Goal: Task Accomplishment & Management: Manage account settings

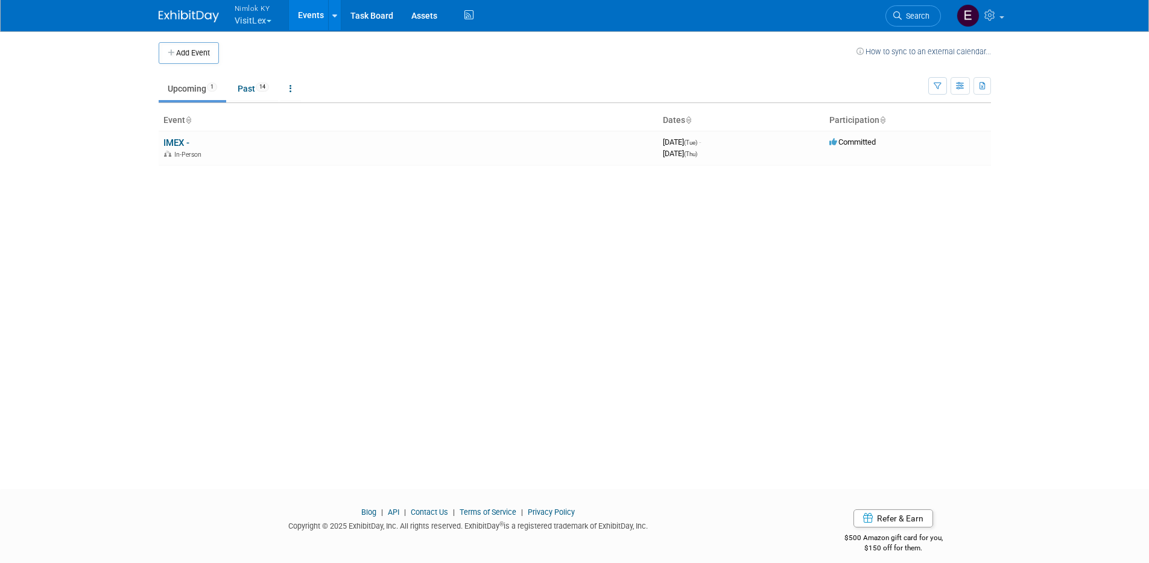
click at [256, 23] on button "Nimlok KY VisitLex" at bounding box center [259, 15] width 53 height 31
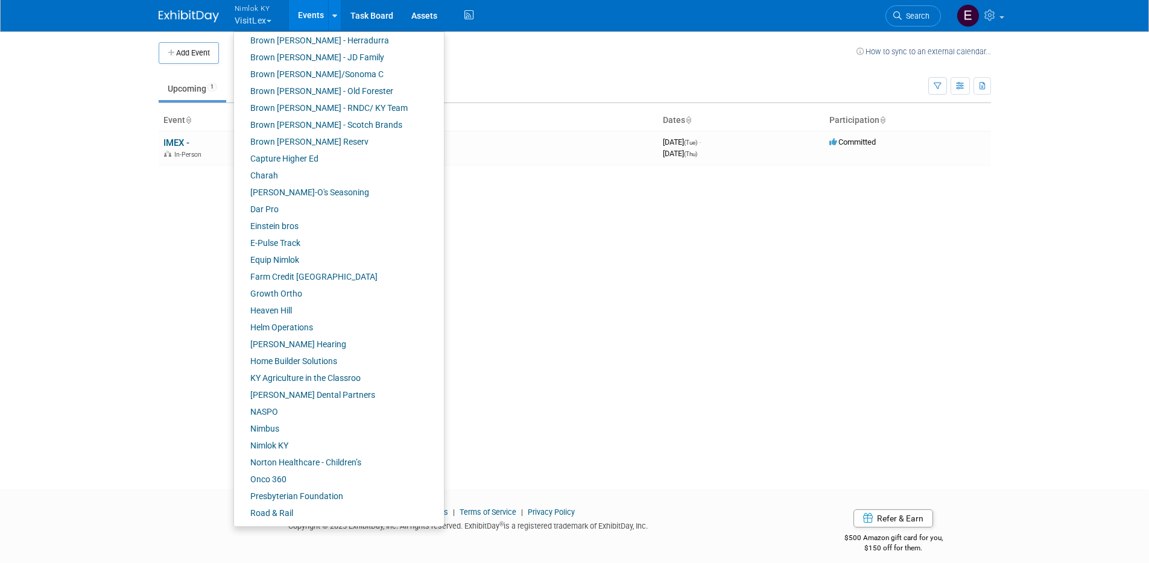
scroll to position [274, 0]
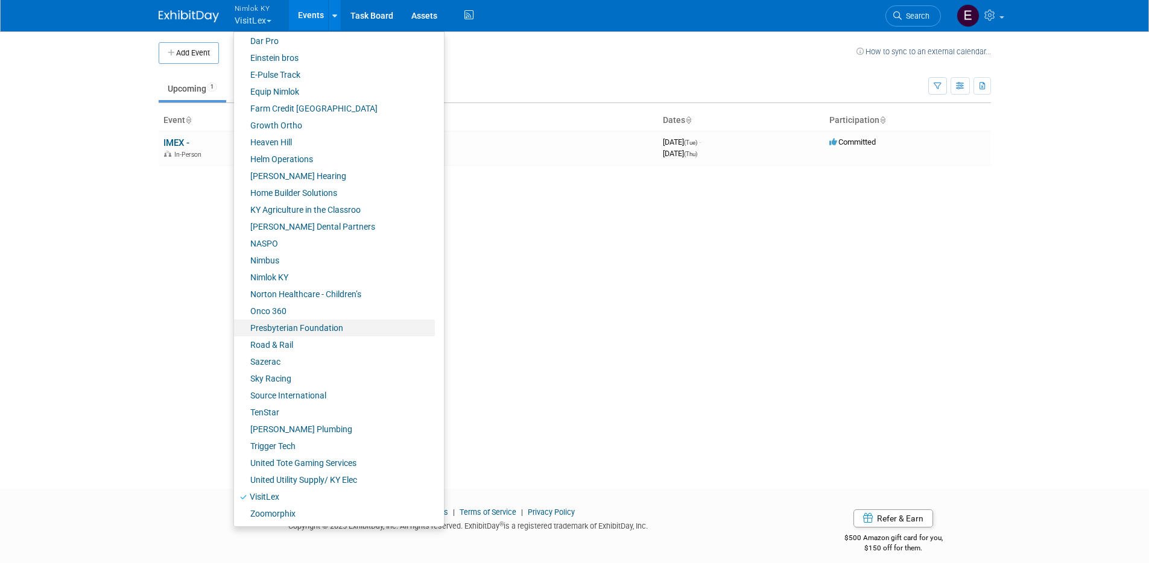
click at [281, 324] on link "Presbyterian Foundation" at bounding box center [334, 328] width 201 height 17
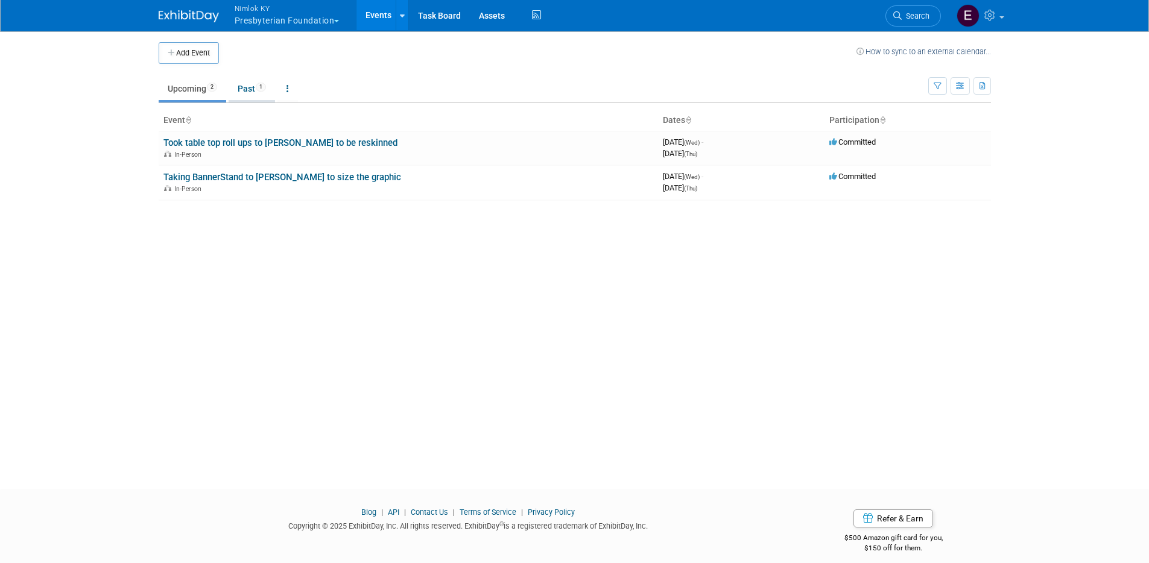
click at [245, 88] on link "Past 1" at bounding box center [252, 88] width 46 height 23
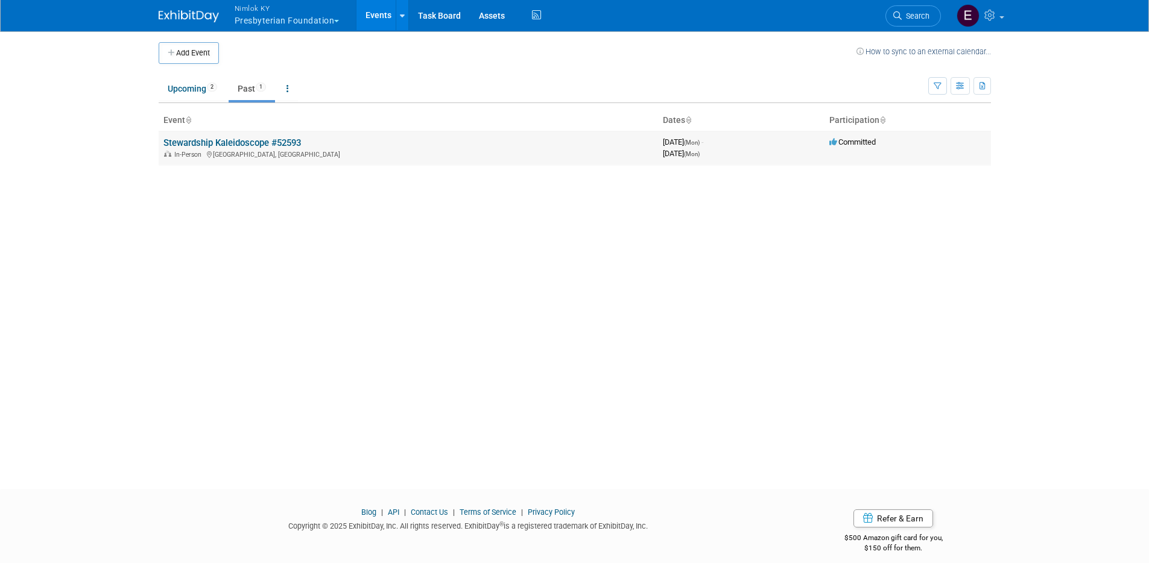
click at [270, 142] on link "Stewardship Kaleidoscope #52593" at bounding box center [231, 142] width 137 height 11
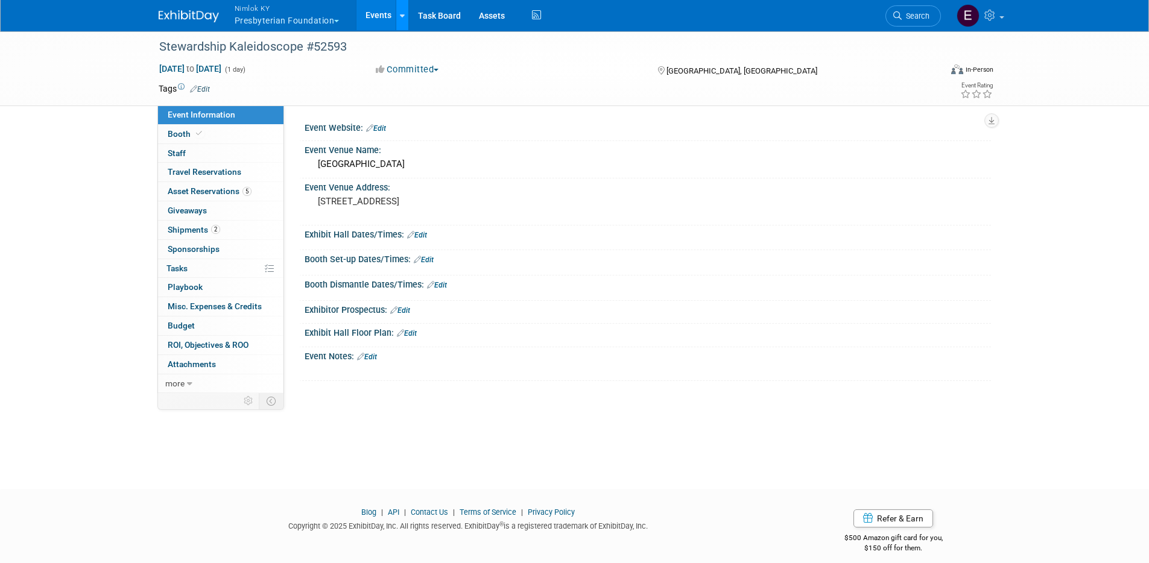
click at [406, 17] on link at bounding box center [402, 15] width 13 height 30
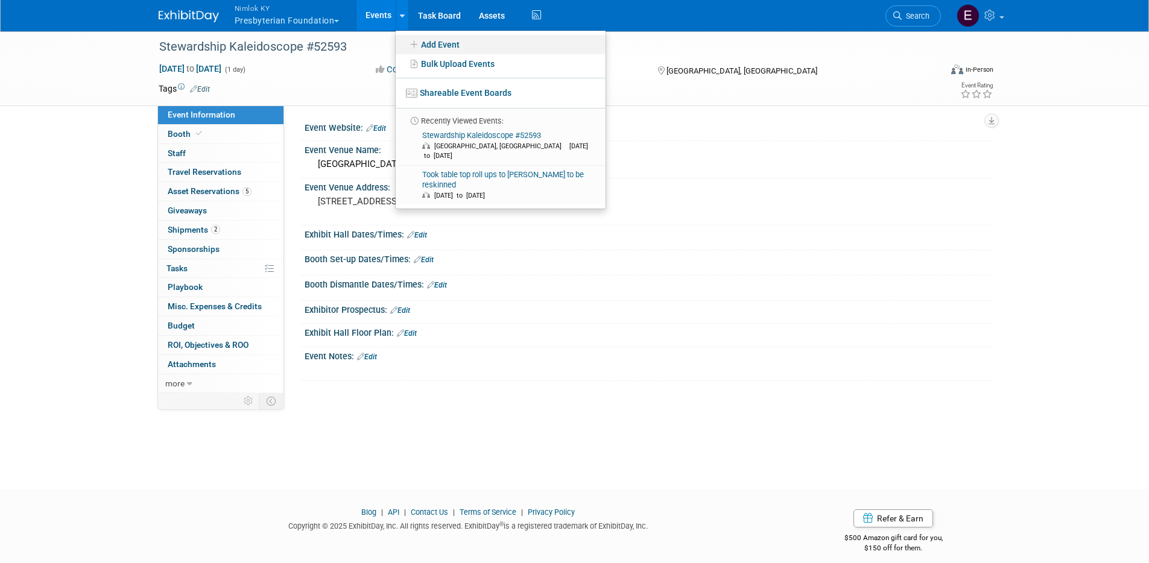
click at [432, 40] on link "Add Event" at bounding box center [501, 44] width 210 height 19
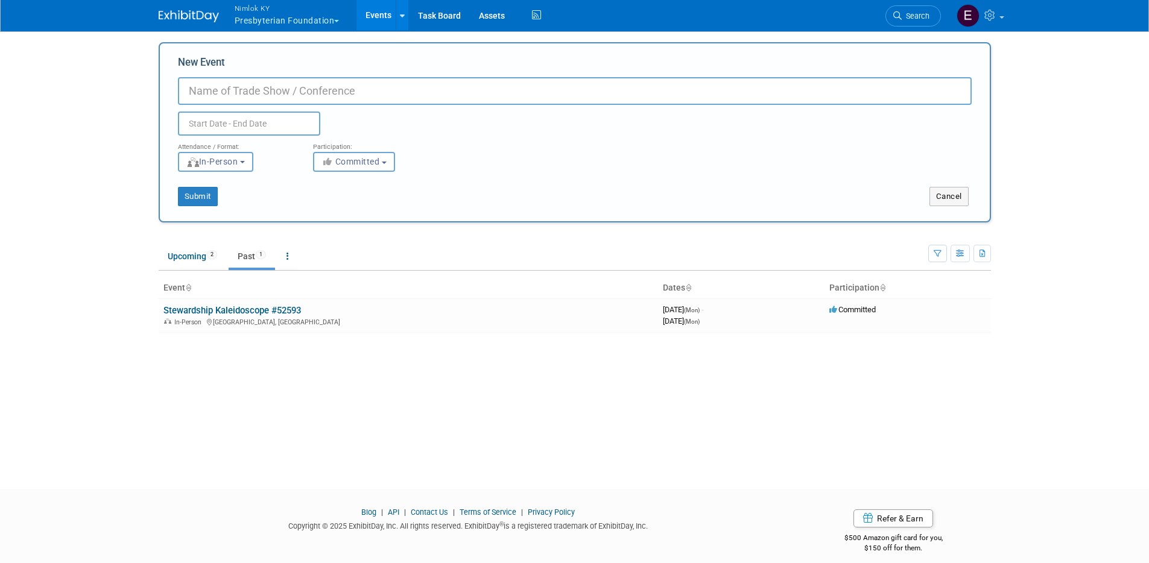
click at [376, 89] on input "New Event" at bounding box center [574, 91] width 793 height 28
type input "Stewardship Kaleidoscope 2025"
click at [283, 119] on input "text" at bounding box center [249, 124] width 142 height 24
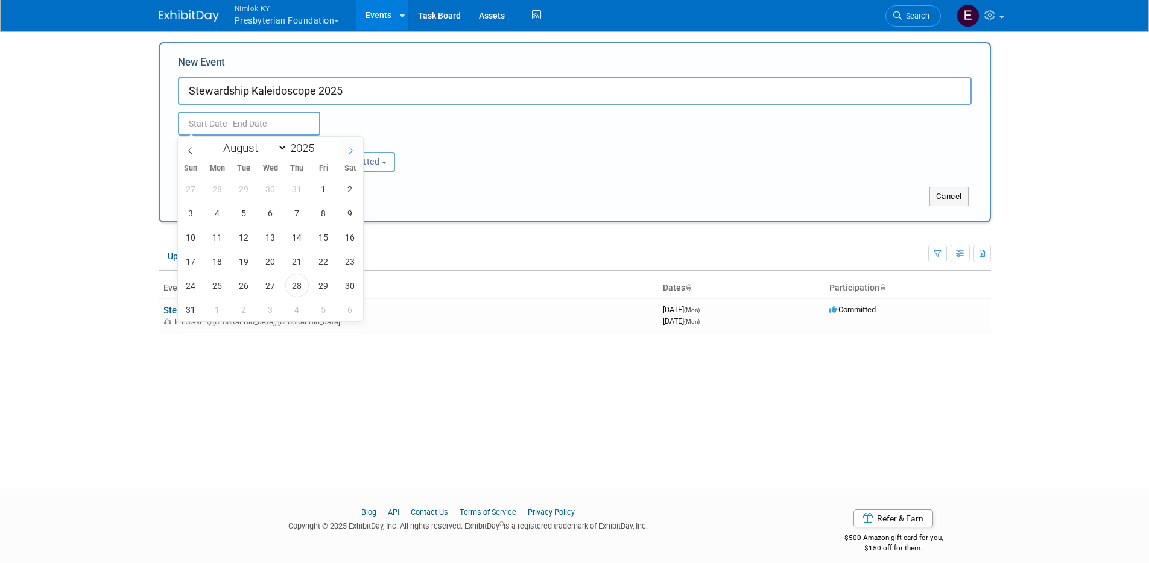
click at [348, 153] on icon at bounding box center [350, 151] width 8 height 8
select select "8"
click at [220, 254] on span "22" at bounding box center [218, 262] width 24 height 24
click at [269, 260] on span "24" at bounding box center [271, 262] width 24 height 24
type input "Sep 22, 2025 to Sep 24, 2025"
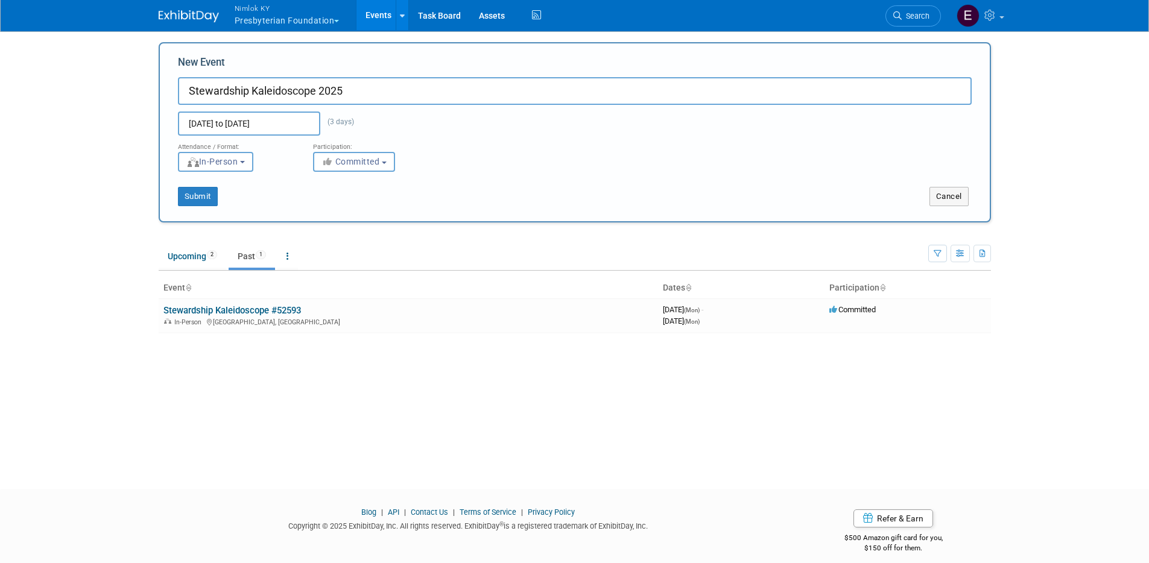
click at [444, 210] on div "New Event Stewardship Kaleidoscope 2025 Sep 22, 2025 to Sep 24, 2025 (3 days) D…" at bounding box center [575, 132] width 832 height 180
click at [203, 199] on button "Submit" at bounding box center [198, 196] width 40 height 19
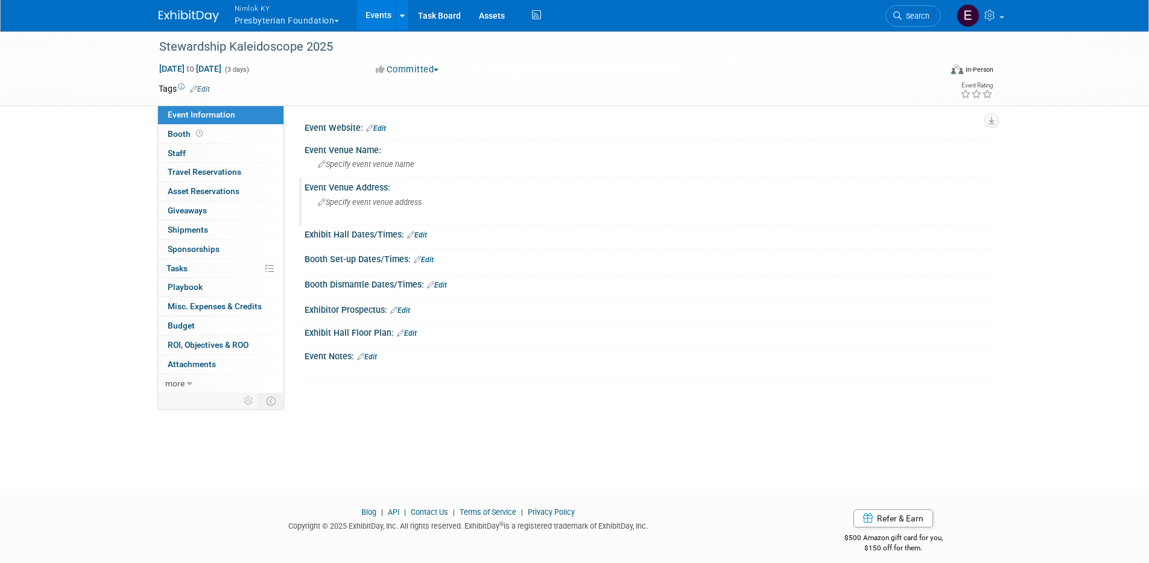
click at [356, 206] on span "Specify event venue address" at bounding box center [370, 202] width 104 height 9
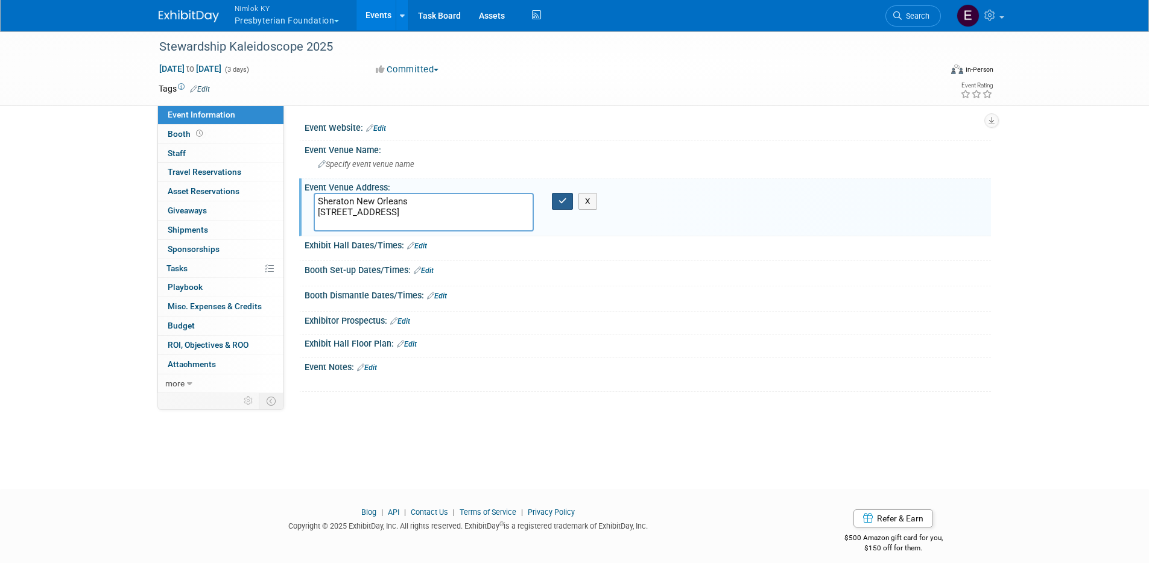
type textarea "Sheraton New Orleans 500 Canal St. New Orleans, LA 70130"
click at [556, 203] on button "button" at bounding box center [563, 201] width 22 height 17
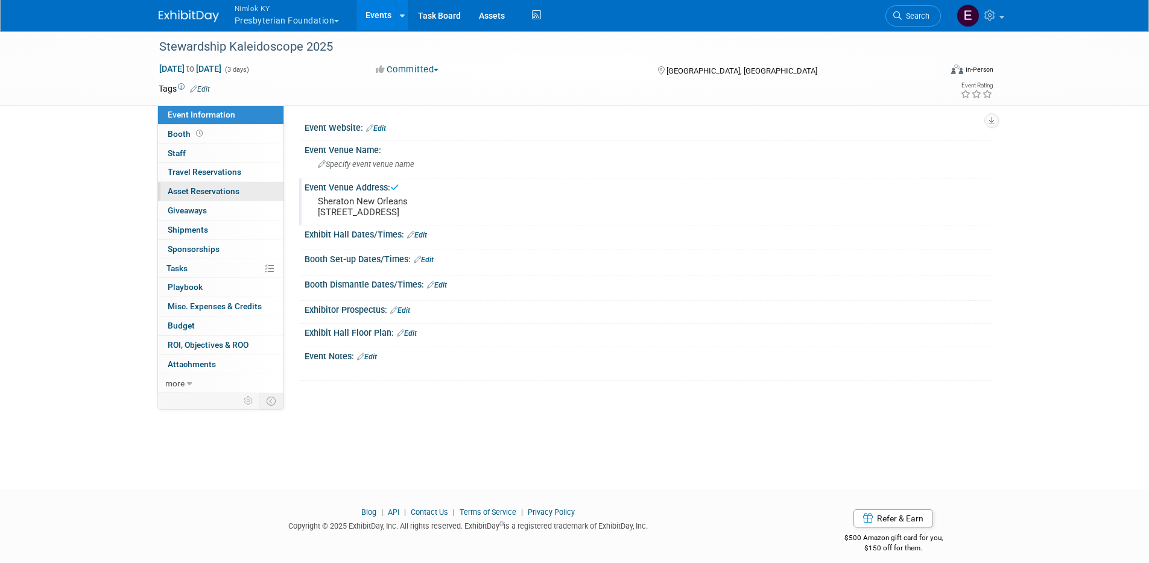
click at [212, 194] on span "Asset Reservations 0" at bounding box center [204, 191] width 72 height 10
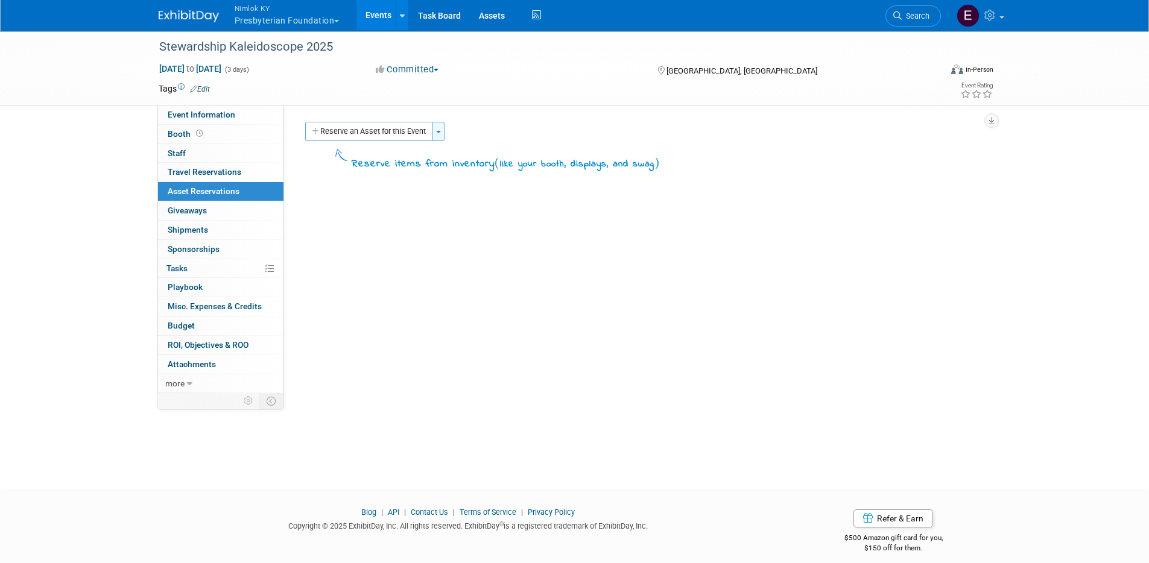
click at [437, 128] on button "Toggle Dropdown" at bounding box center [438, 131] width 12 height 19
click at [491, 184] on link "Copy asset reservations from another event" at bounding box center [531, 175] width 199 height 20
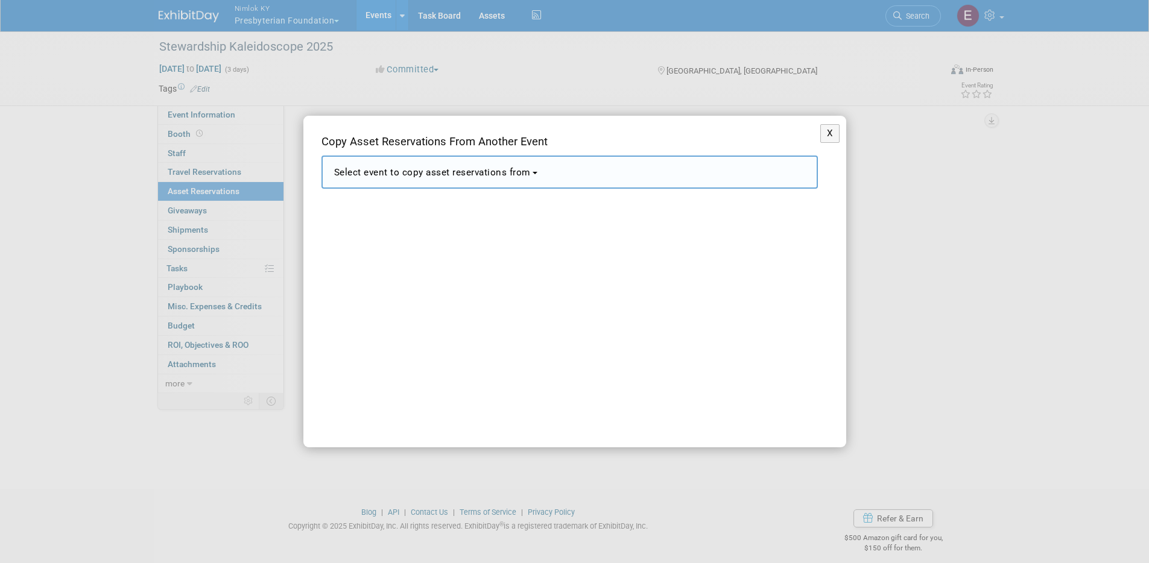
click at [491, 184] on button "Select event to copy asset reservations from" at bounding box center [569, 172] width 496 height 33
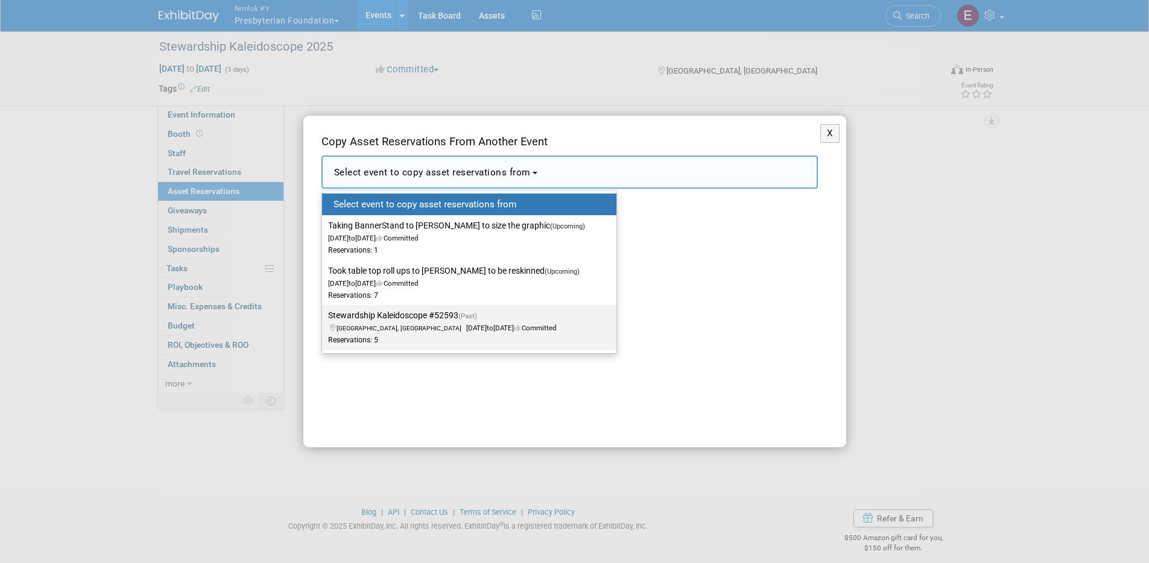
click at [412, 313] on label "Stewardship Kaleidoscope #52593 (Past) Portland, OR Sep 23, 2024 to Sep 23, 202…" at bounding box center [466, 327] width 276 height 40
click at [324, 313] on input "Stewardship Kaleidoscope #52593 (Past) Portland, OR Sep 23, 2024 to Sep 23, 202…" at bounding box center [320, 316] width 8 height 8
select select "11122340"
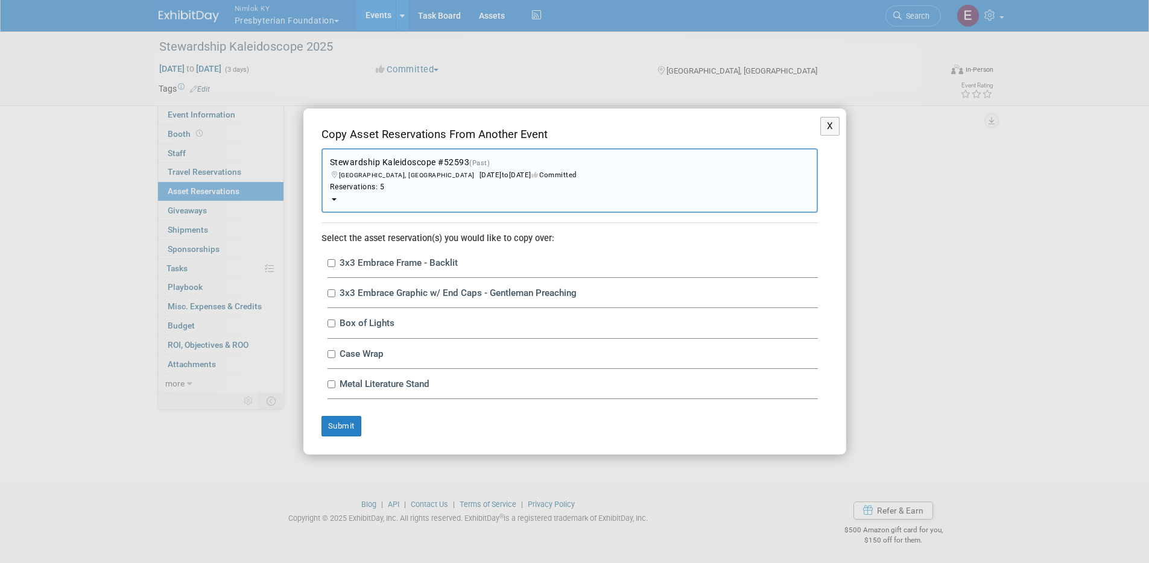
scroll to position [10, 0]
click at [329, 263] on input "3x3 Embrace Frame - Backlit" at bounding box center [331, 263] width 8 height 8
checkbox input "true"
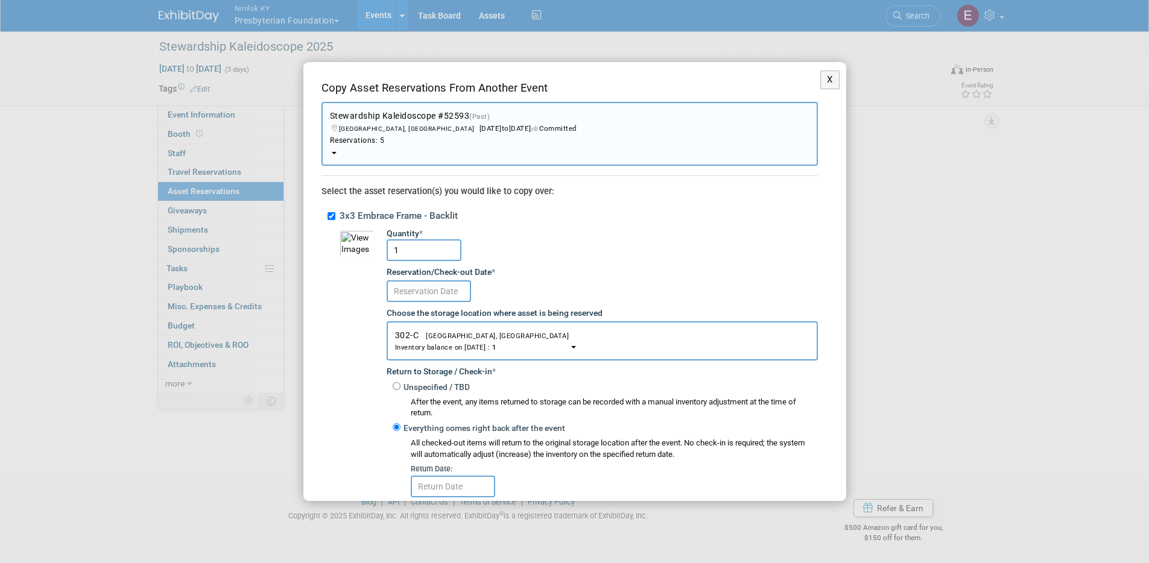
click at [429, 294] on input "text" at bounding box center [428, 291] width 84 height 22
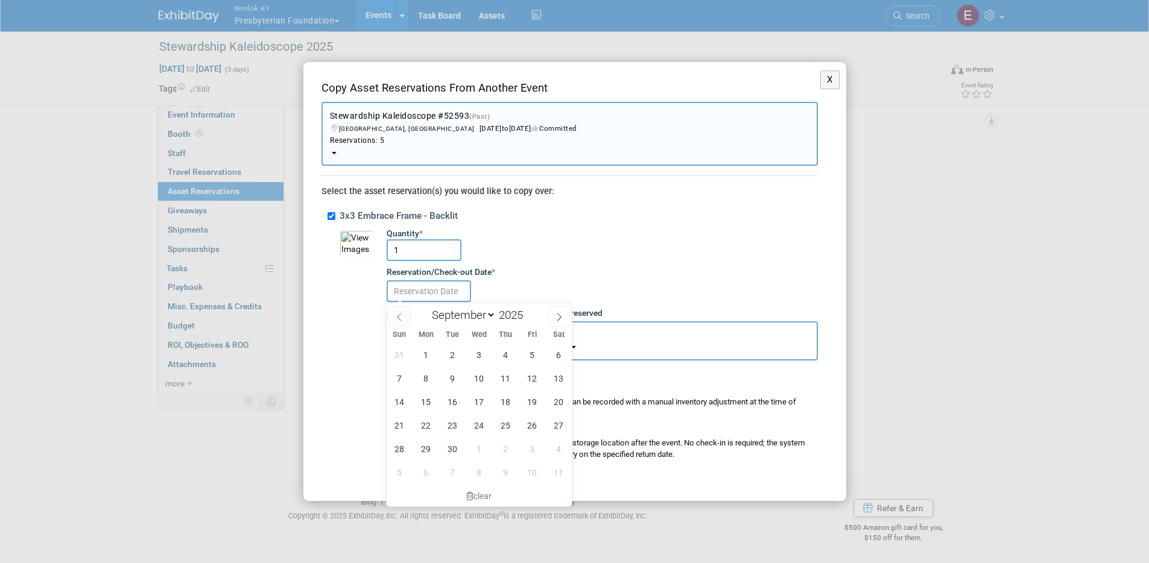
click at [397, 311] on span at bounding box center [399, 316] width 22 height 20
select select "7"
click at [498, 448] on span "28" at bounding box center [506, 449] width 24 height 24
type input "[DATE]"
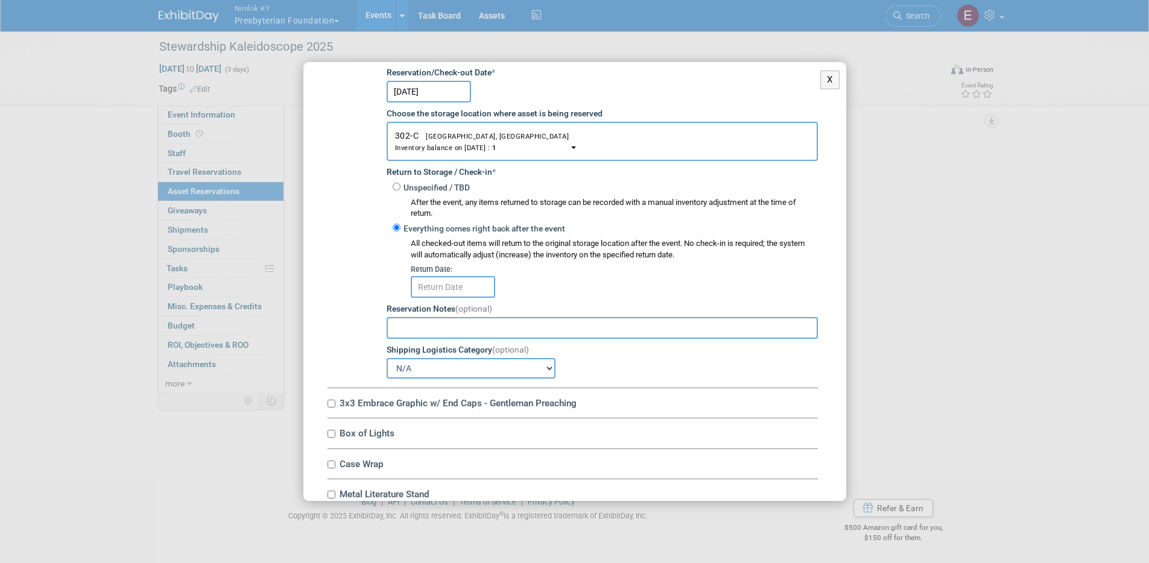
scroll to position [201, 0]
click at [397, 184] on input "Unspecified / TBD" at bounding box center [396, 185] width 8 height 8
radio input "true"
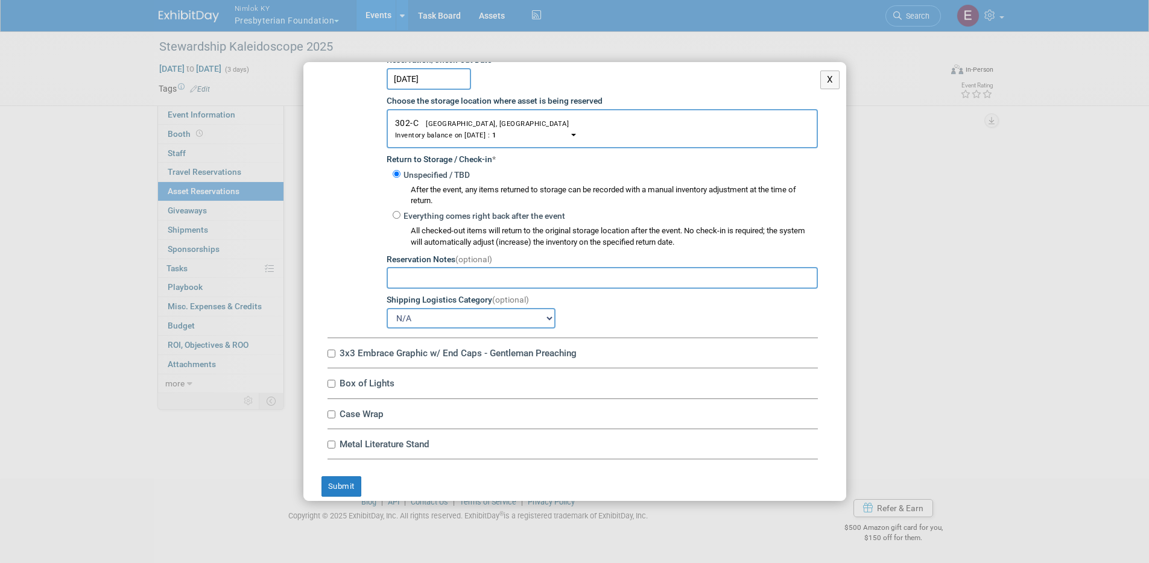
scroll to position [225, 0]
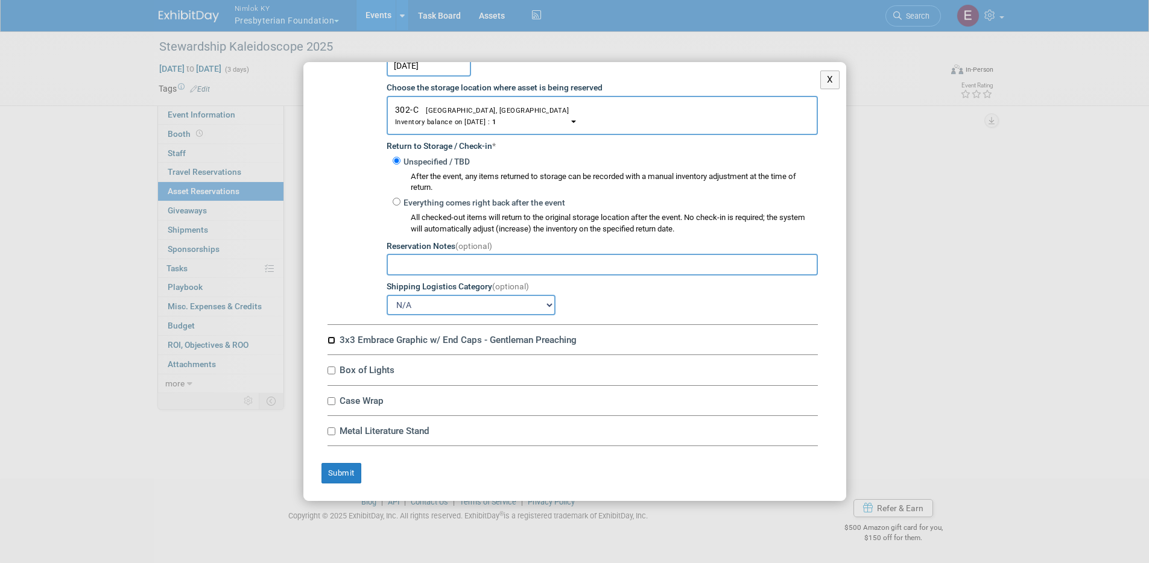
click at [331, 341] on input "3x3 Embrace Graphic w/ End Caps - Gentleman Preaching" at bounding box center [331, 340] width 8 height 8
checkbox input "true"
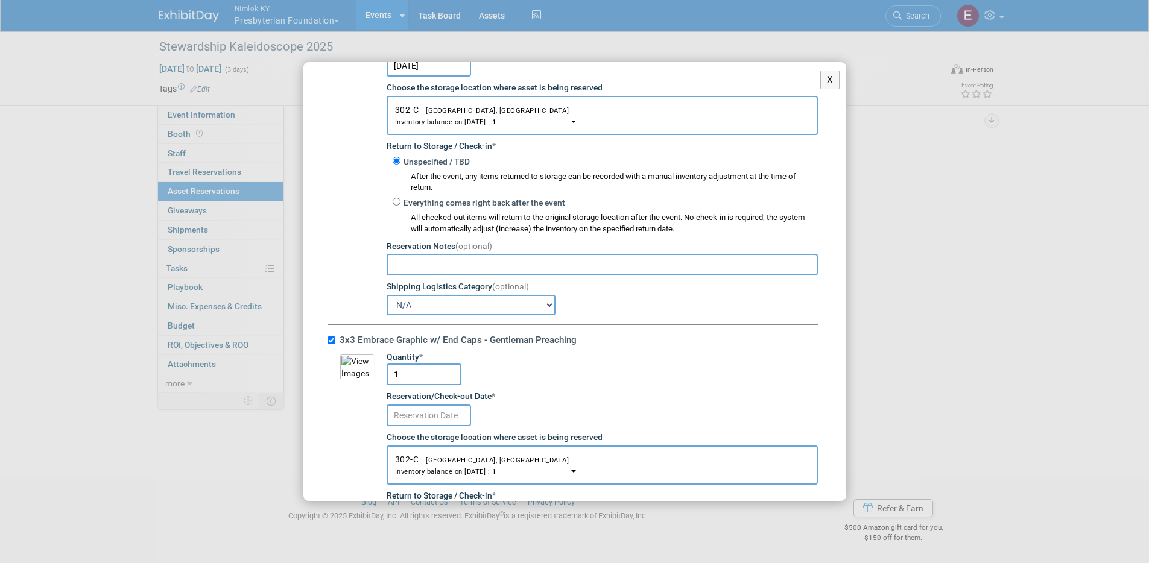
click at [439, 417] on input "text" at bounding box center [428, 416] width 84 height 22
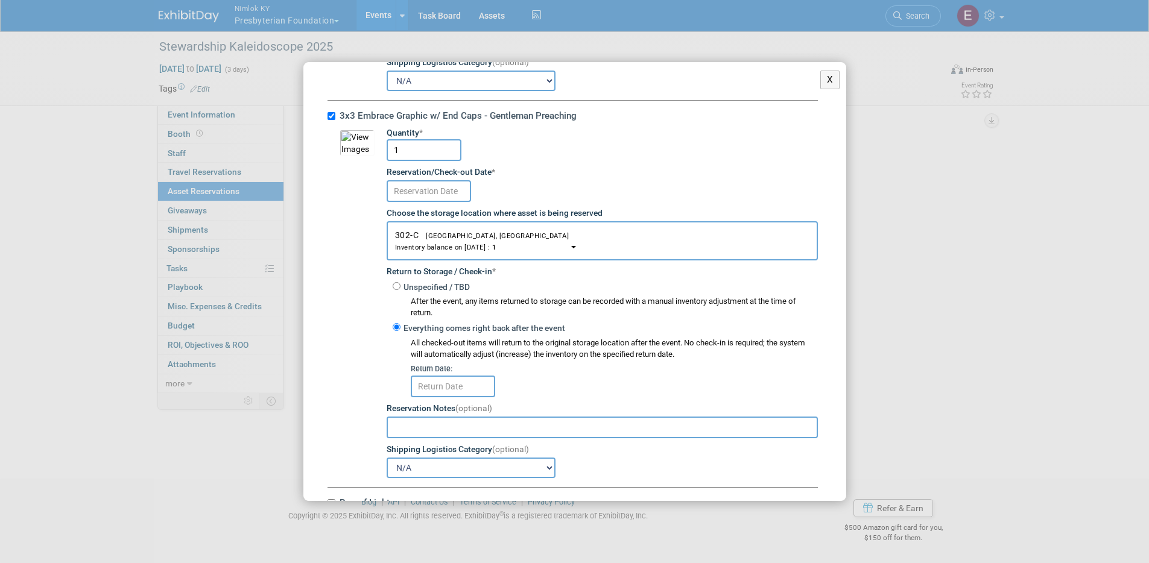
scroll to position [329, 0]
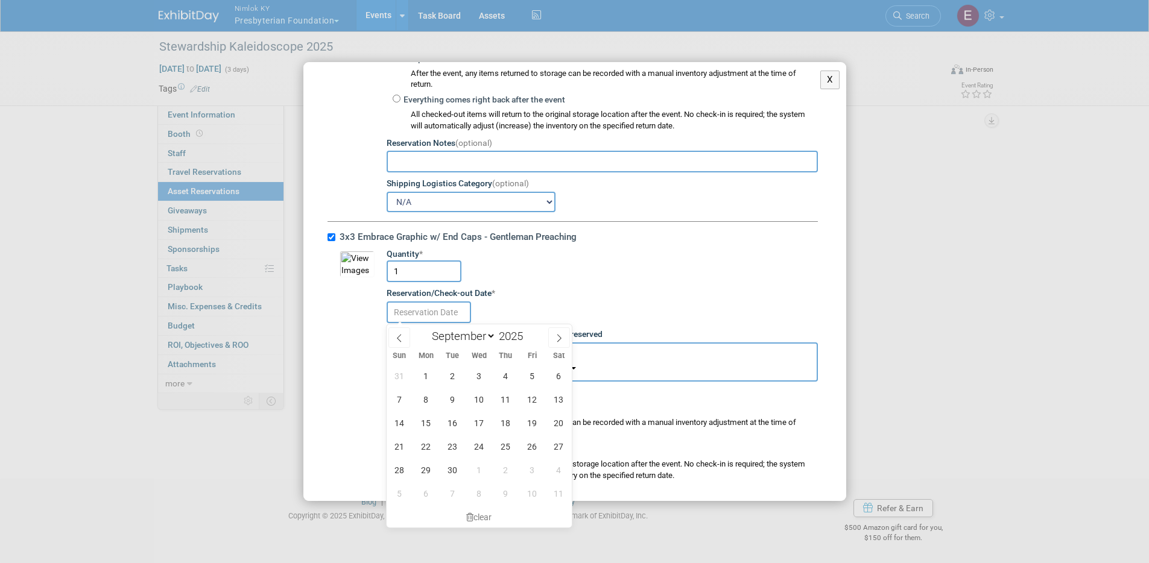
click at [418, 314] on input "text" at bounding box center [428, 312] width 84 height 22
click at [396, 331] on span at bounding box center [399, 337] width 22 height 20
select select "7"
click at [502, 465] on span "28" at bounding box center [506, 470] width 24 height 24
type input "Aug 28, 2025"
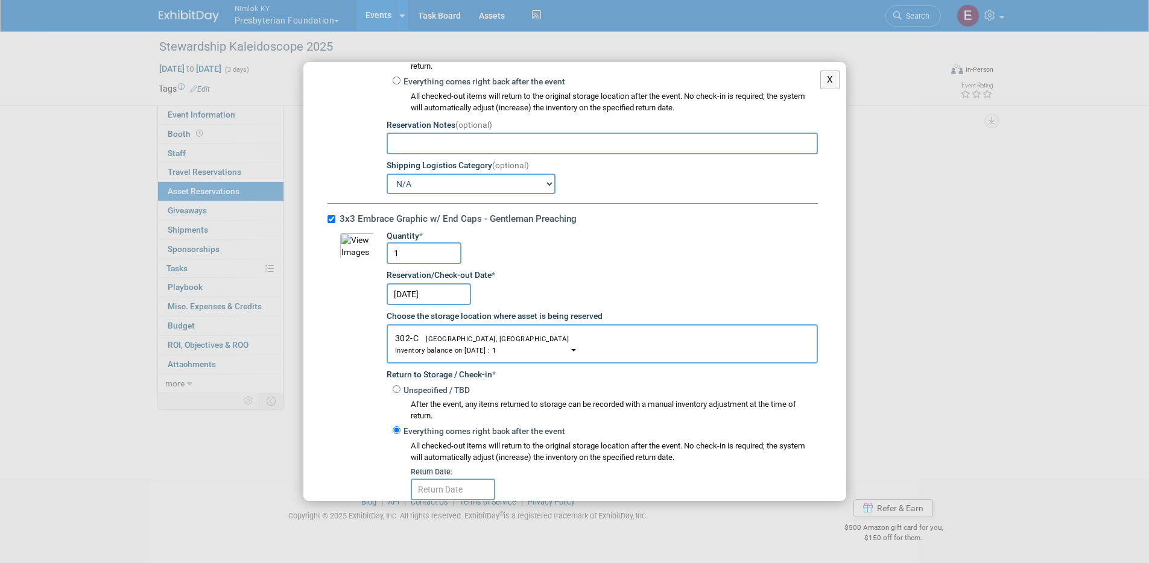
scroll to position [582, 0]
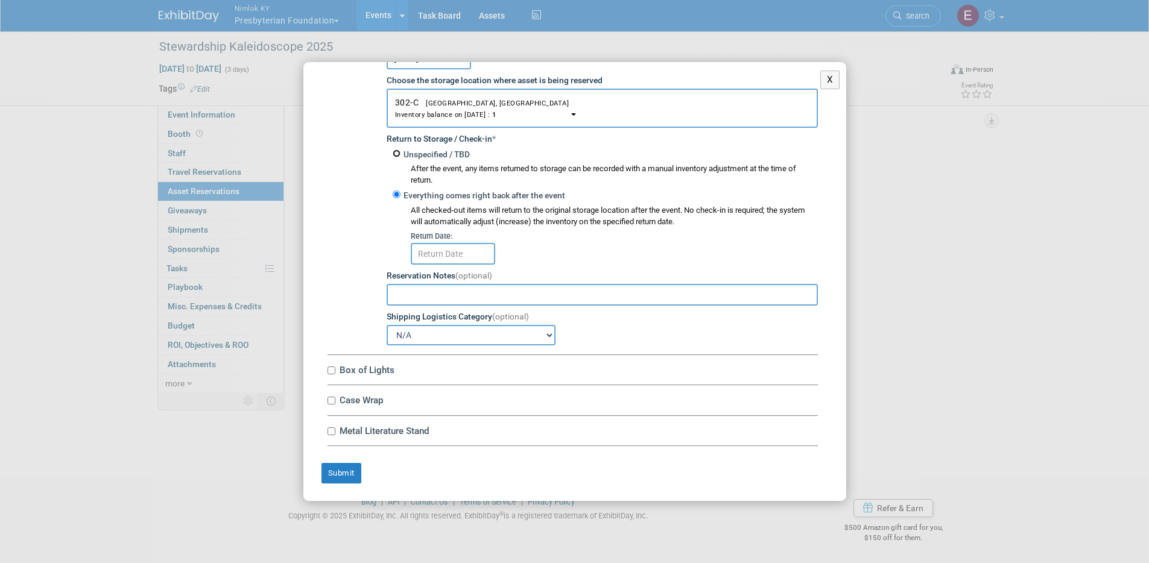
click at [398, 155] on input "Unspecified / TBD" at bounding box center [396, 154] width 8 height 8
radio input "true"
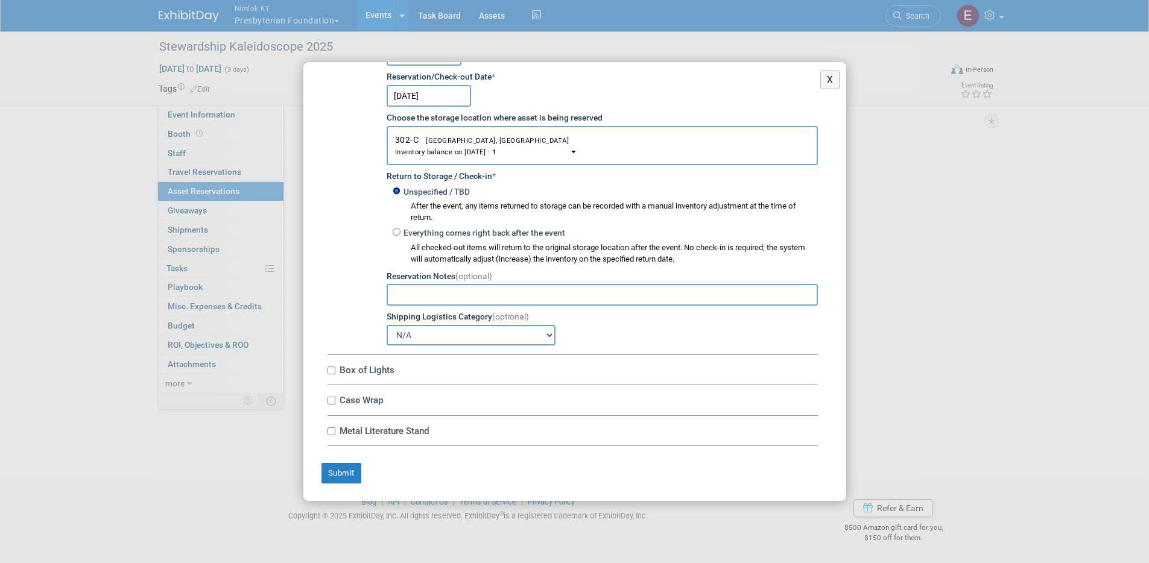
scroll to position [545, 0]
click at [333, 368] on input "Box of Lights" at bounding box center [331, 371] width 8 height 8
checkbox input "true"
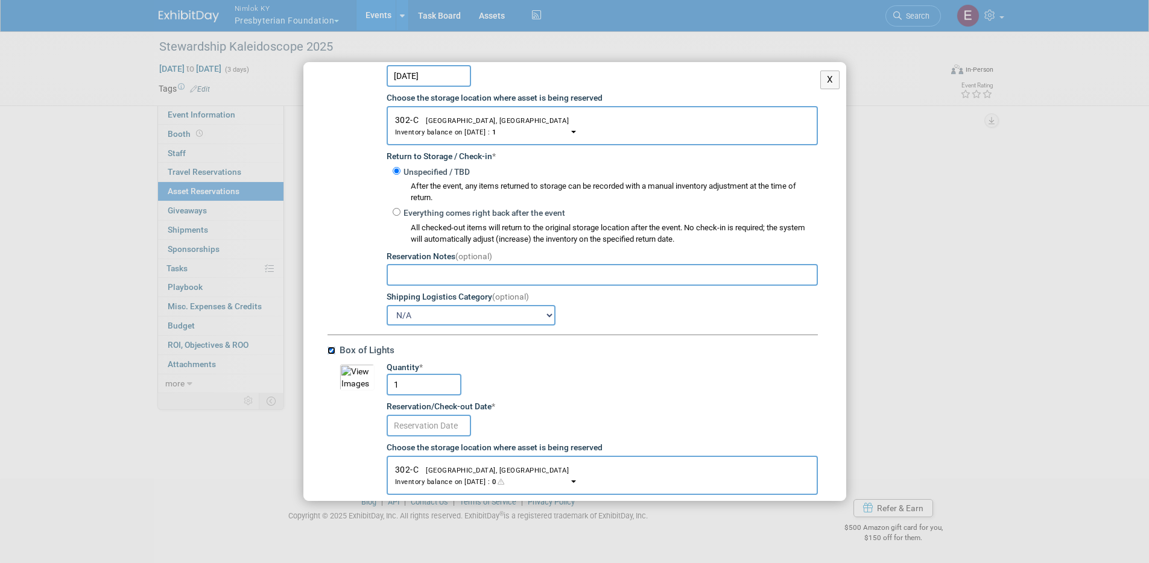
scroll to position [731, 0]
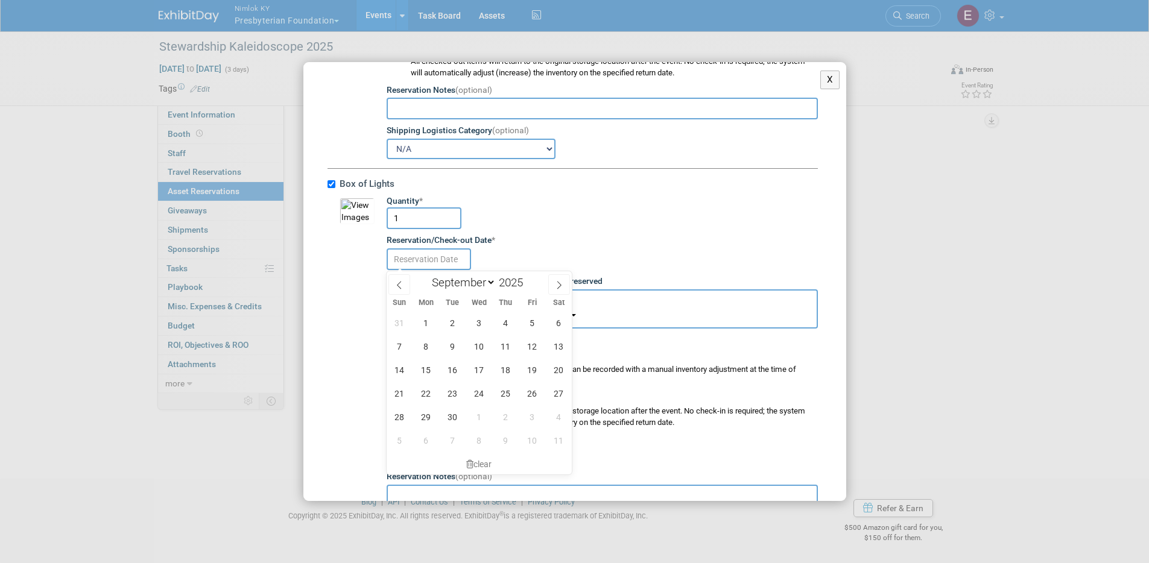
click at [448, 265] on input "text" at bounding box center [428, 259] width 84 height 22
click at [402, 285] on icon at bounding box center [399, 285] width 8 height 8
select select "7"
click at [511, 416] on span "28" at bounding box center [506, 417] width 24 height 24
type input "Aug 28, 2025"
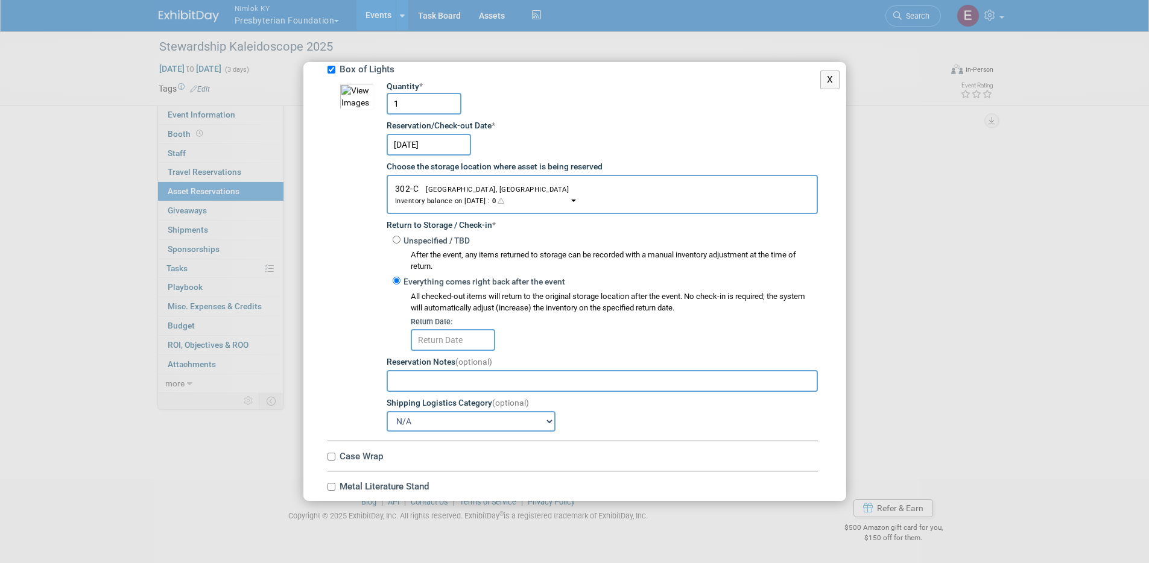
scroll to position [857, 0]
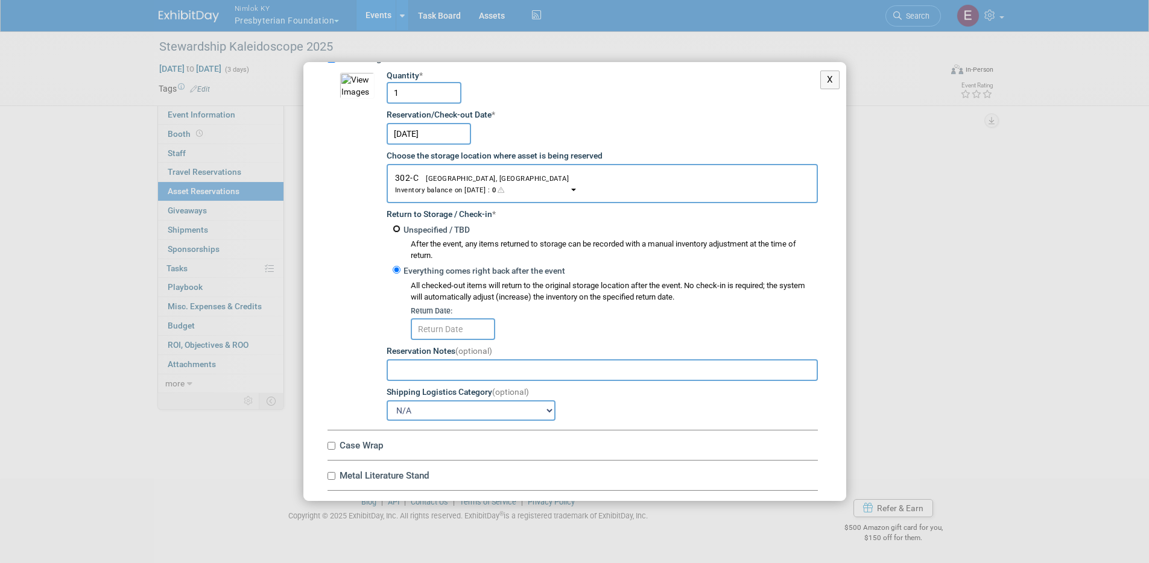
click at [396, 229] on input "Unspecified / TBD" at bounding box center [396, 229] width 8 height 8
radio input "true"
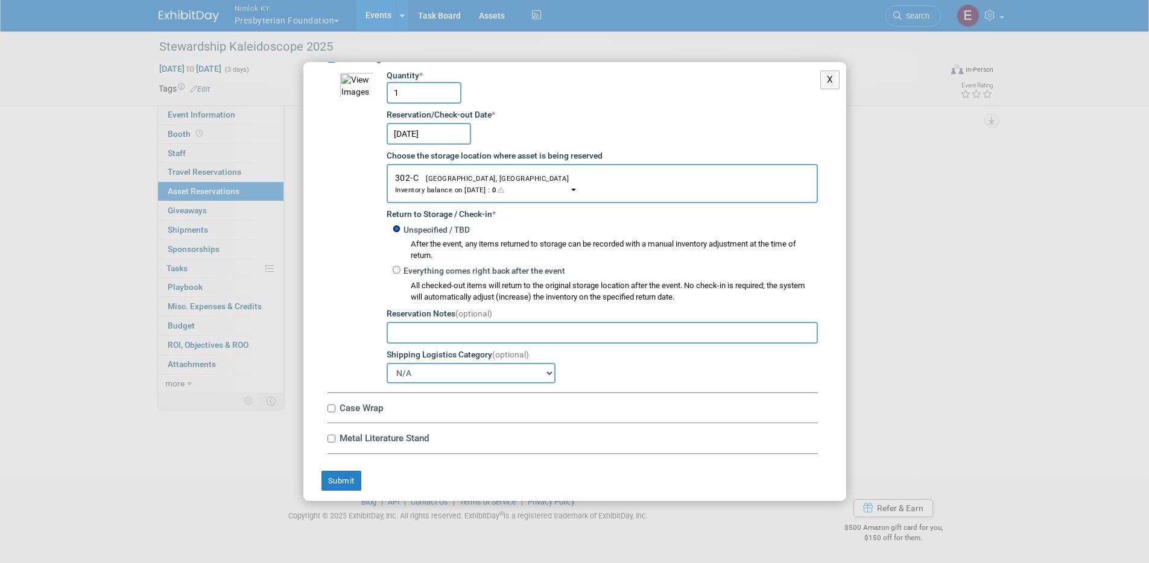
scroll to position [865, 0]
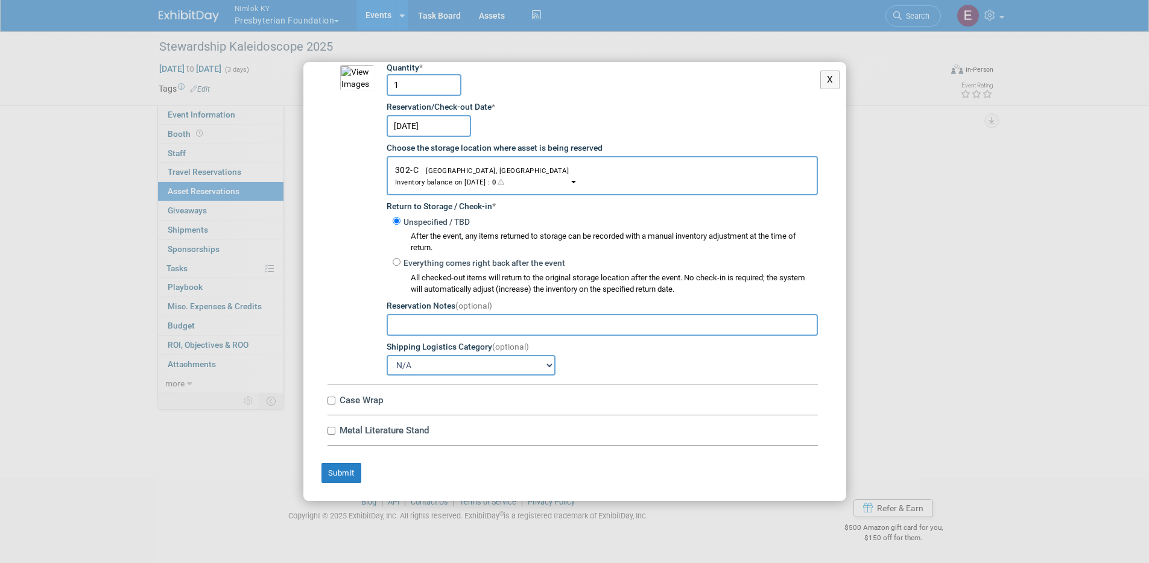
click at [362, 399] on label "Case Wrap" at bounding box center [577, 399] width 482 height 11
click at [335, 399] on input "Case Wrap" at bounding box center [331, 401] width 8 height 8
checkbox input "true"
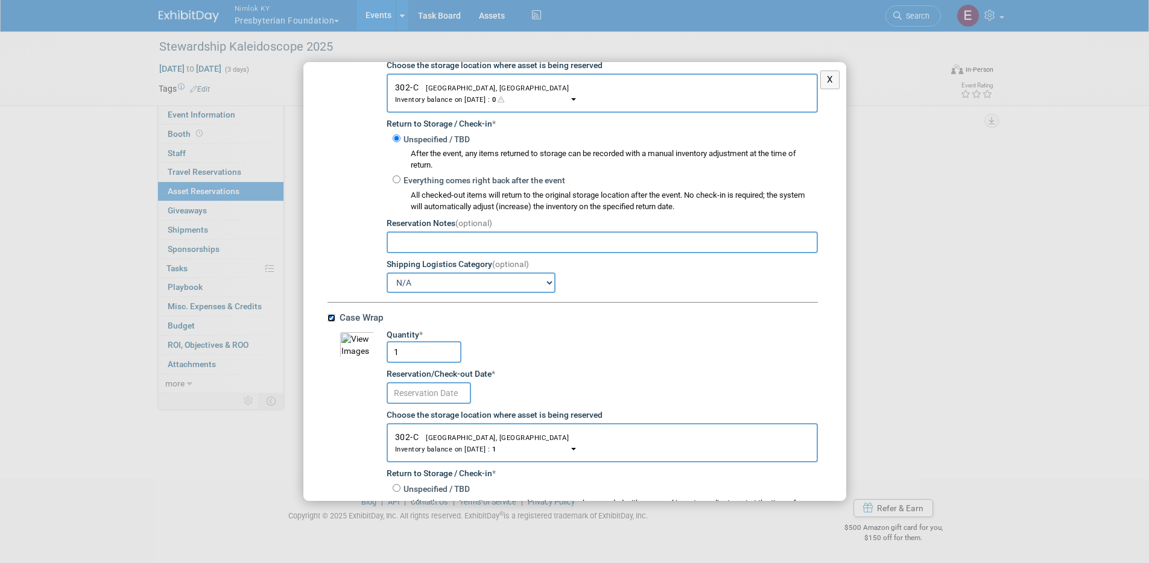
scroll to position [1033, 0]
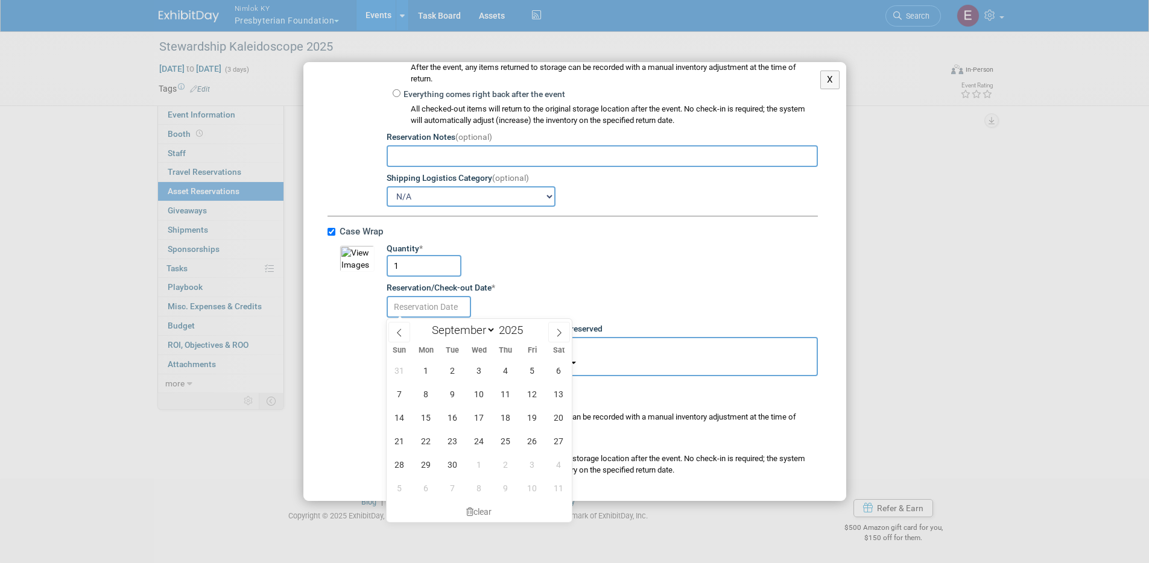
click at [446, 311] on input "text" at bounding box center [428, 307] width 84 height 22
click at [393, 331] on span at bounding box center [399, 332] width 22 height 20
select select "7"
click at [508, 459] on span "28" at bounding box center [506, 465] width 24 height 24
type input "Aug 28, 2025"
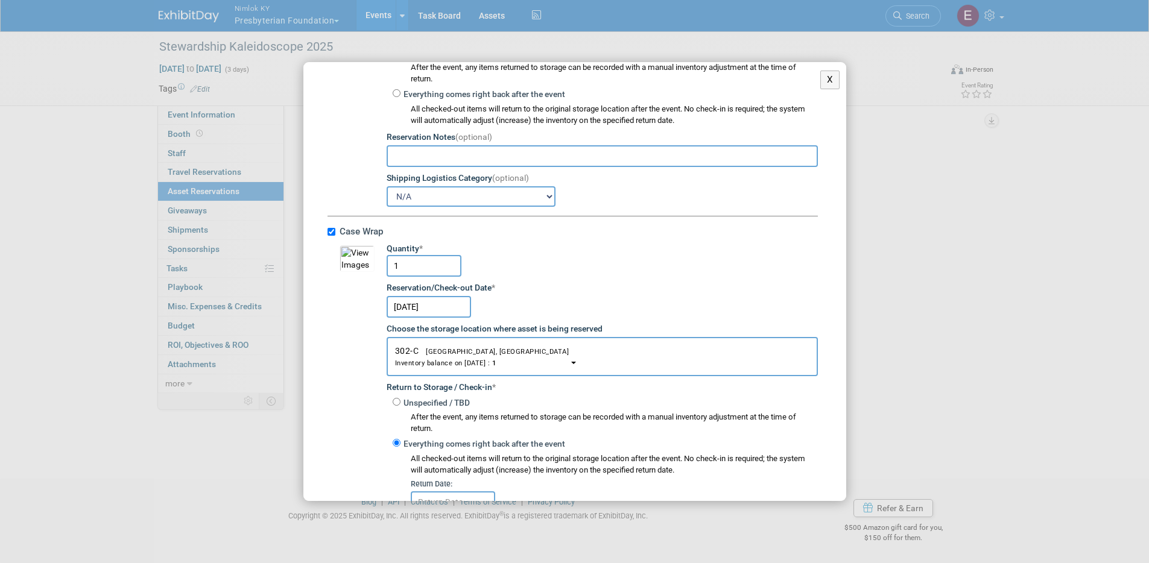
click at [534, 435] on div "Everything comes right back after the event All checked-out items will return t…" at bounding box center [601, 474] width 431 height 78
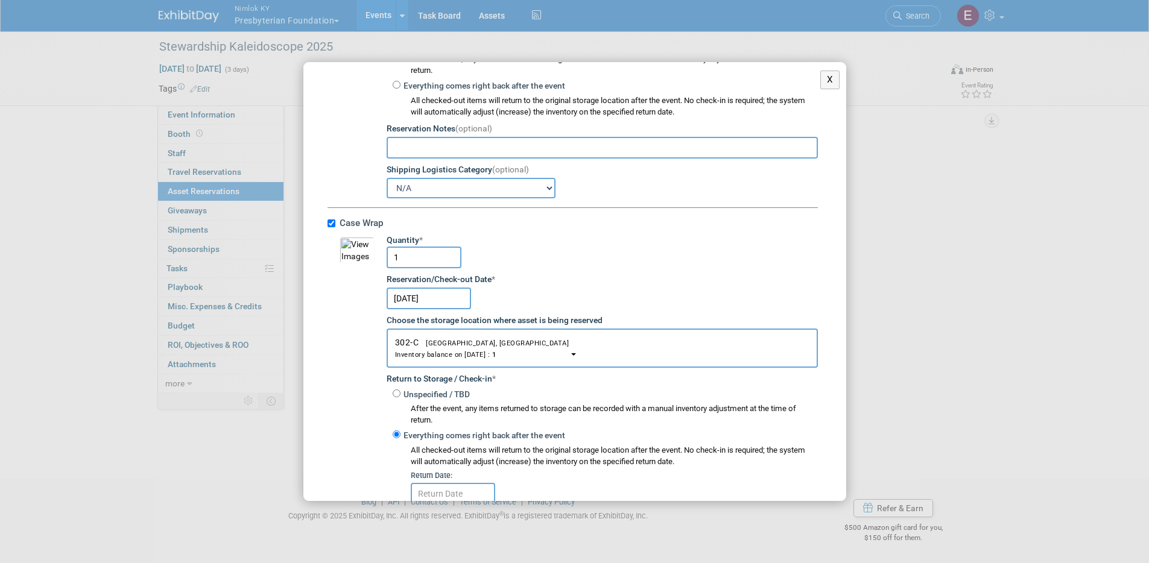
scroll to position [1126, 0]
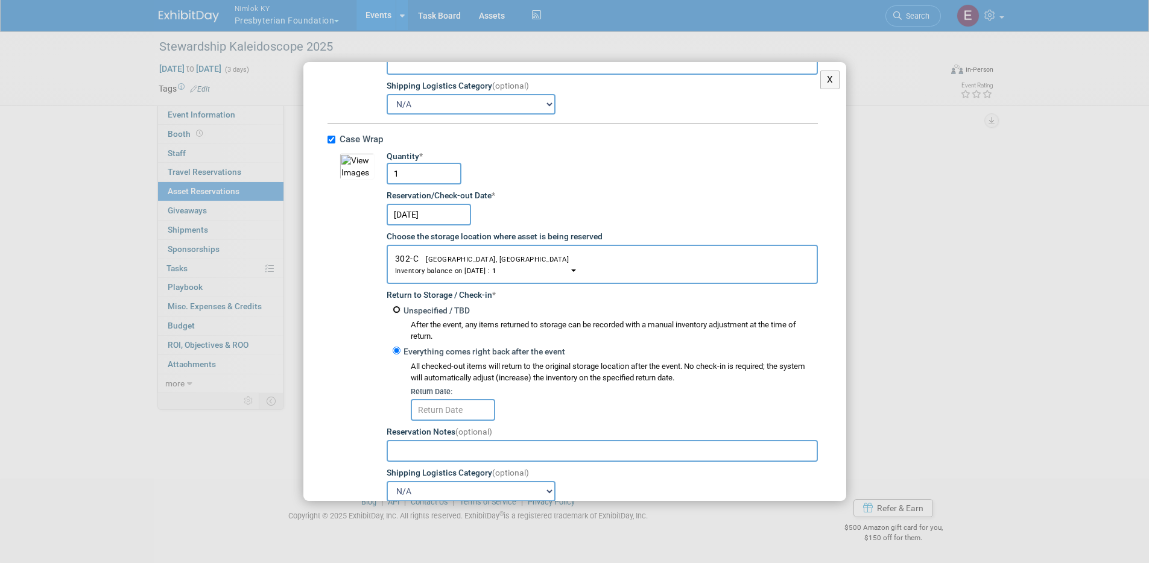
click at [396, 312] on input "Unspecified / TBD" at bounding box center [396, 310] width 8 height 8
radio input "true"
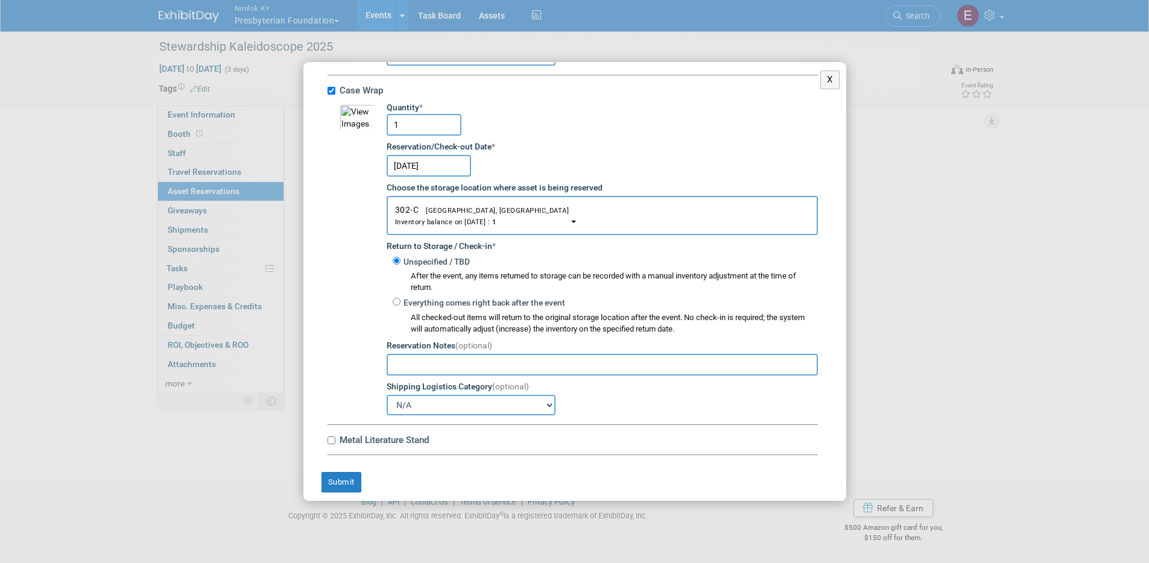
scroll to position [1184, 0]
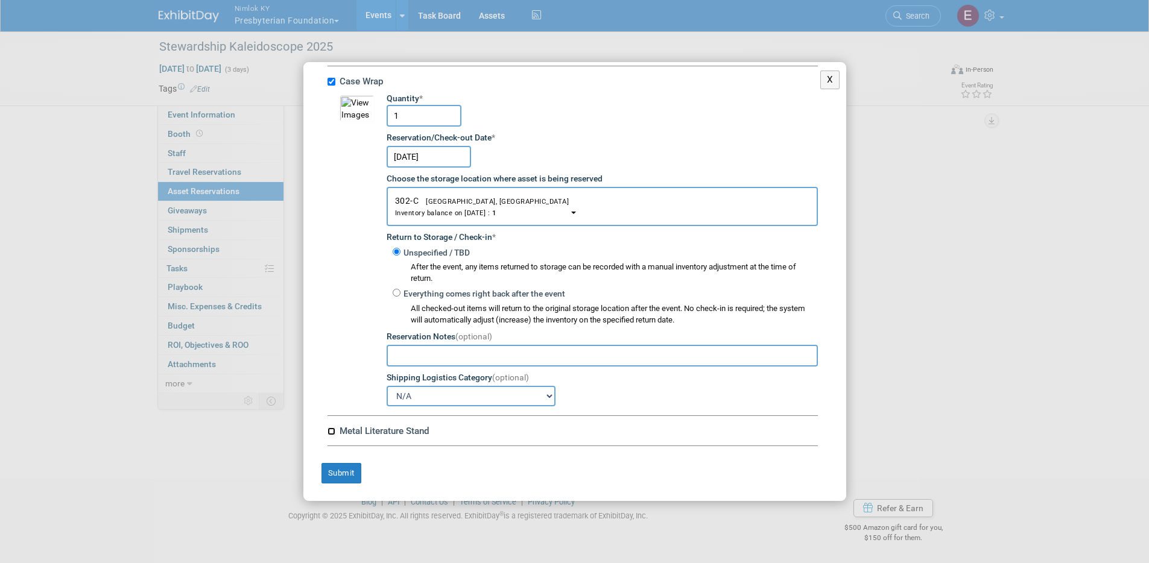
click at [335, 432] on input "Metal Literature Stand" at bounding box center [331, 431] width 8 height 8
checkbox input "true"
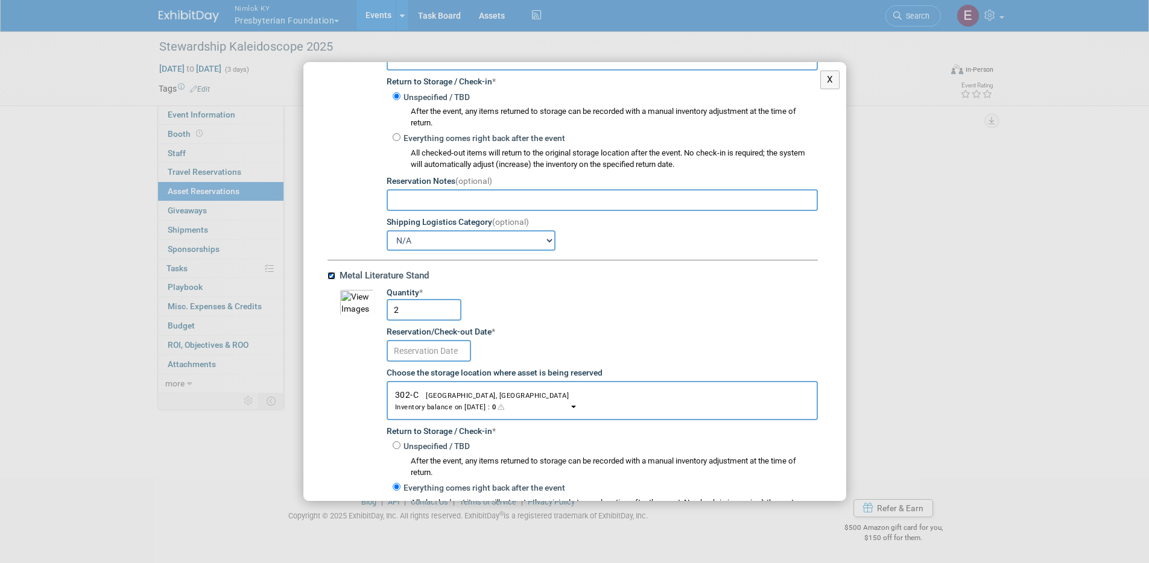
scroll to position [1360, 0]
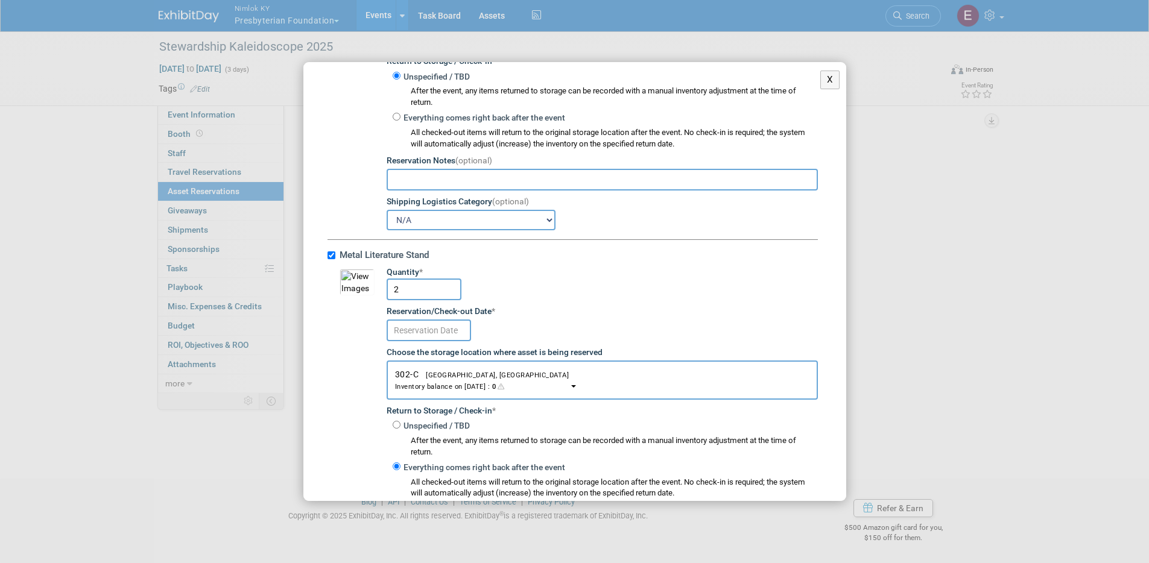
click at [438, 330] on input "text" at bounding box center [428, 331] width 84 height 22
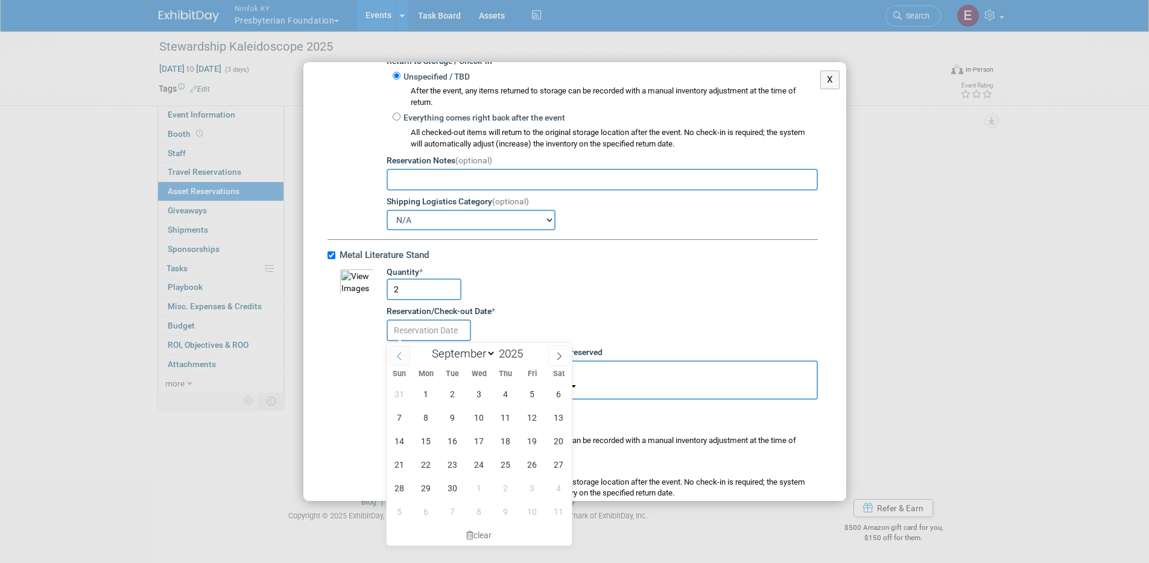
click at [391, 354] on span at bounding box center [399, 355] width 22 height 20
select select "7"
click at [505, 486] on span "28" at bounding box center [506, 488] width 24 height 24
type input "Aug 28, 2025"
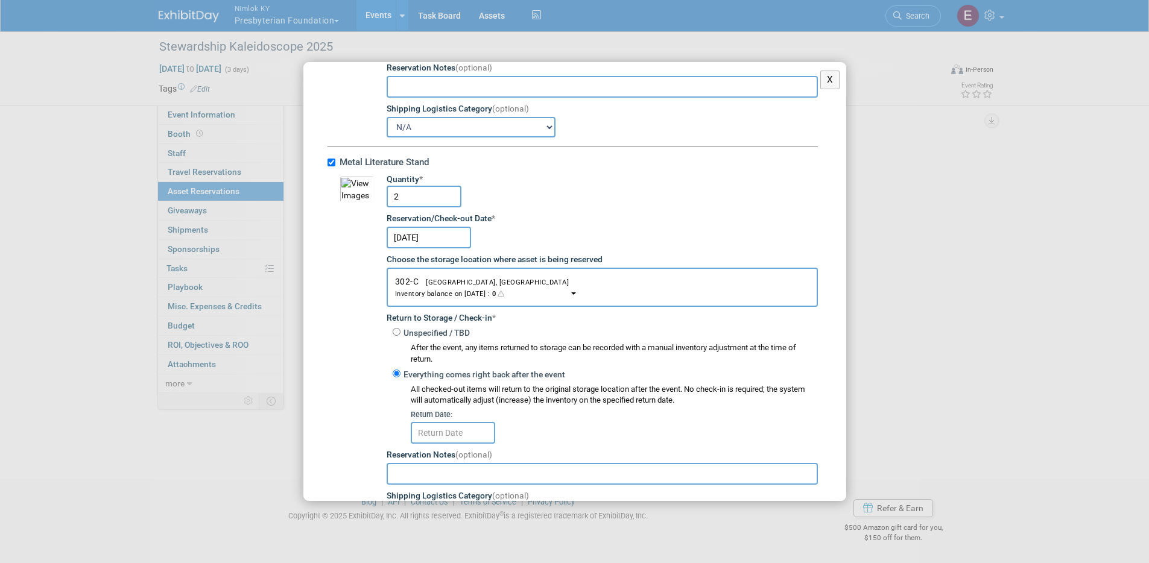
scroll to position [1455, 0]
click at [421, 329] on label "Unspecified / TBD" at bounding box center [434, 331] width 69 height 12
click at [400, 329] on input "Unspecified / TBD" at bounding box center [396, 330] width 8 height 8
radio input "true"
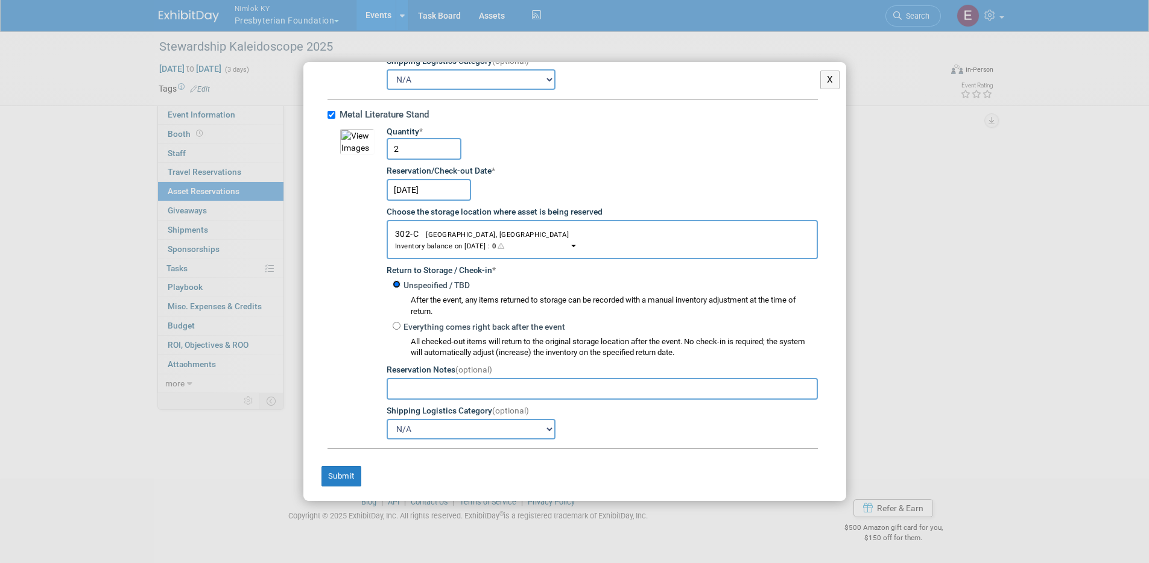
scroll to position [1503, 0]
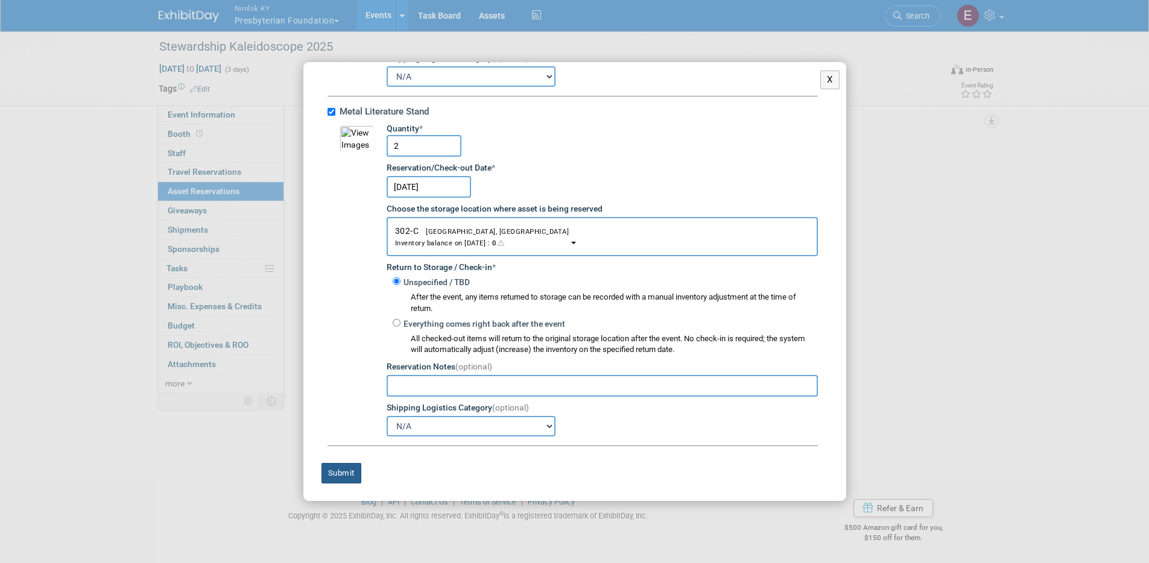
click at [333, 468] on button "Submit" at bounding box center [341, 473] width 40 height 20
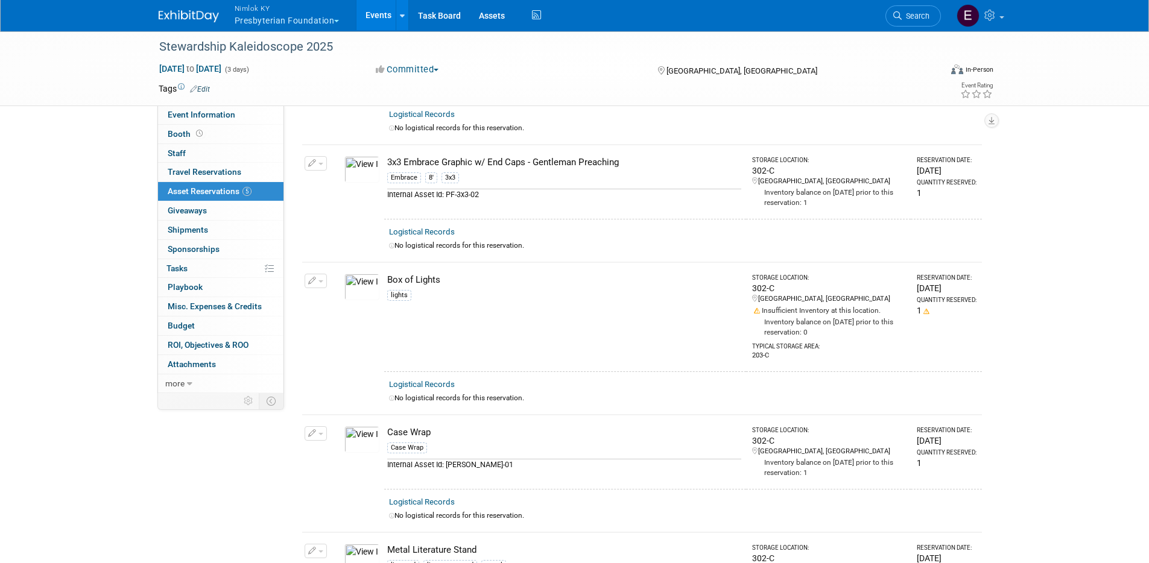
scroll to position [203, 0]
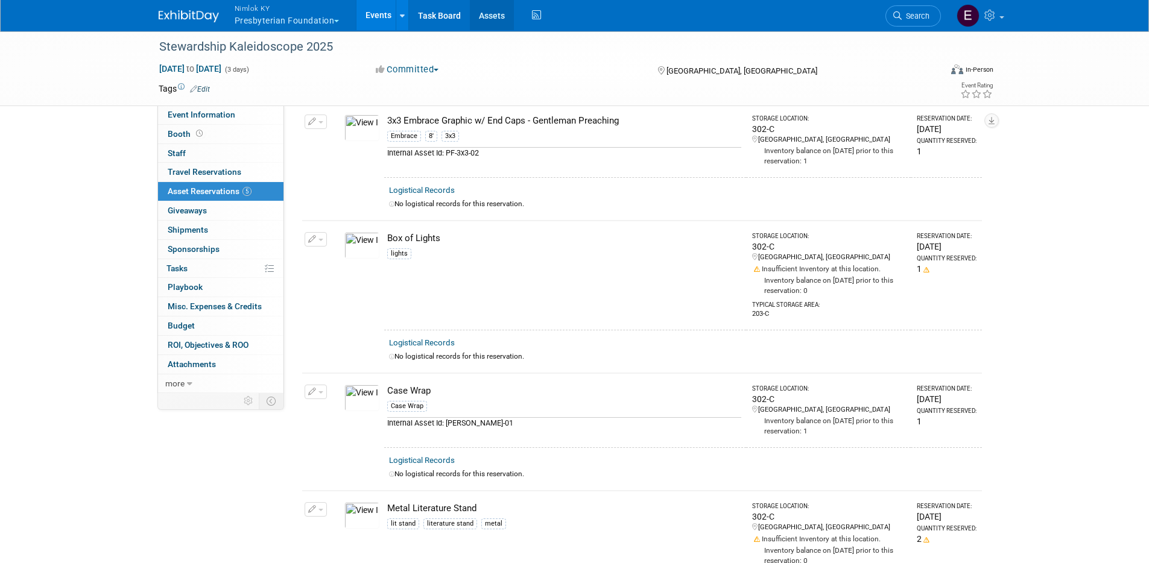
click at [486, 10] on link "Assets" at bounding box center [492, 15] width 44 height 30
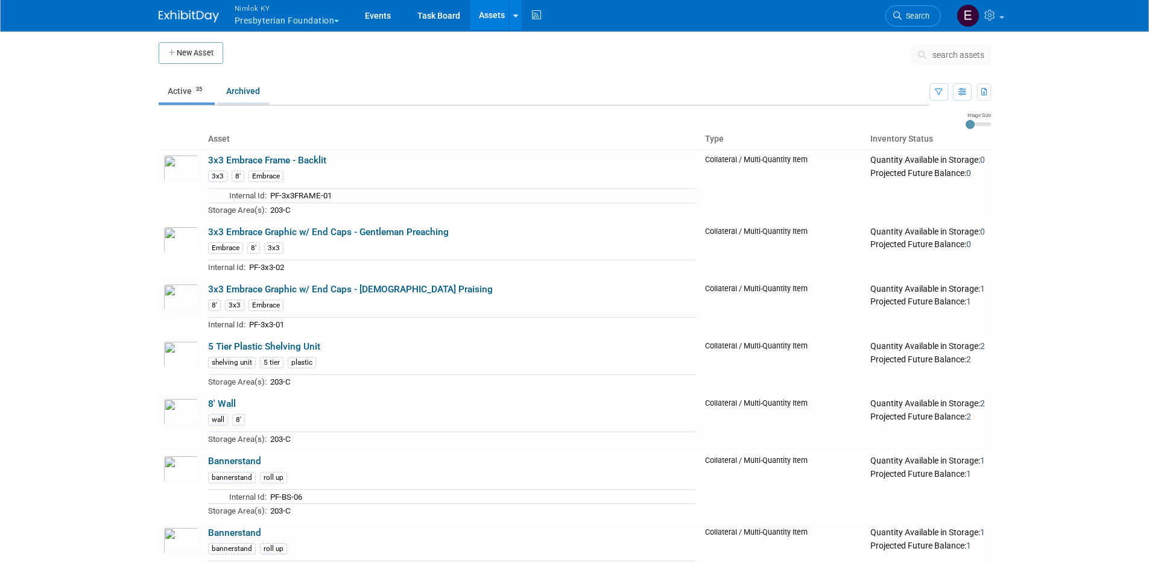
click at [244, 93] on link "Archived" at bounding box center [243, 91] width 52 height 23
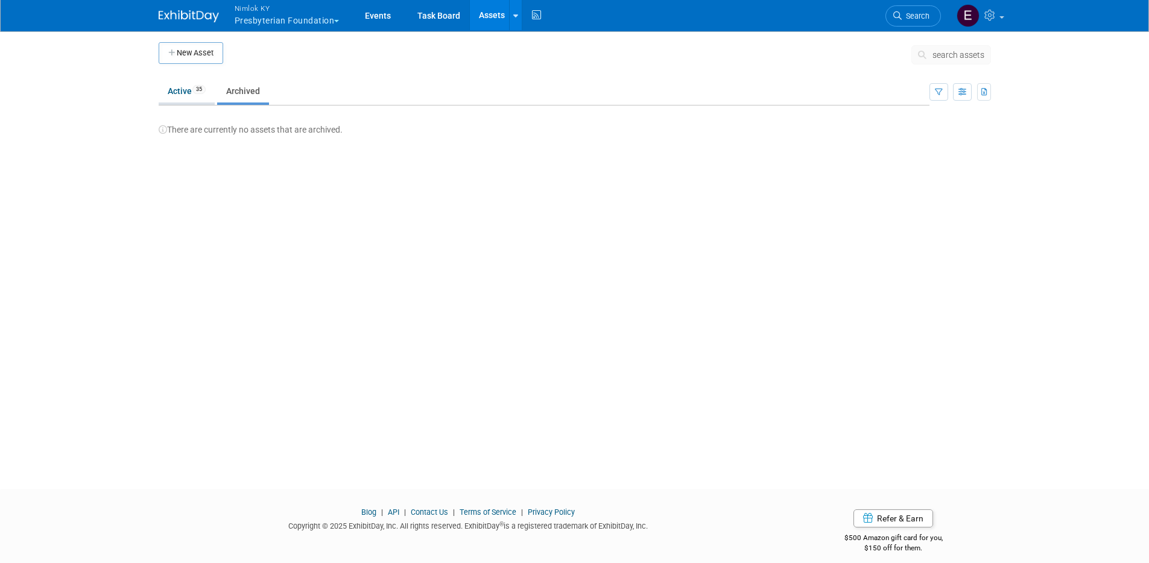
click at [208, 95] on link "Active 35" at bounding box center [187, 91] width 56 height 23
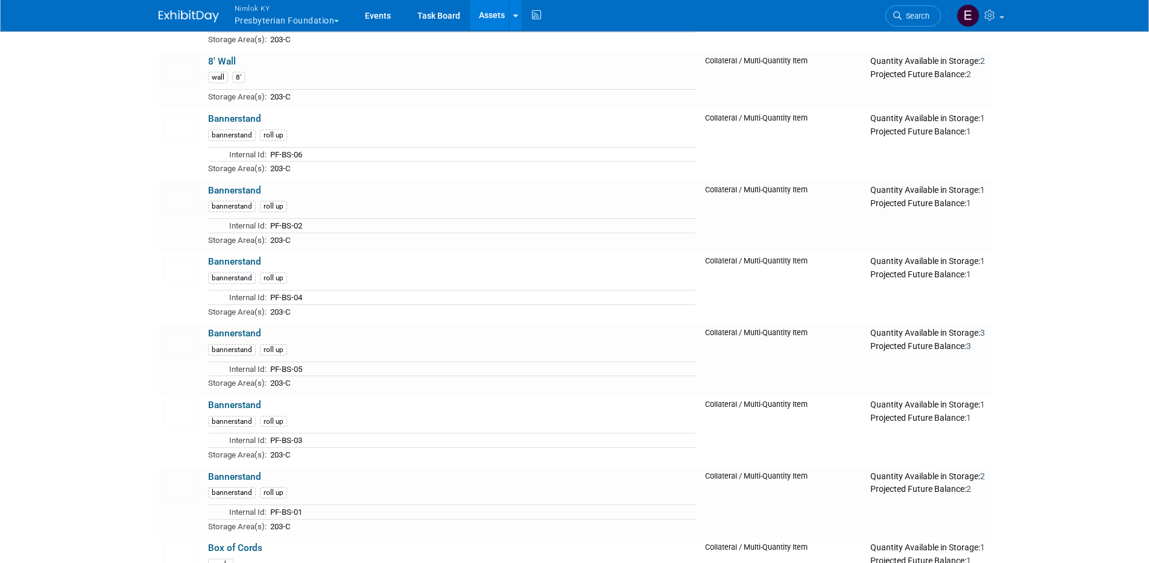
scroll to position [479, 0]
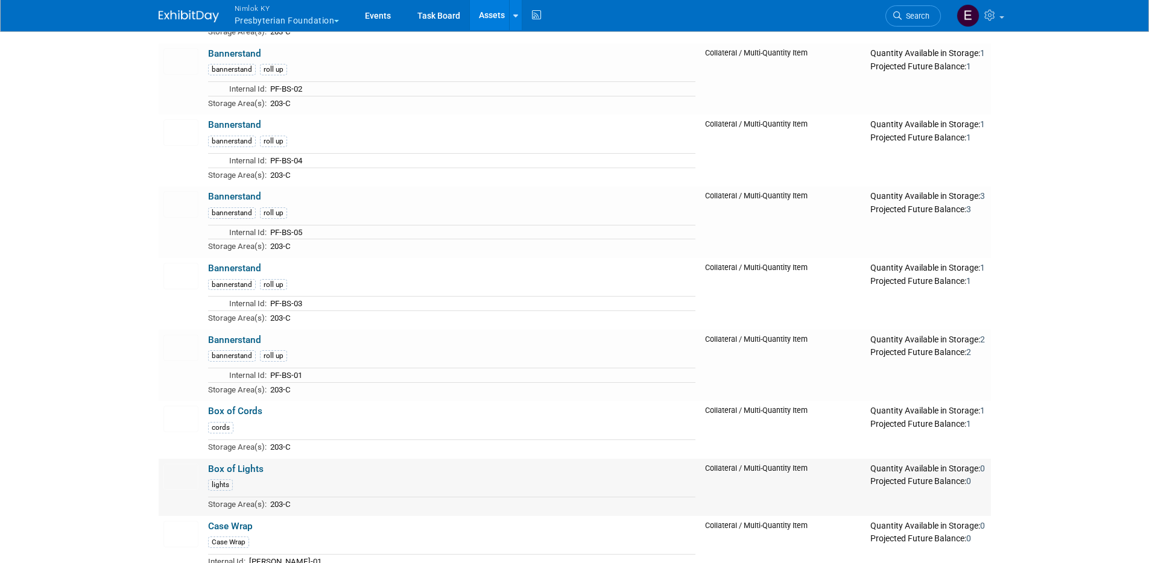
click at [248, 470] on link "Box of Lights" at bounding box center [235, 469] width 55 height 11
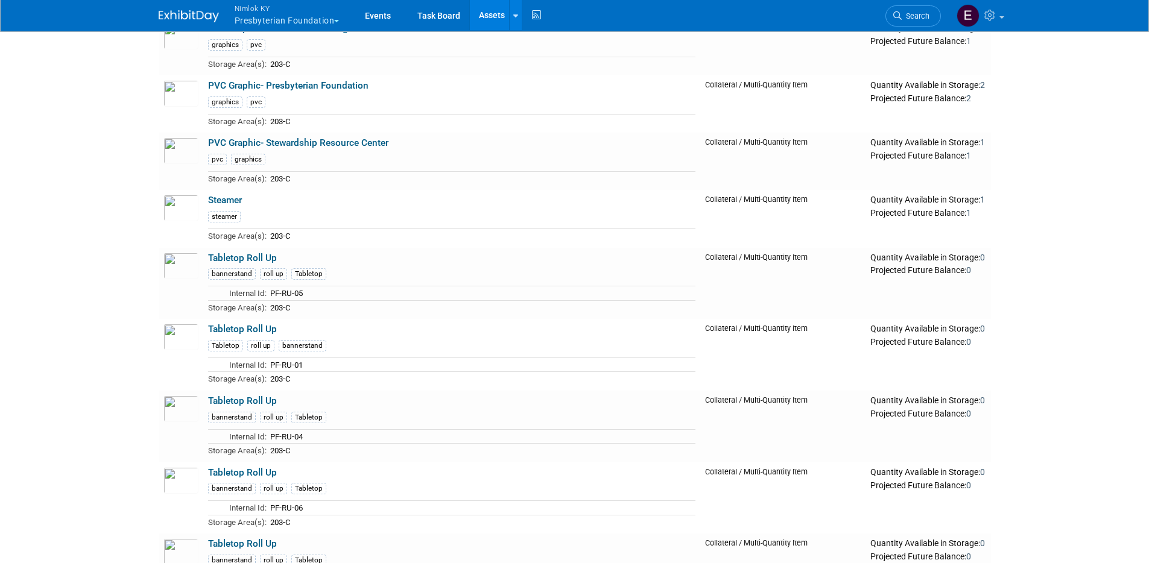
scroll to position [978, 0]
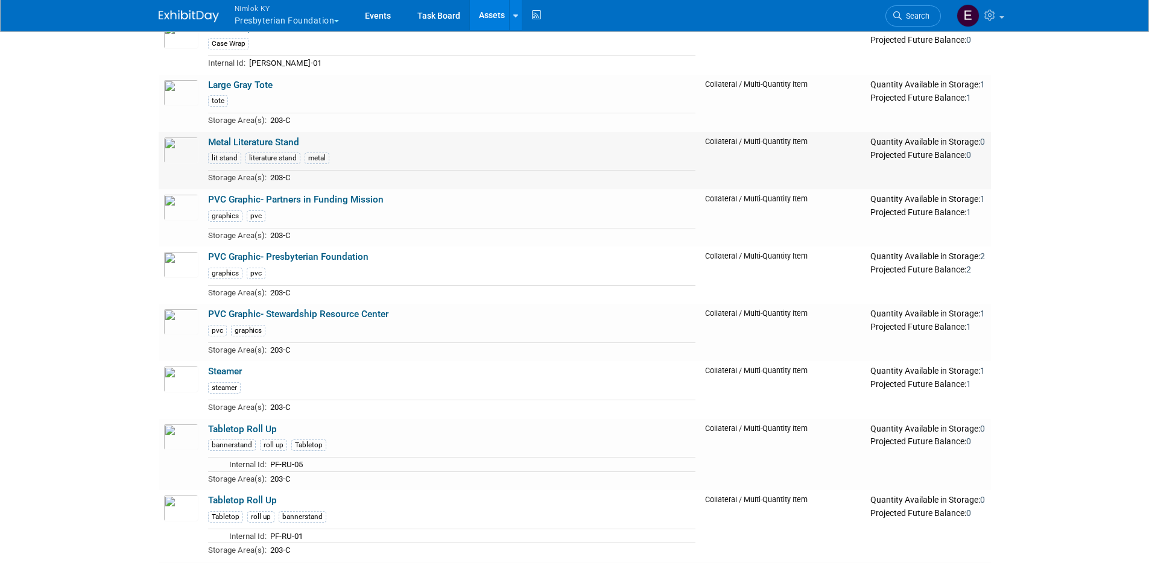
click at [212, 140] on link "Metal Literature Stand" at bounding box center [253, 142] width 91 height 11
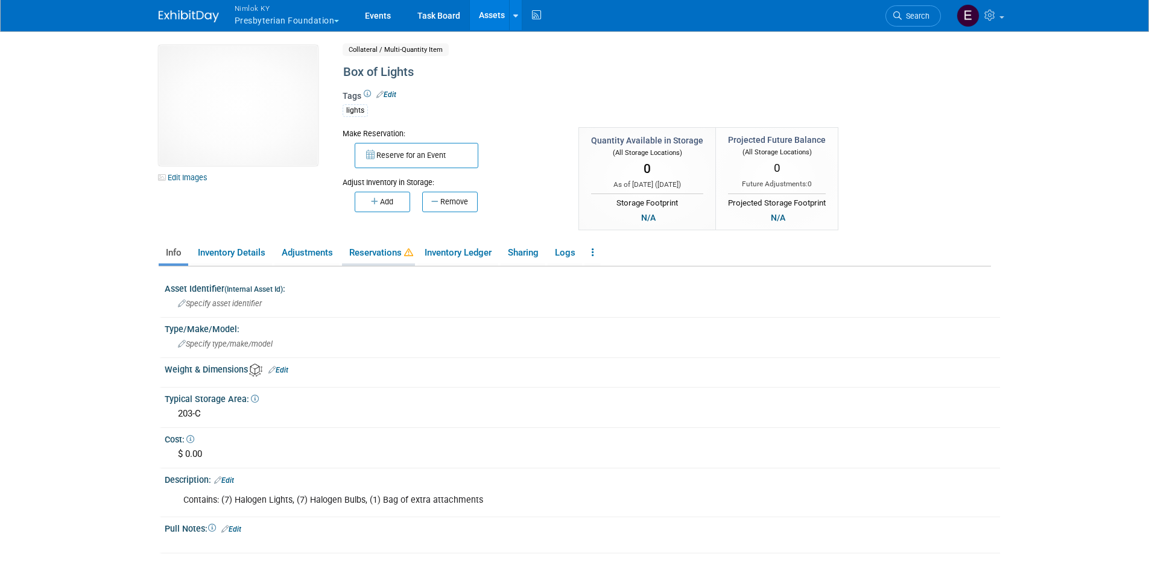
click at [390, 250] on link "Reservations" at bounding box center [378, 252] width 73 height 21
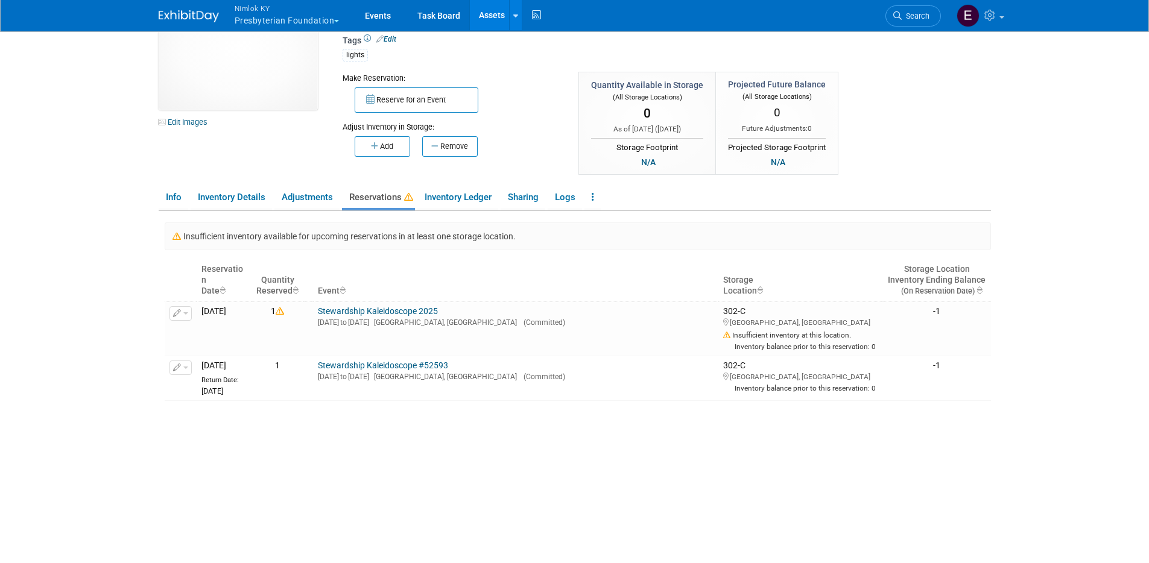
scroll to position [75, 0]
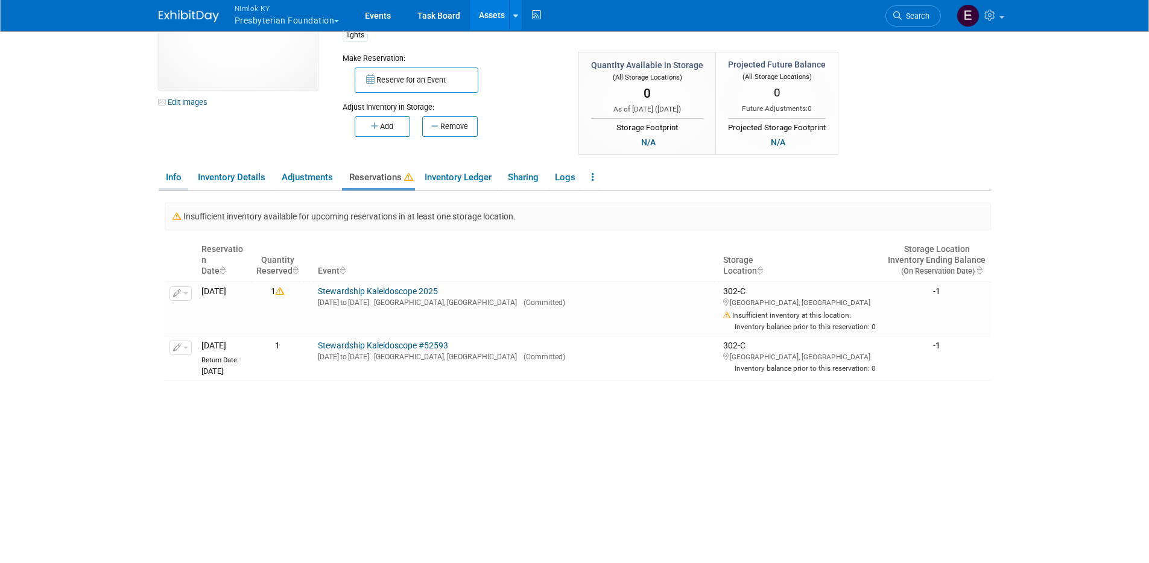
click at [172, 171] on link "Info" at bounding box center [174, 177] width 30 height 21
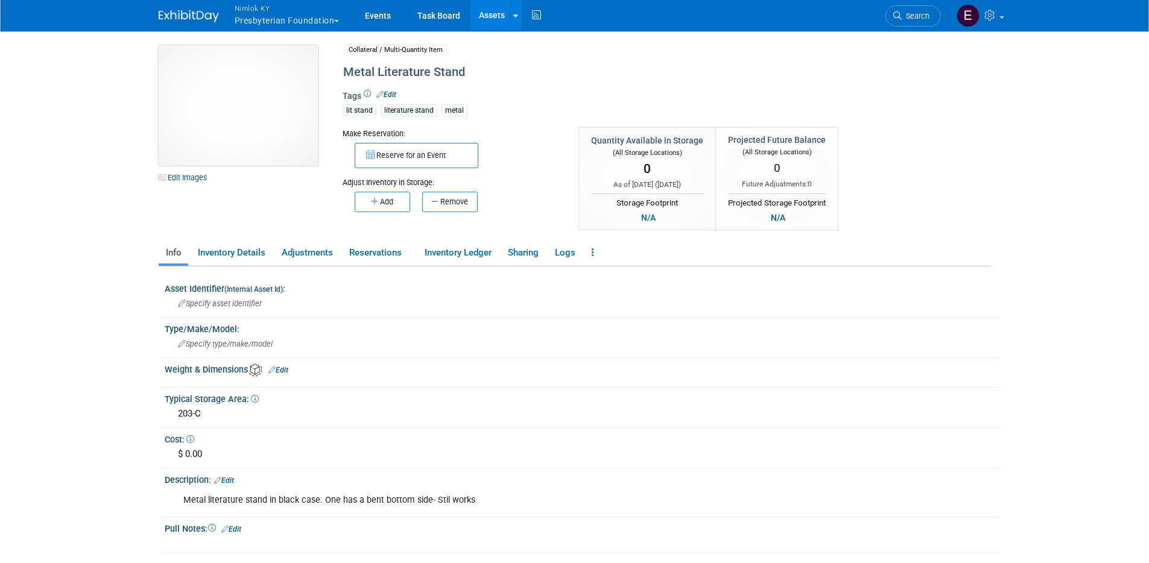
click at [243, 109] on img at bounding box center [238, 105] width 159 height 121
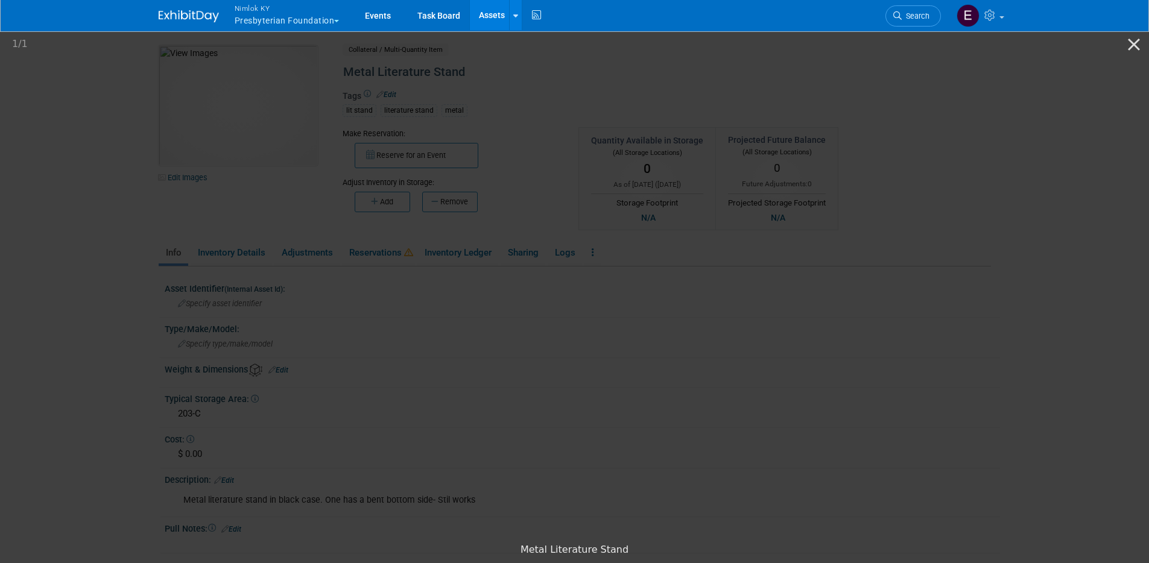
click at [143, 211] on picture at bounding box center [574, 282] width 1149 height 509
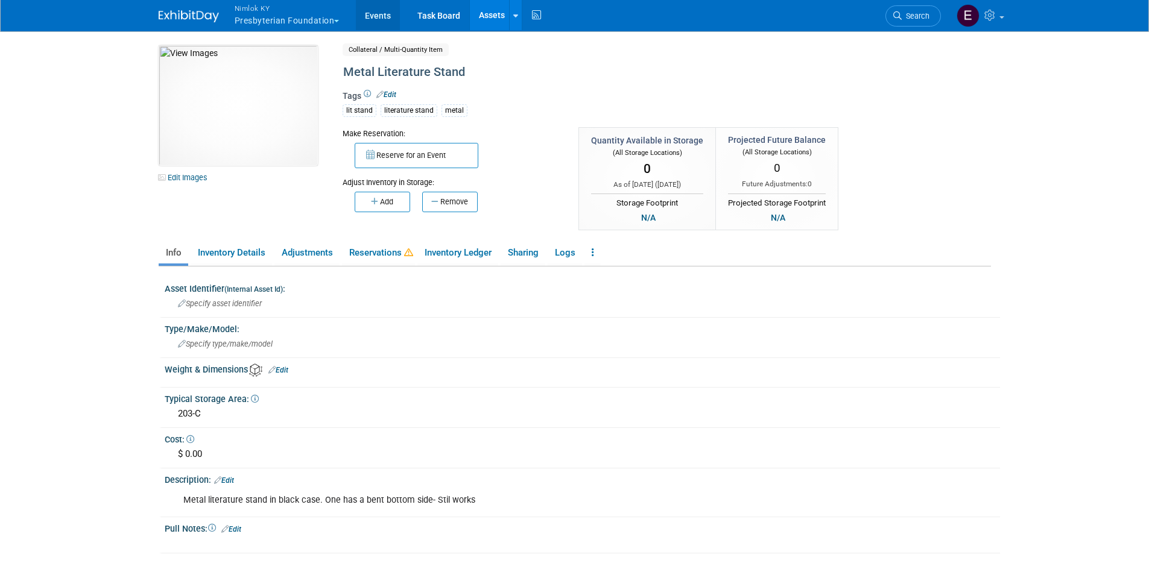
click at [370, 13] on link "Events" at bounding box center [378, 15] width 44 height 30
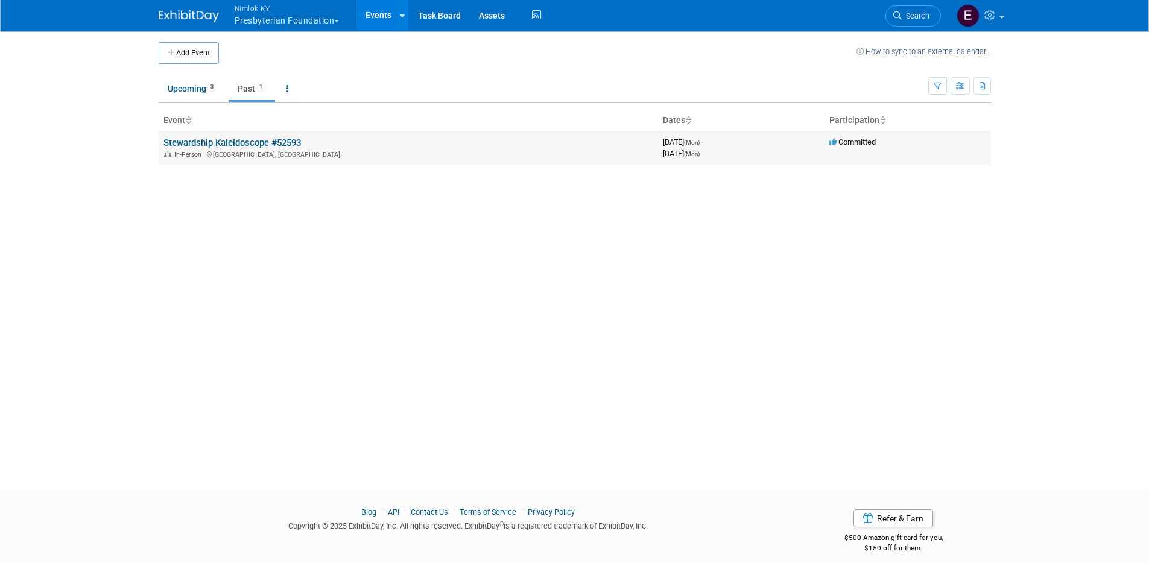
click at [244, 139] on link "Stewardship Kaleidoscope #52593" at bounding box center [231, 142] width 137 height 11
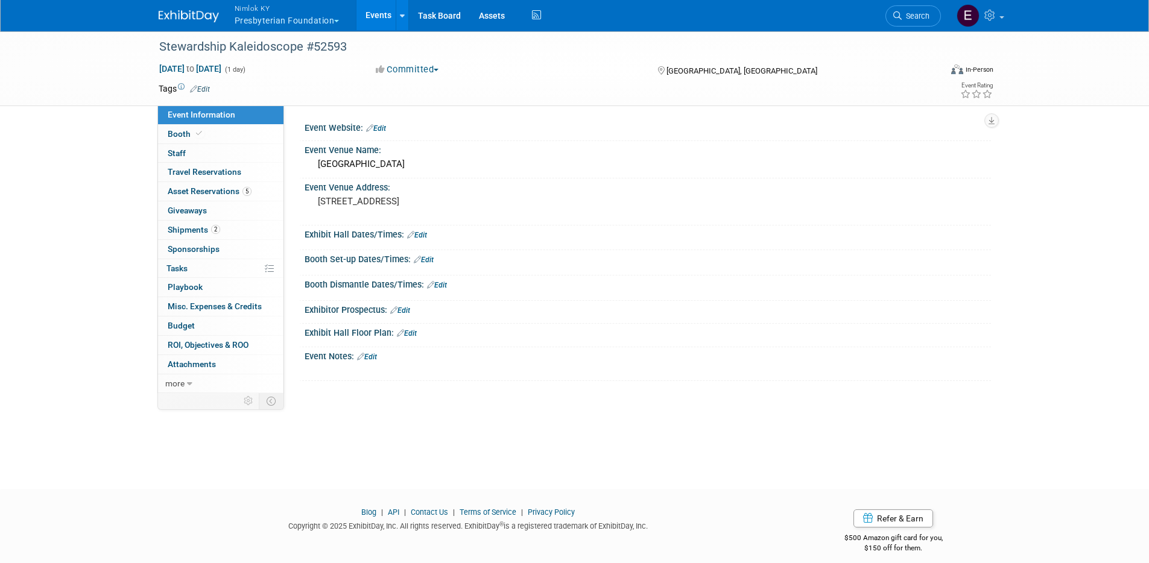
click at [377, 10] on link "Events" at bounding box center [378, 15] width 44 height 30
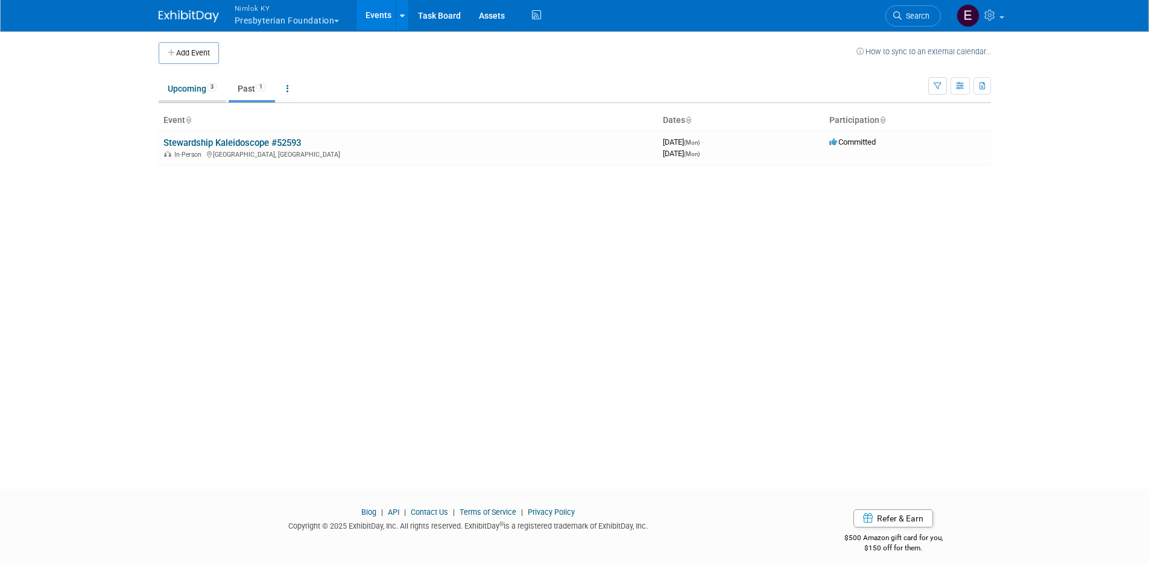
click at [195, 83] on link "Upcoming 3" at bounding box center [193, 88] width 68 height 23
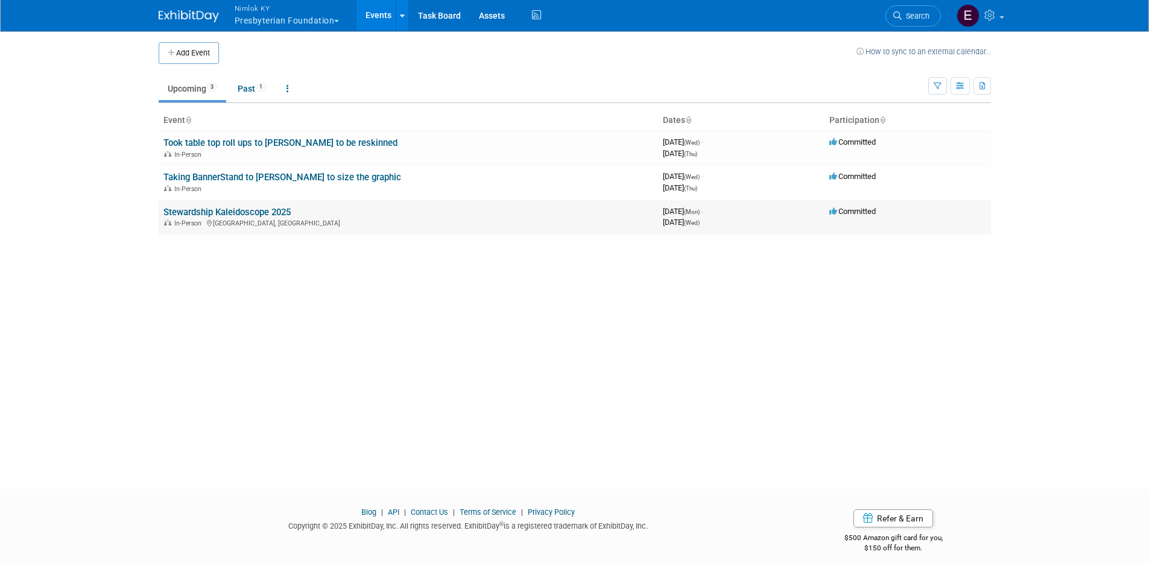
click at [245, 209] on link "Stewardship Kaleidoscope 2025" at bounding box center [226, 212] width 127 height 11
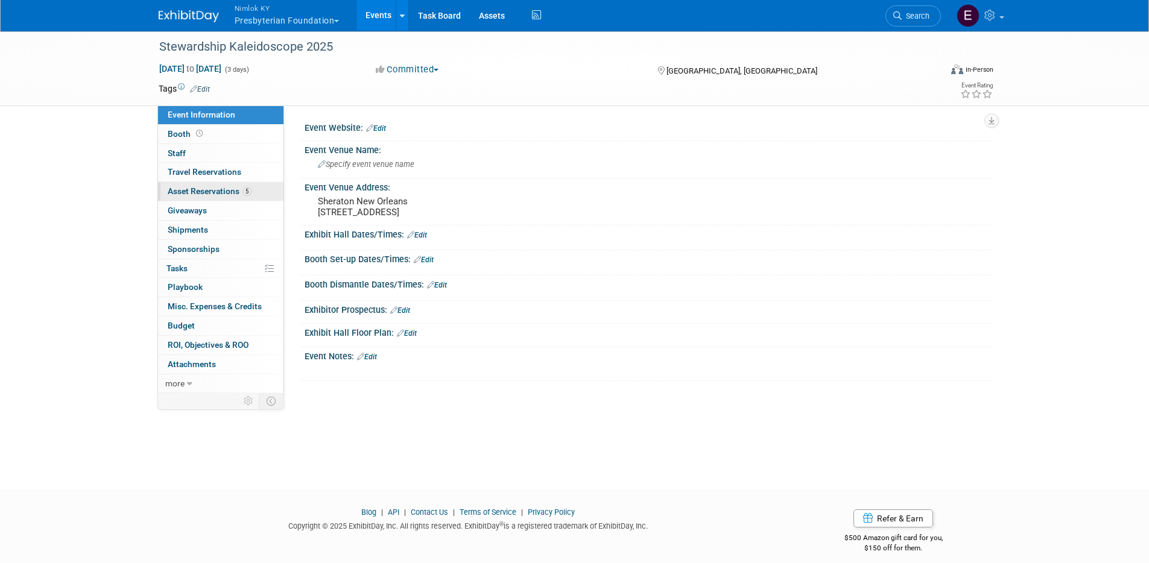
click at [226, 191] on span "Asset Reservations 5" at bounding box center [210, 191] width 84 height 10
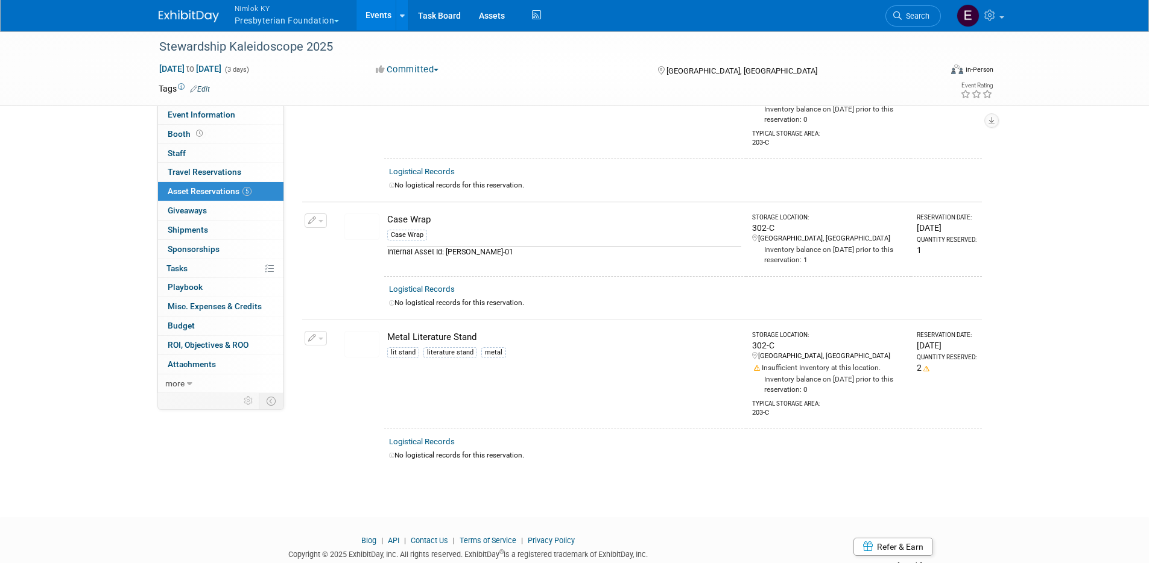
scroll to position [413, 0]
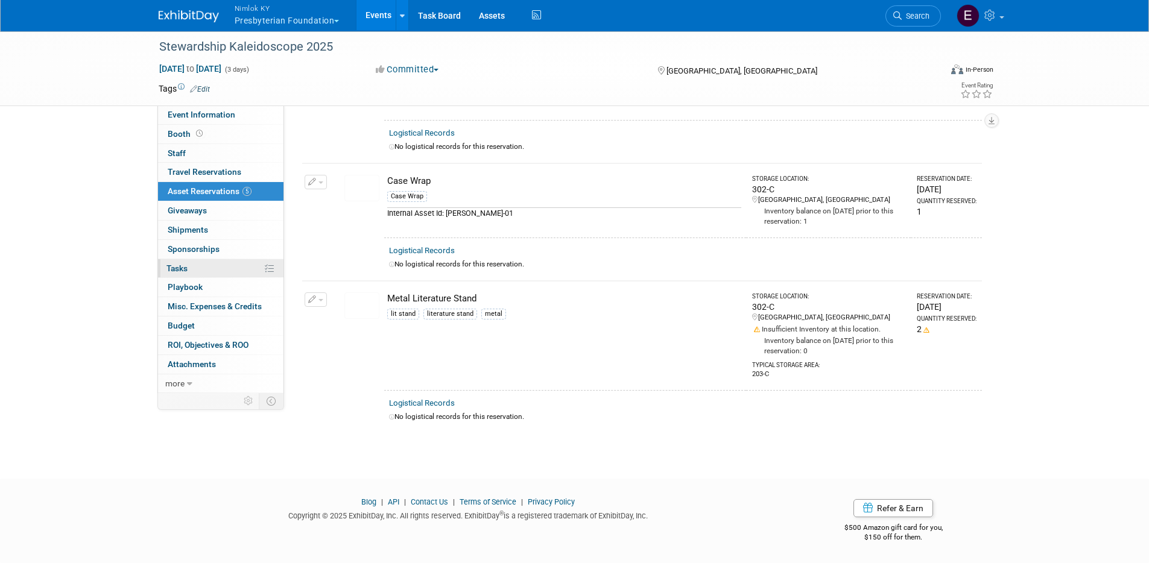
click at [186, 271] on span "Tasks 0%" at bounding box center [176, 268] width 21 height 10
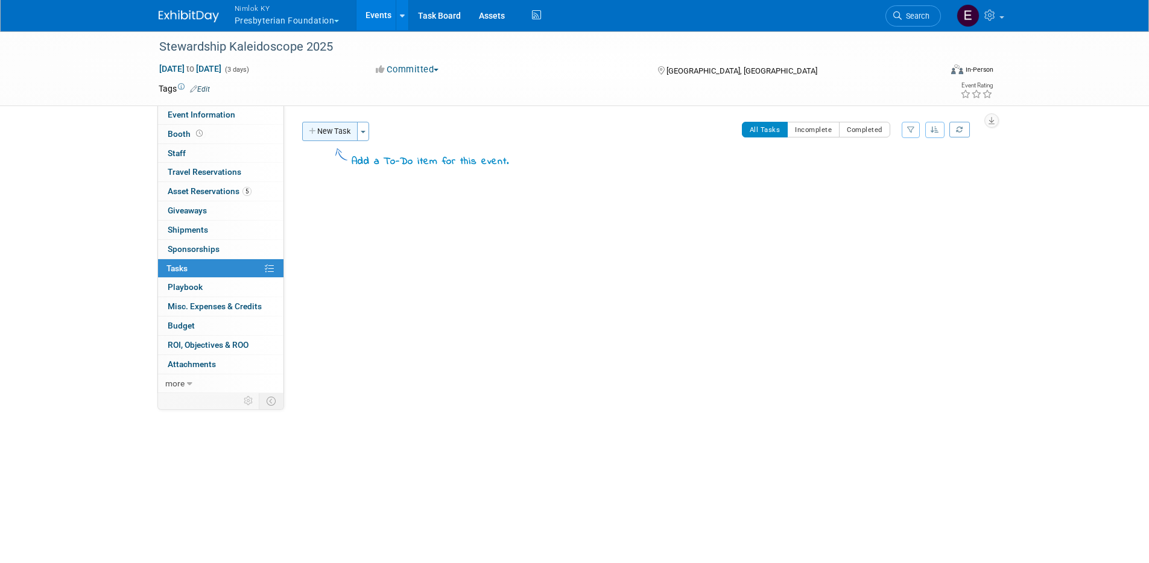
click at [356, 125] on button "New Task" at bounding box center [329, 131] width 55 height 19
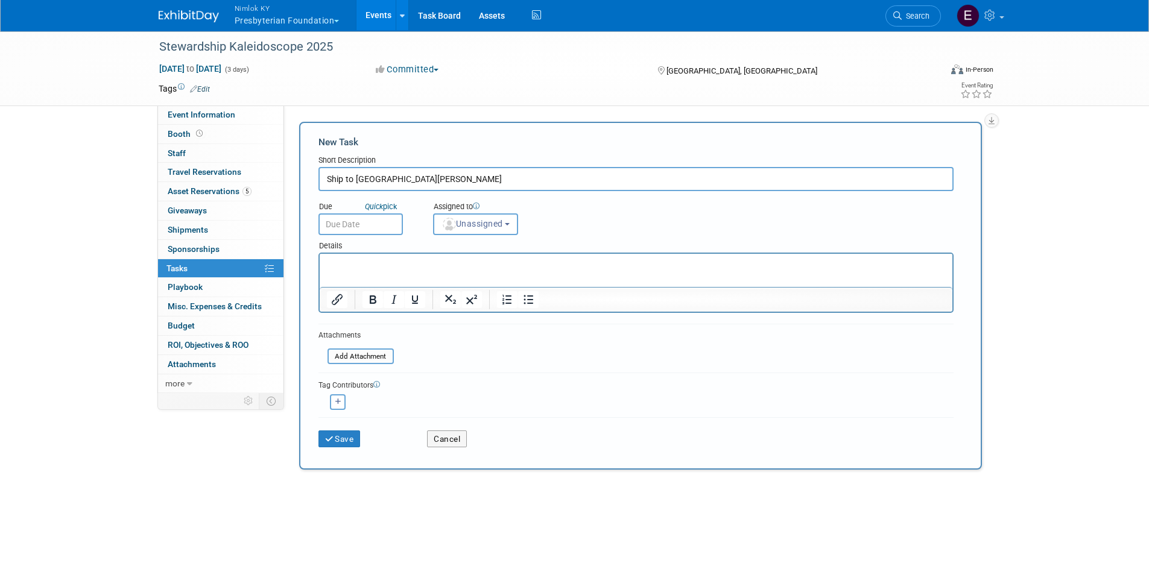
type input "Ship to Sheraton Hotel NOLA"
click at [364, 225] on input "text" at bounding box center [360, 224] width 84 height 22
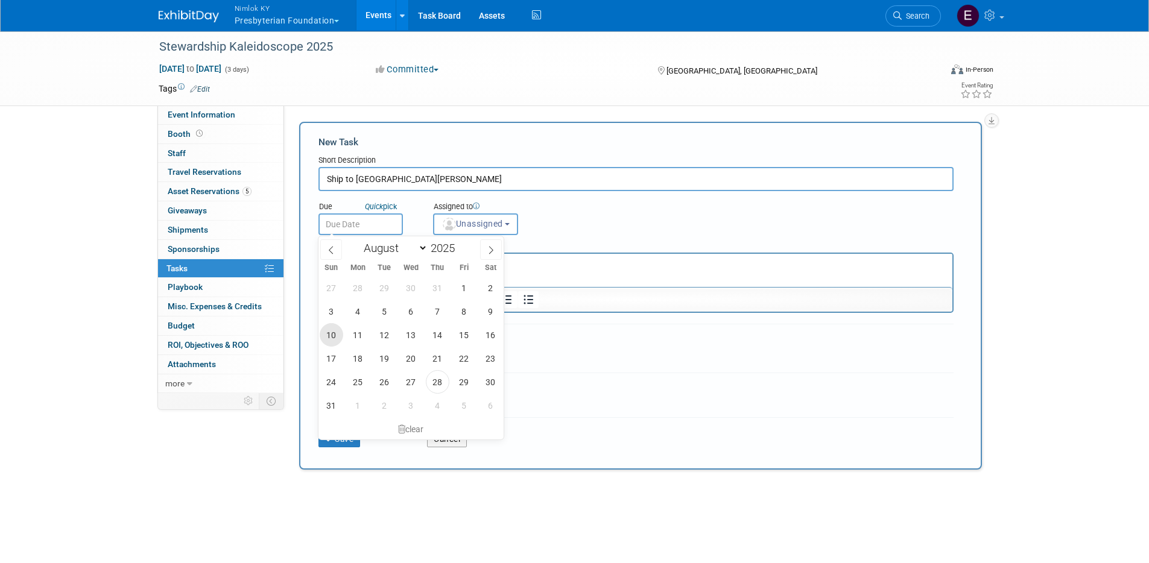
click at [338, 336] on span "10" at bounding box center [332, 335] width 24 height 24
type input "Aug 10, 2025"
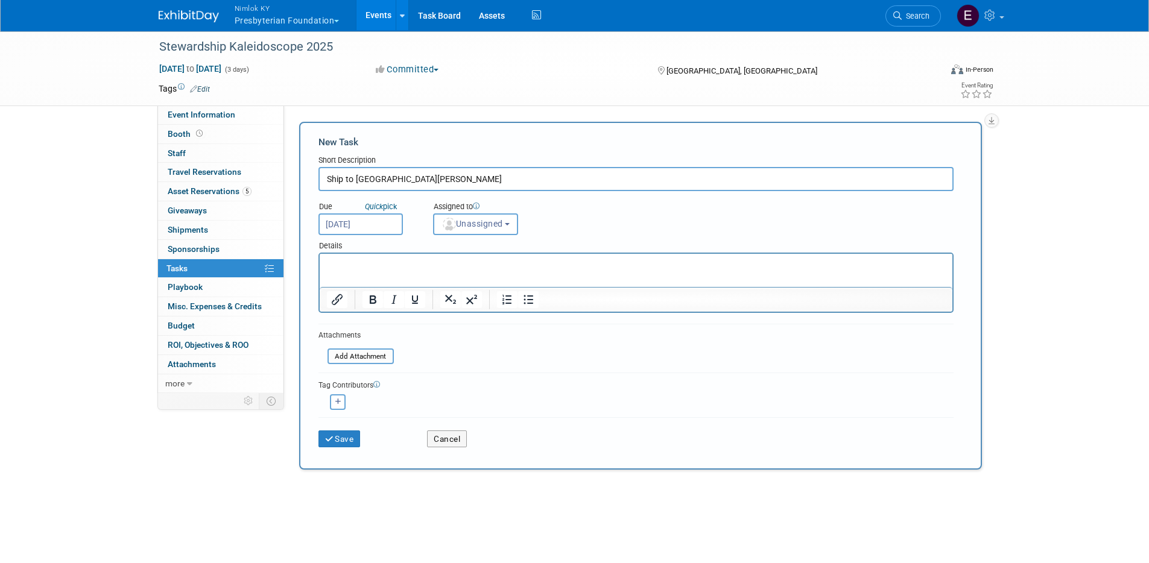
click at [403, 269] on p "Rich Text Area. Press ALT-0 for help." at bounding box center [635, 265] width 619 height 12
click at [480, 225] on span "Unassigned" at bounding box center [471, 224] width 61 height 10
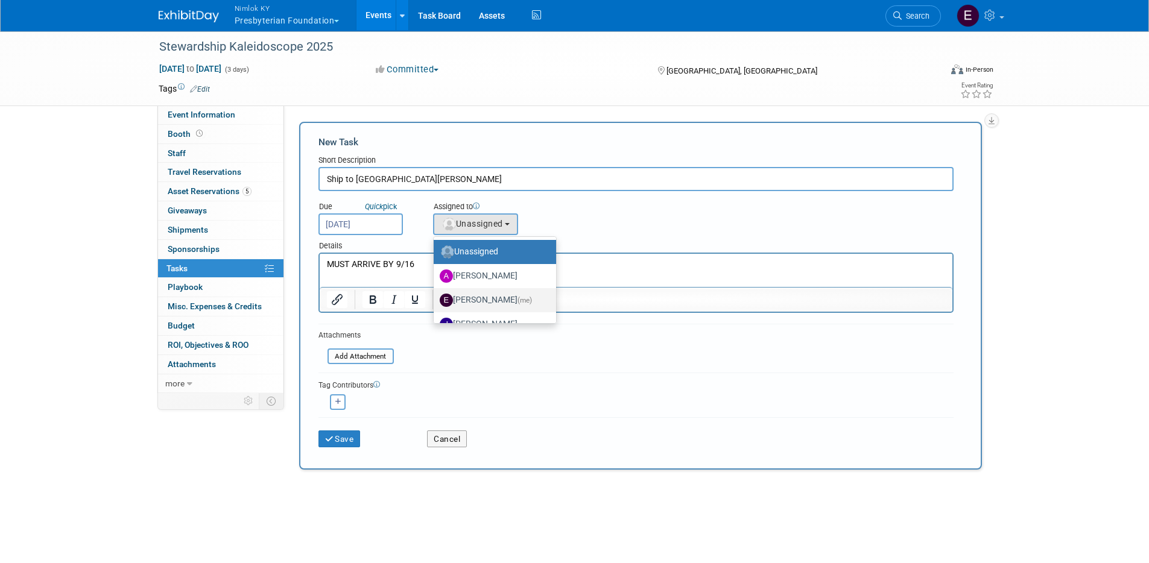
click at [482, 300] on label "Elizabeth Griffin (me)" at bounding box center [492, 300] width 104 height 19
click at [435, 300] on input "Elizabeth Griffin (me)" at bounding box center [431, 299] width 8 height 8
select select "0f1d68d9-dd9c-4ee9-a679-a234d3077628"
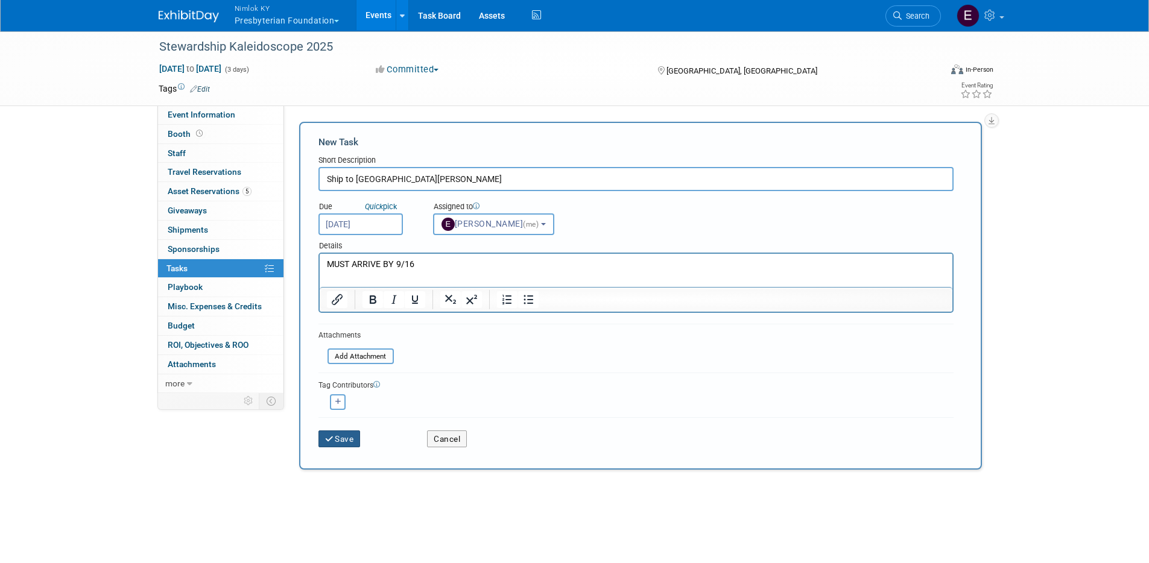
click at [337, 433] on button "Save" at bounding box center [339, 438] width 42 height 17
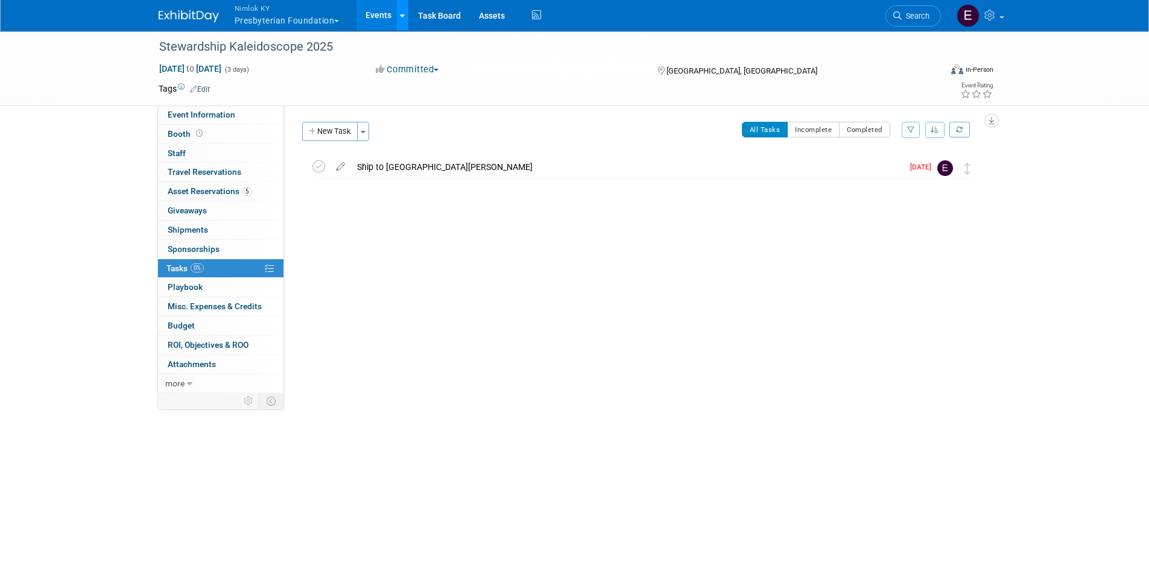
click at [402, 20] on div at bounding box center [402, 15] width 5 height 12
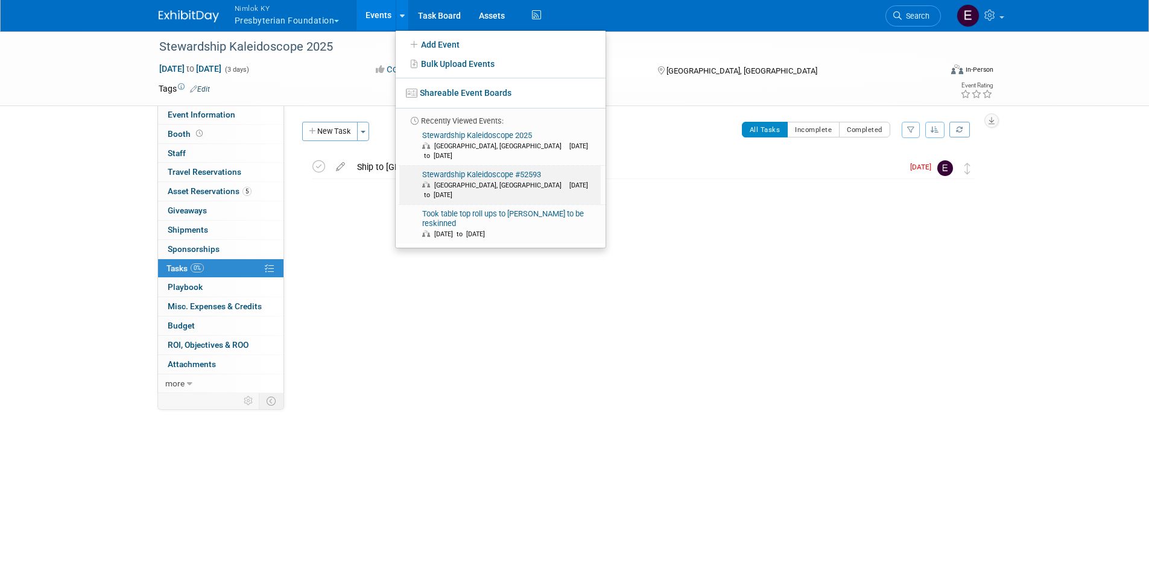
click at [508, 166] on link "Stewardship Kaleidoscope #52593 Portland, OR Sep 23, 2024 to Sep 23, 2024" at bounding box center [499, 185] width 201 height 39
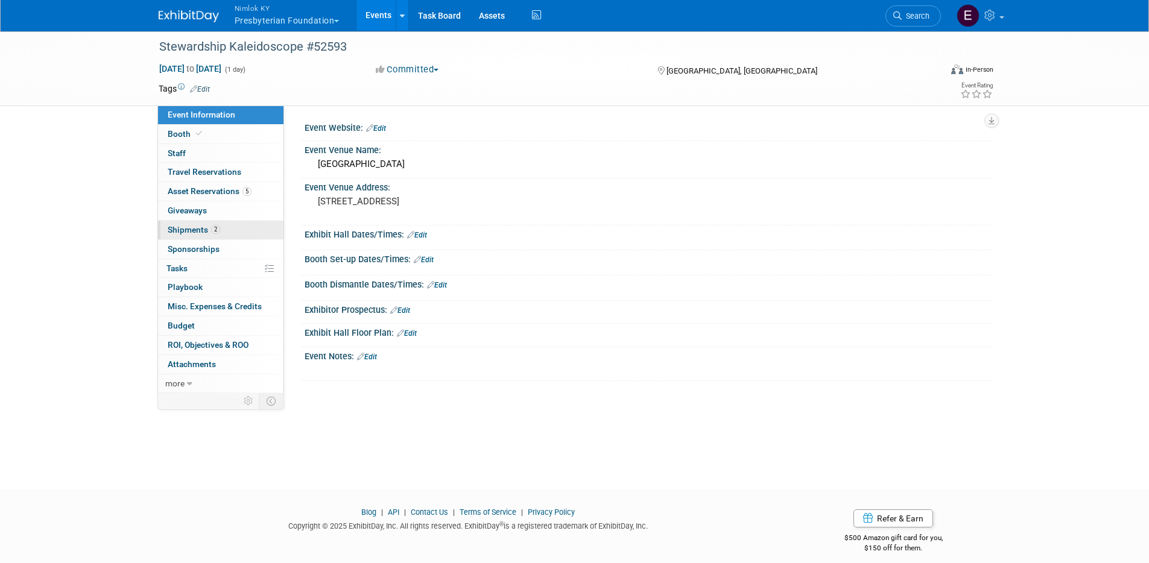
click at [184, 232] on span "Shipments 2" at bounding box center [194, 230] width 52 height 10
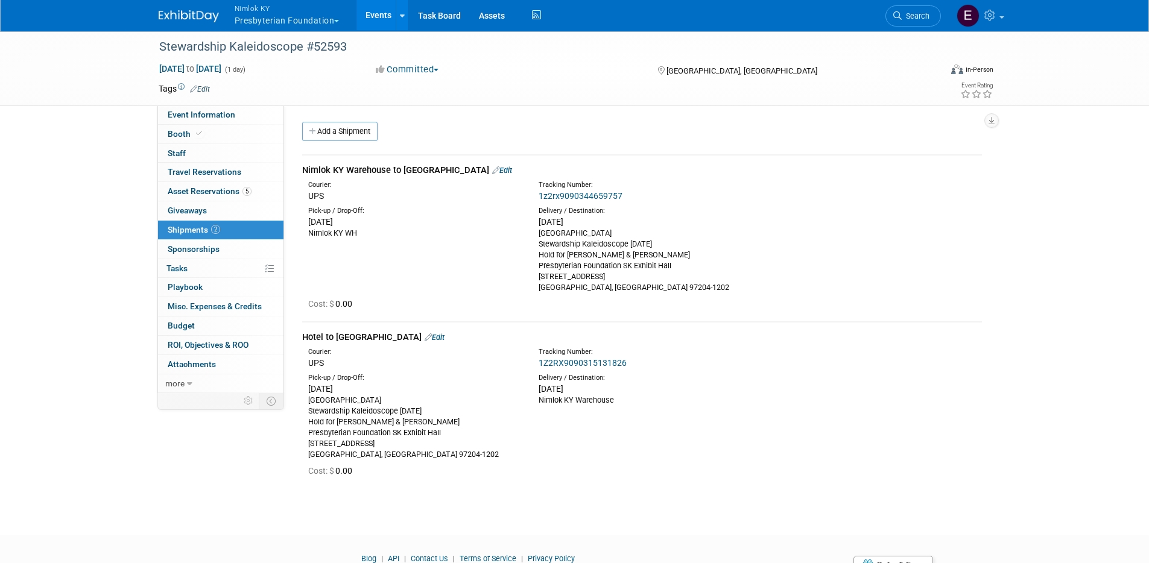
click at [308, 27] on button "Nimlok KY Presbyterian Foundation" at bounding box center [293, 15] width 121 height 31
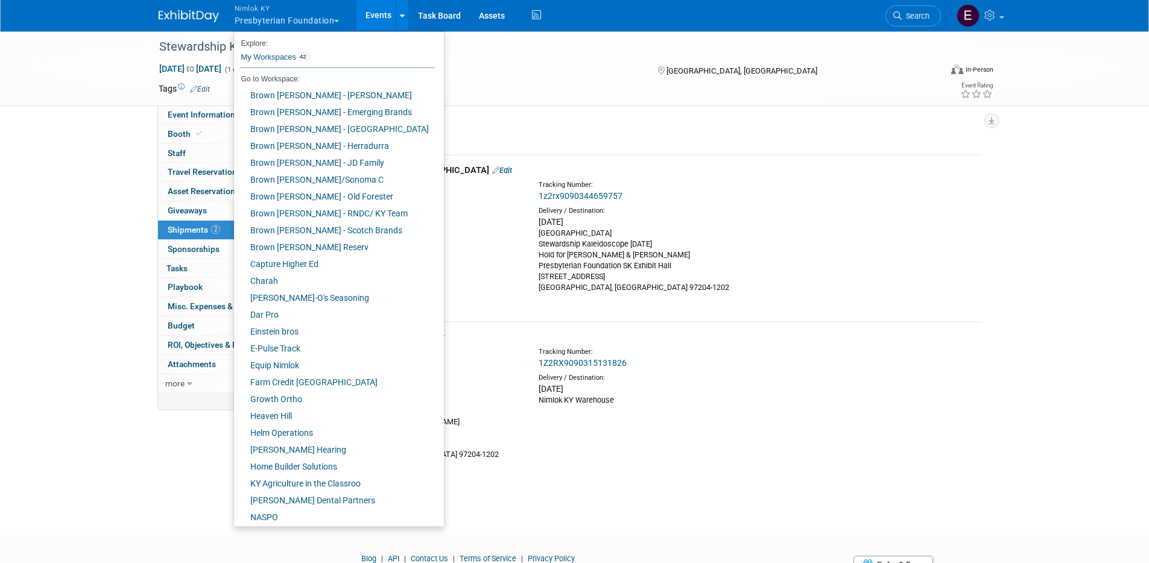
click at [80, 263] on div "Stewardship Kaleidoscope #52593 [DATE] to [DATE] (1 day) [DATE] to [DATE] Commi…" at bounding box center [574, 272] width 1149 height 484
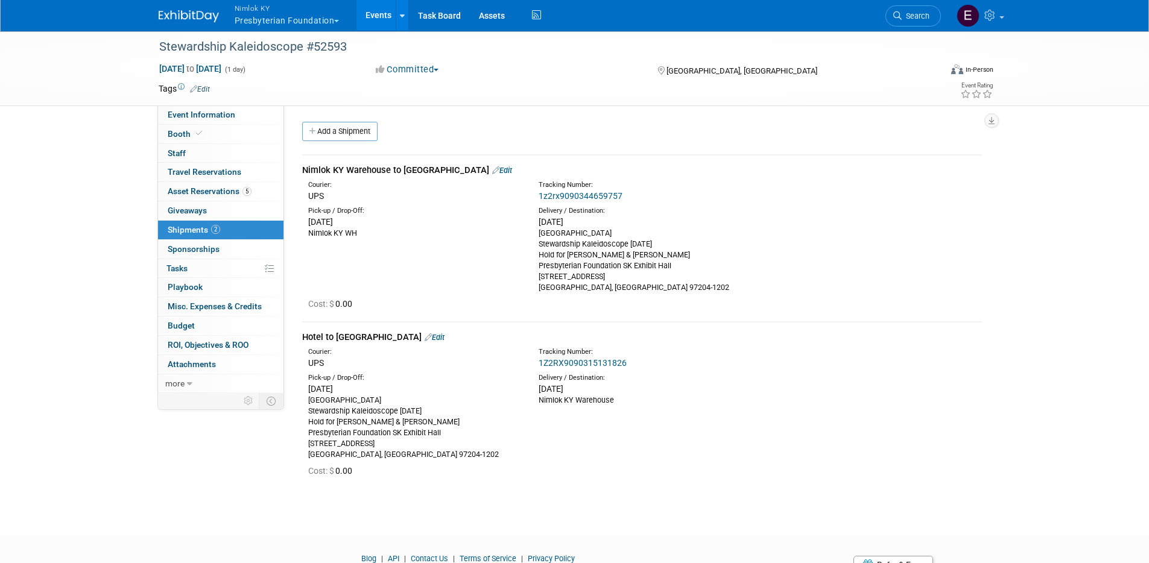
click at [371, 13] on link "Events" at bounding box center [378, 15] width 44 height 30
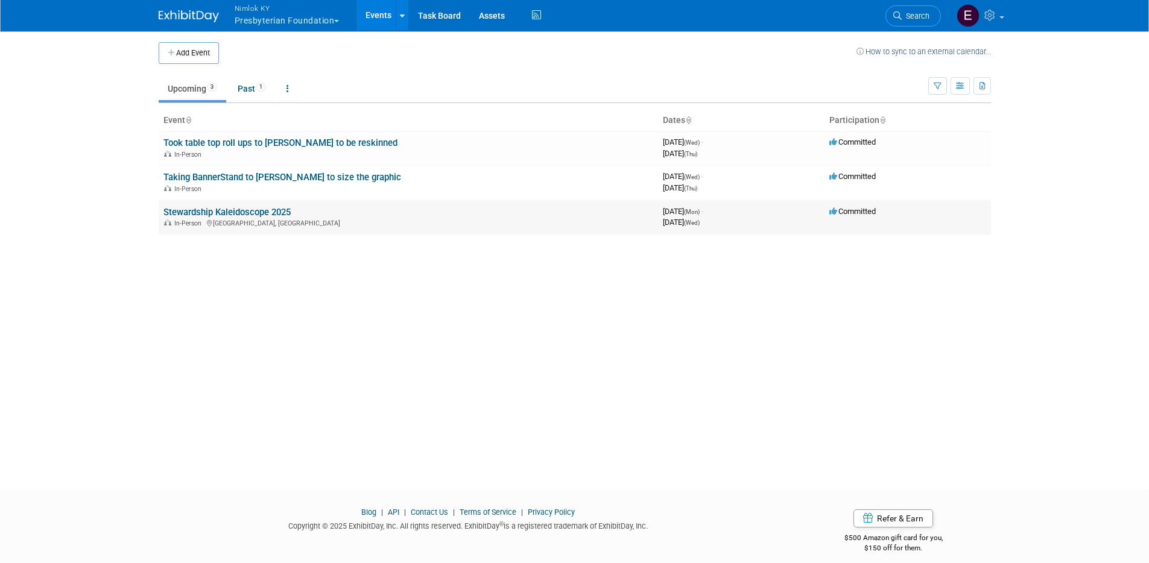
click at [259, 216] on link "Stewardship Kaleidoscope 2025" at bounding box center [226, 212] width 127 height 11
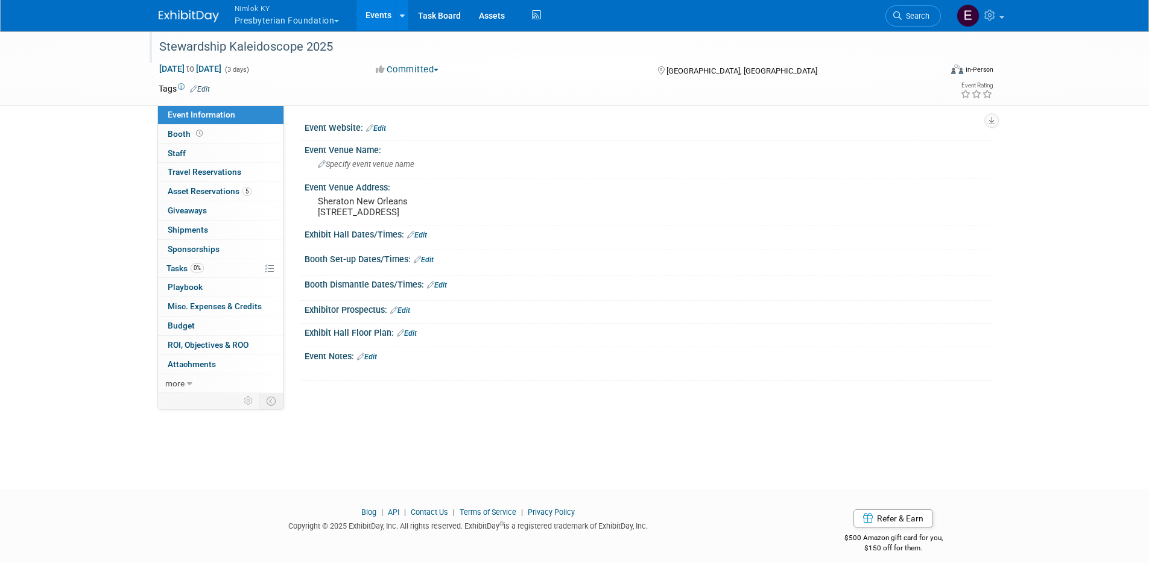
click at [320, 49] on div "Stewardship Kaleidoscope 2025" at bounding box center [539, 47] width 768 height 22
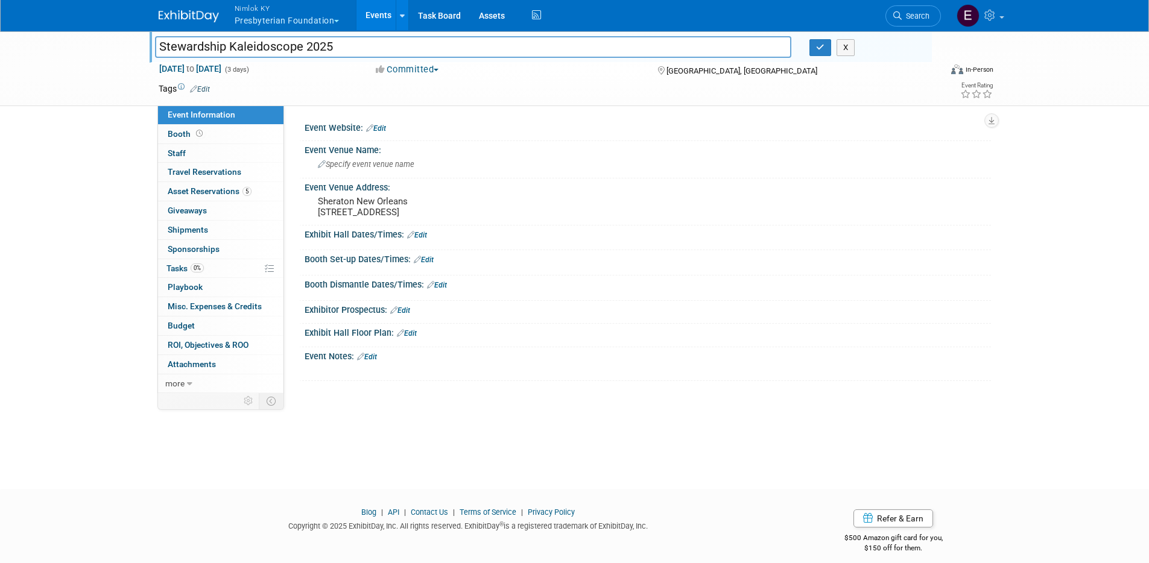
click at [350, 46] on input "Stewardship Kaleidoscope 2025" at bounding box center [473, 46] width 637 height 21
type input "Stewardship Kaleidoscope 2025 - WO# 2558362"
click at [813, 50] on button "button" at bounding box center [820, 47] width 22 height 17
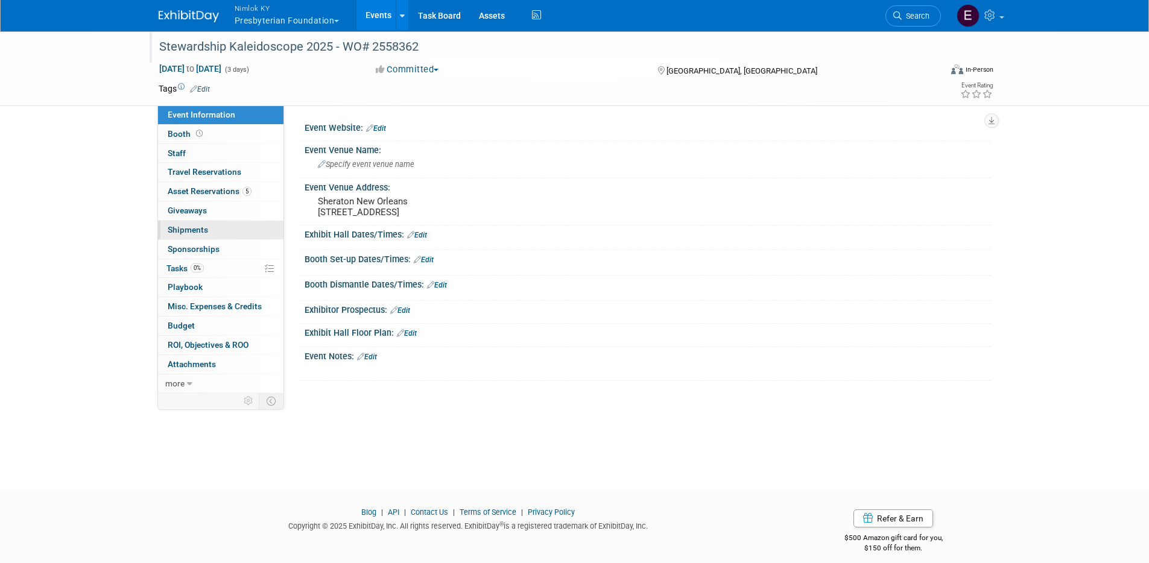
click at [197, 229] on span "Shipments 0" at bounding box center [188, 230] width 40 height 10
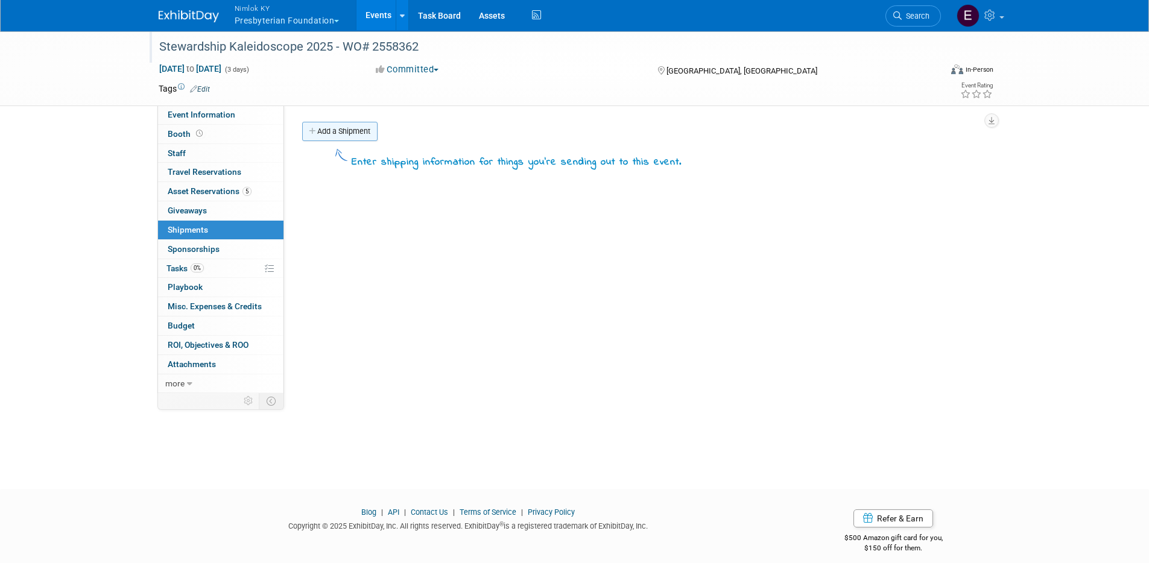
click at [345, 138] on link "Add a Shipment" at bounding box center [339, 131] width 75 height 19
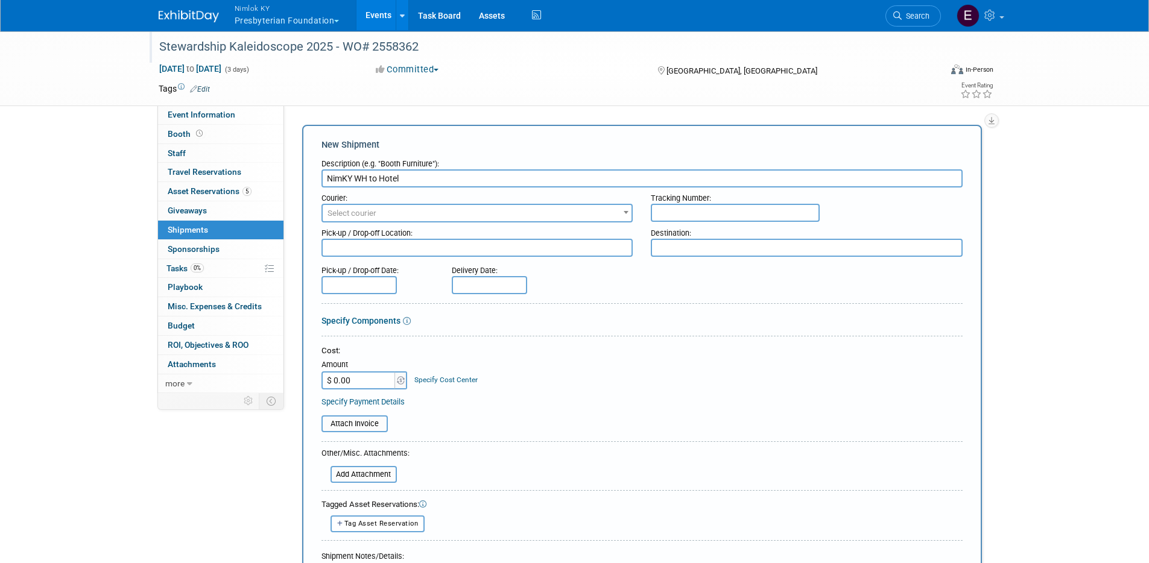
type input "NimKY WH to Hotel"
click at [423, 216] on span "Select courier" at bounding box center [477, 213] width 309 height 17
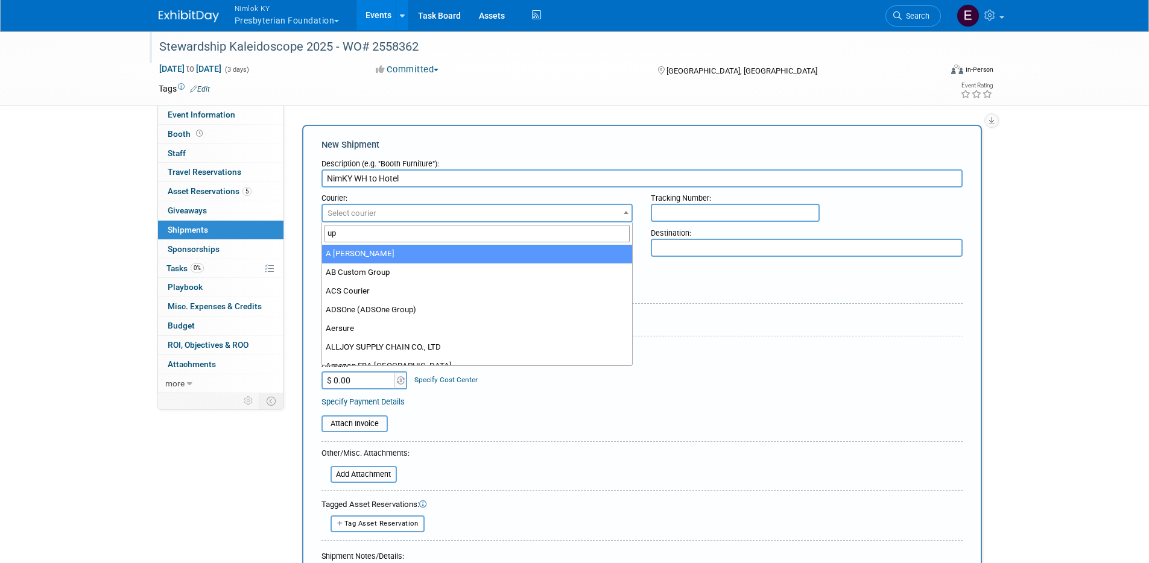
type input "ups"
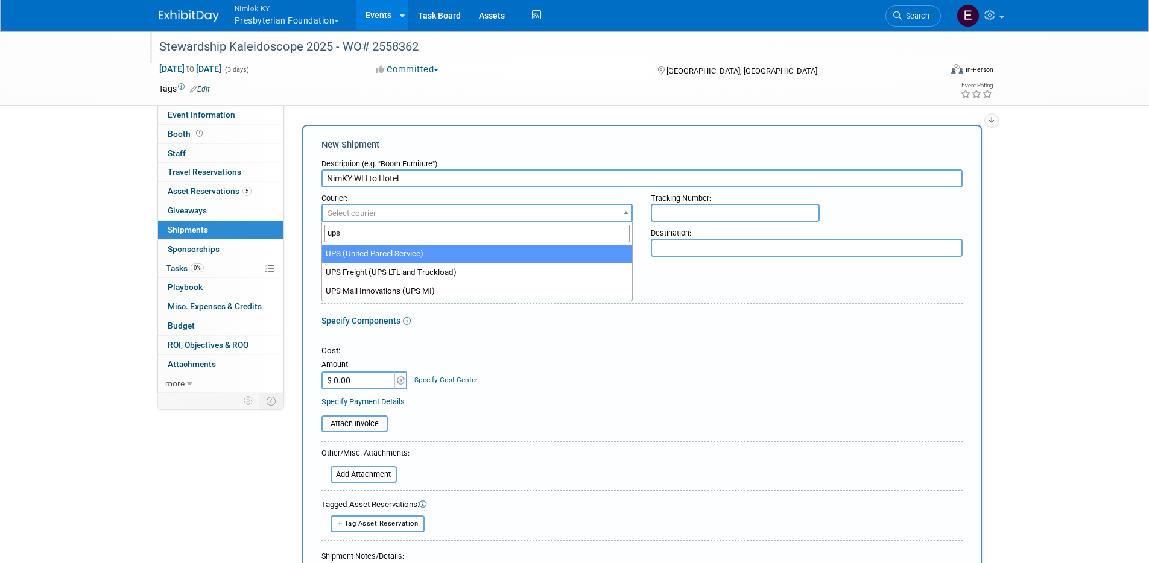
select select "508"
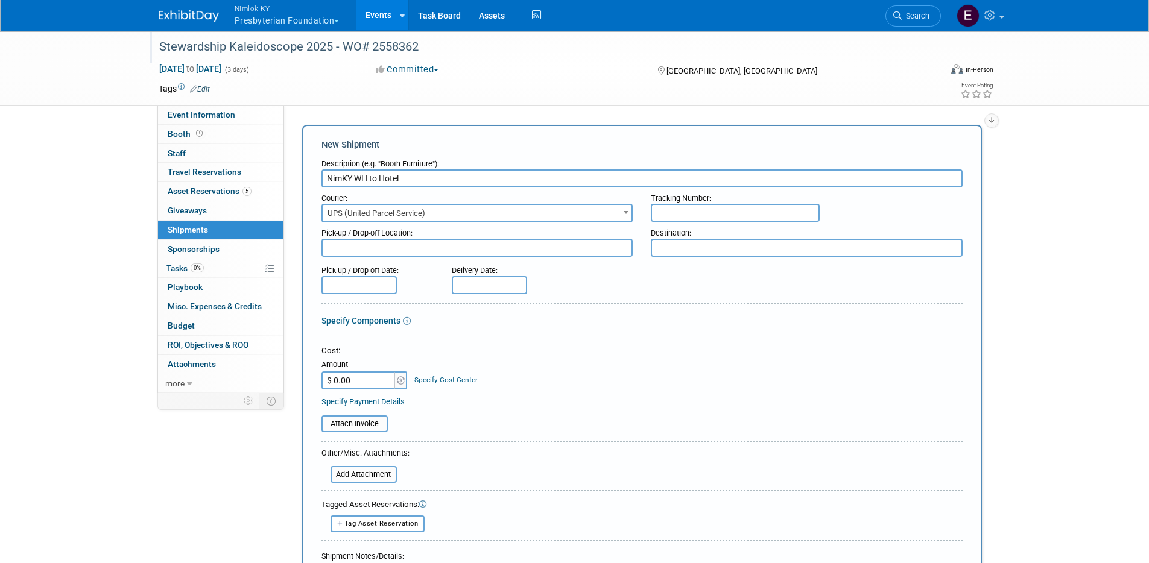
click at [479, 247] on textarea at bounding box center [477, 248] width 312 height 18
paste textarea "[PERSON_NAME] / Presbyterian Foundation / [PHONE_NUMBER] c/o FedEx Office @ [GE…"
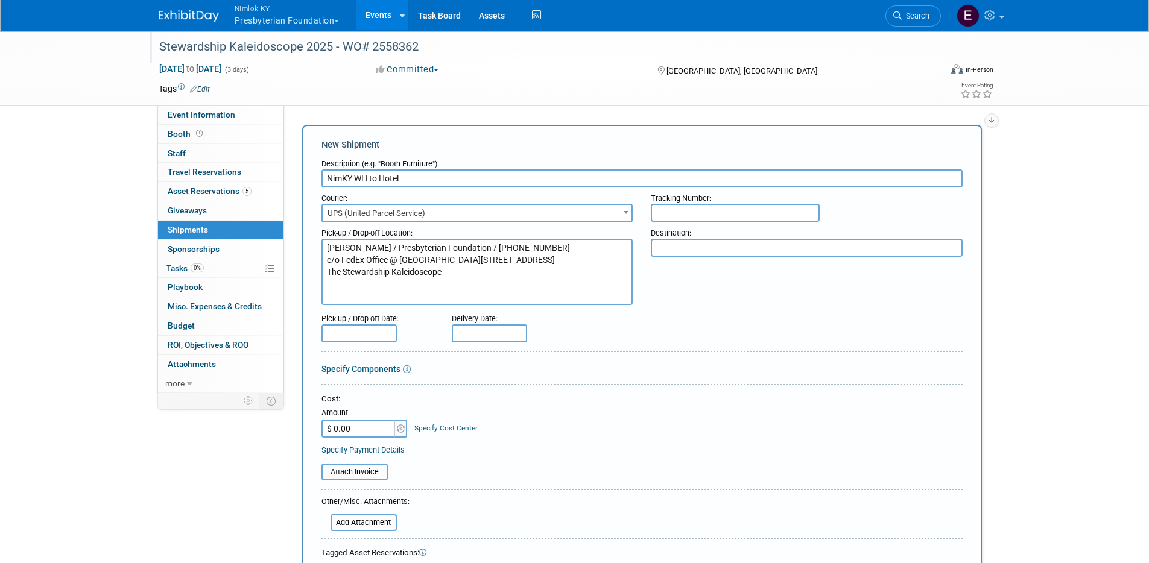
type textarea "[PERSON_NAME] / Presbyterian Foundation / [PHONE_NUMBER] c/o FedEx Office @ [GE…"
click at [732, 316] on div "Pick-up / Drop-off Date: Delivery Date:" at bounding box center [641, 325] width 659 height 34
drag, startPoint x: 438, startPoint y: 296, endPoint x: 274, endPoint y: 237, distance: 174.3
click at [274, 237] on div "Event Information Event Info Booth Booth 0 Staff 0 Staff 0 Travel Reservations …" at bounding box center [575, 378] width 850 height 696
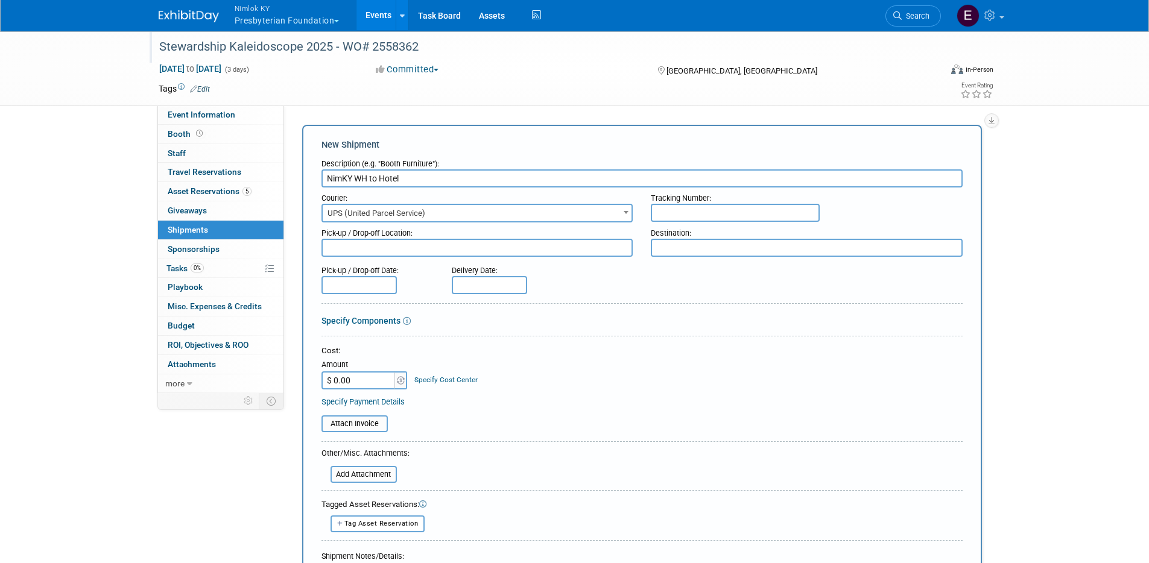
click at [746, 249] on textarea at bounding box center [807, 248] width 312 height 18
paste textarea "[PERSON_NAME] / Presbyterian Foundation / [PHONE_NUMBER] c/o FedEx Office @ [GE…"
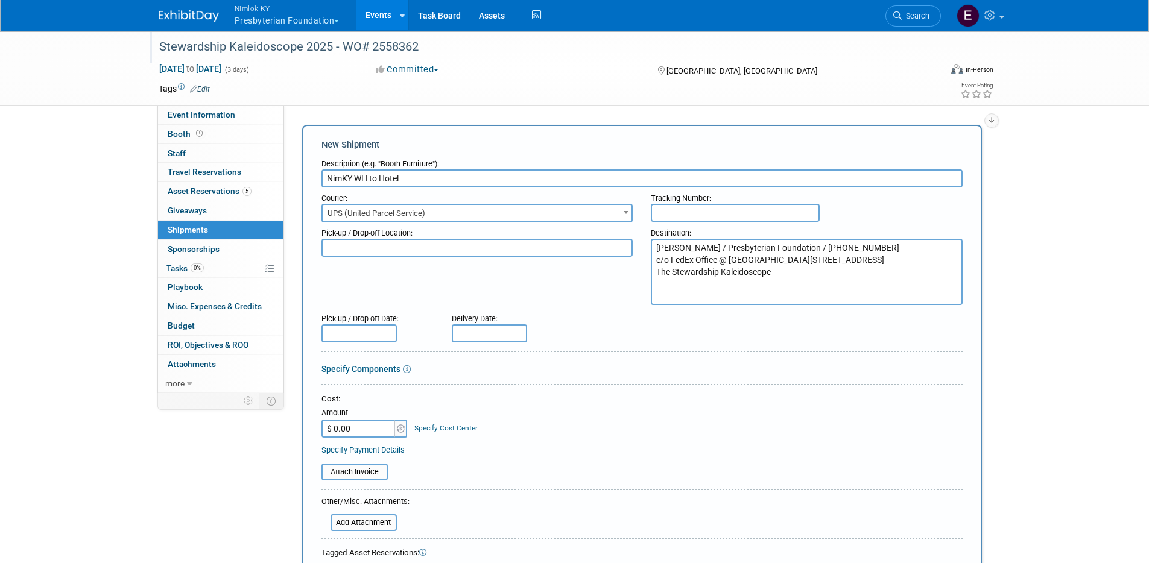
type textarea "[PERSON_NAME] / Presbyterian Foundation / [PHONE_NUMBER] c/o FedEx Office @ [GE…"
click at [624, 291] on div "Pick-up / Drop-off Location: Destination: [PERSON_NAME] / Presbyterian Foundati…" at bounding box center [641, 263] width 659 height 83
click at [871, 288] on textarea "[PERSON_NAME] / Presbyterian Foundation / [PHONE_NUMBER] c/o FedEx Office @ [GE…" at bounding box center [807, 272] width 312 height 66
click at [514, 244] on textarea at bounding box center [477, 248] width 312 height 18
type textarea "NimKY WH"
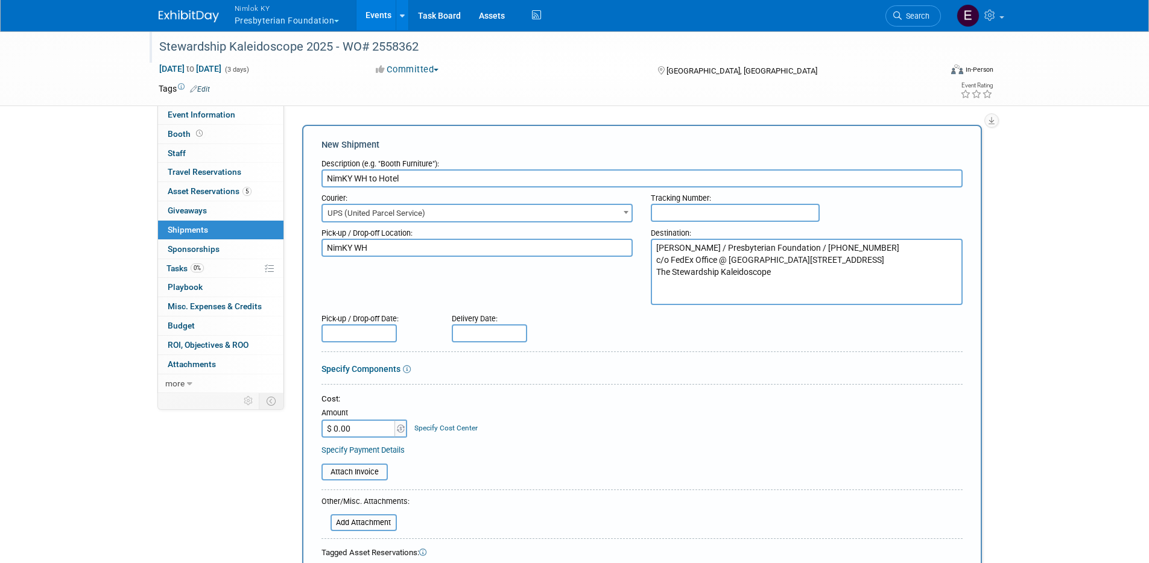
click at [374, 334] on input "text" at bounding box center [358, 333] width 75 height 18
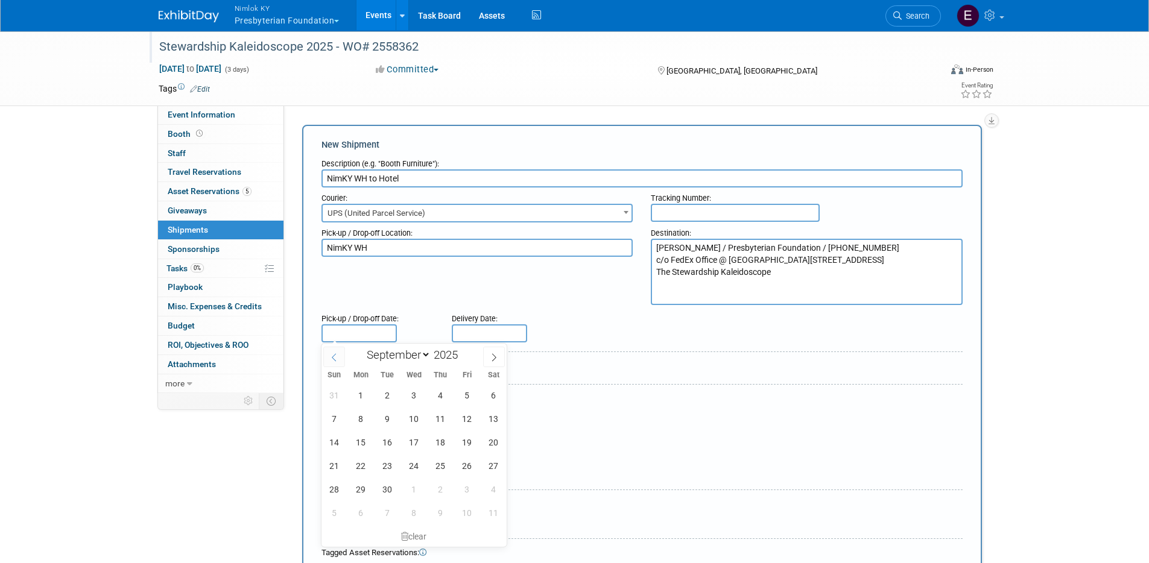
click at [338, 359] on span at bounding box center [334, 357] width 22 height 20
click at [499, 353] on span at bounding box center [494, 357] width 22 height 20
select select "8"
click at [412, 421] on span "10" at bounding box center [414, 419] width 24 height 24
type input "[DATE]"
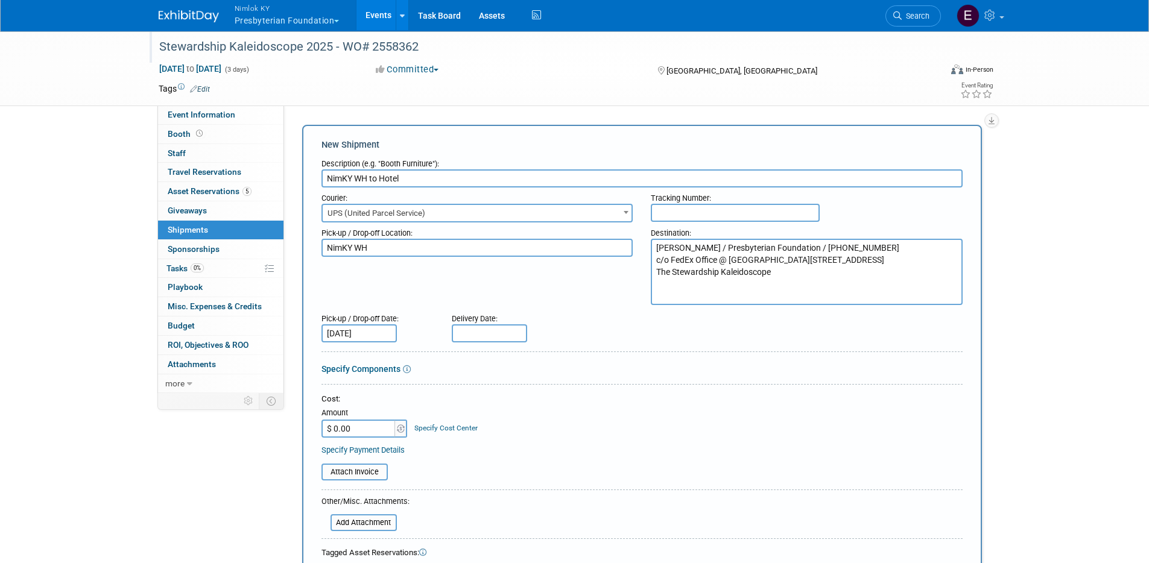
click at [471, 329] on input "text" at bounding box center [489, 333] width 75 height 18
click at [525, 440] on span "16" at bounding box center [518, 442] width 24 height 24
type input "[DATE]"
click at [604, 394] on div "Cost:" at bounding box center [641, 399] width 641 height 11
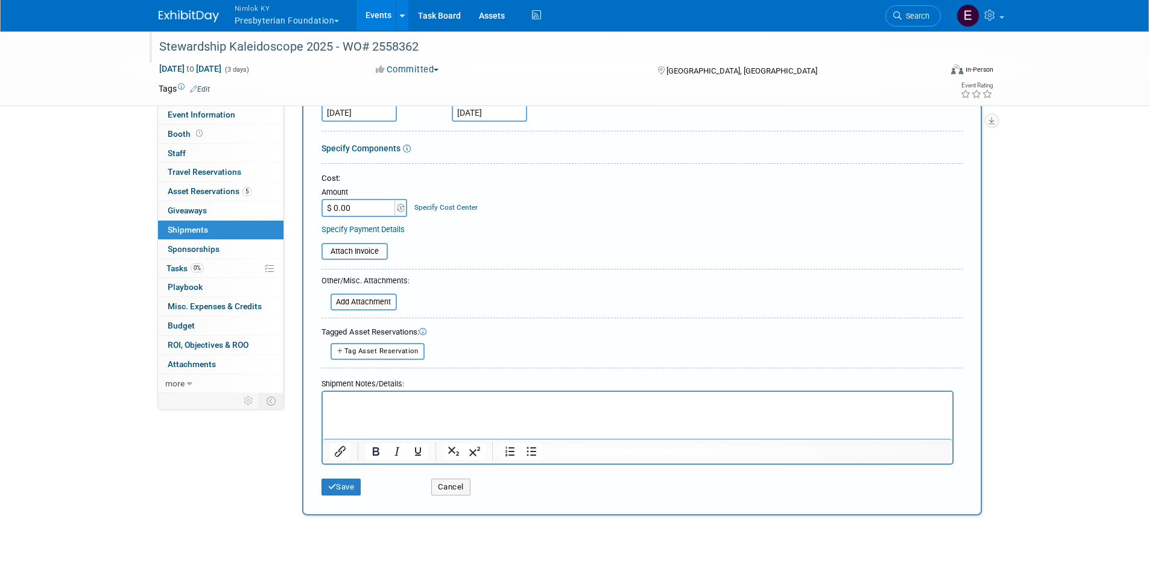
scroll to position [224, 0]
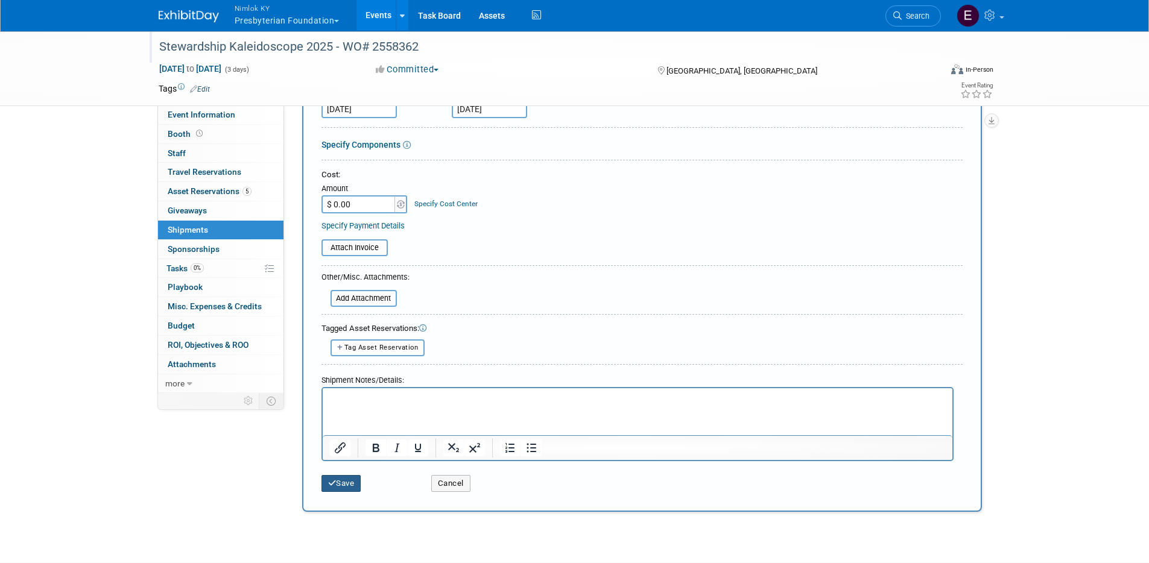
click at [348, 485] on button "Save" at bounding box center [341, 483] width 40 height 17
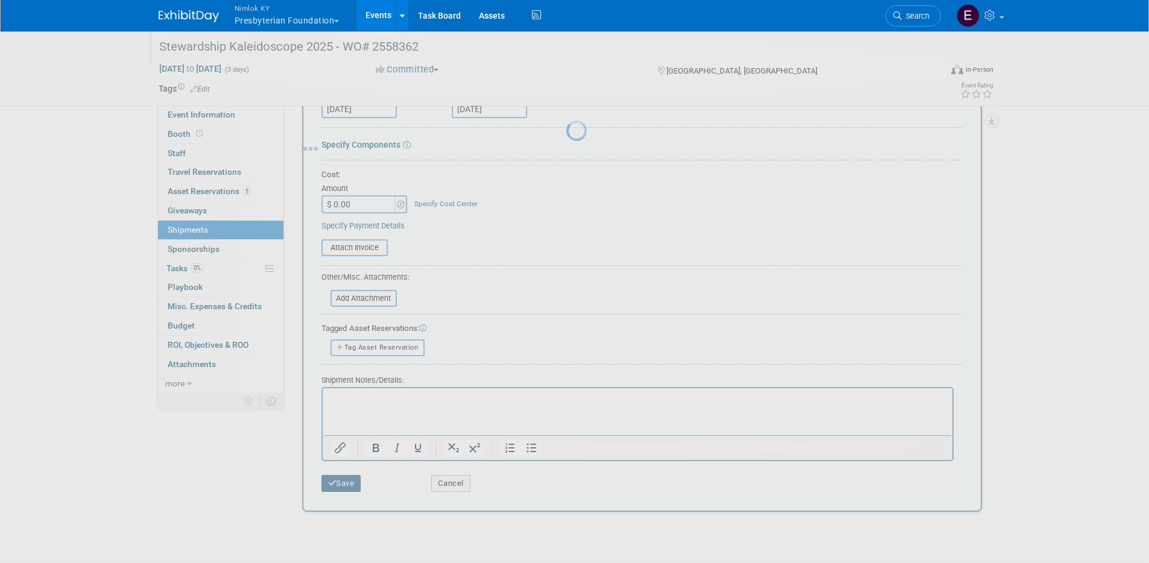
scroll to position [10, 0]
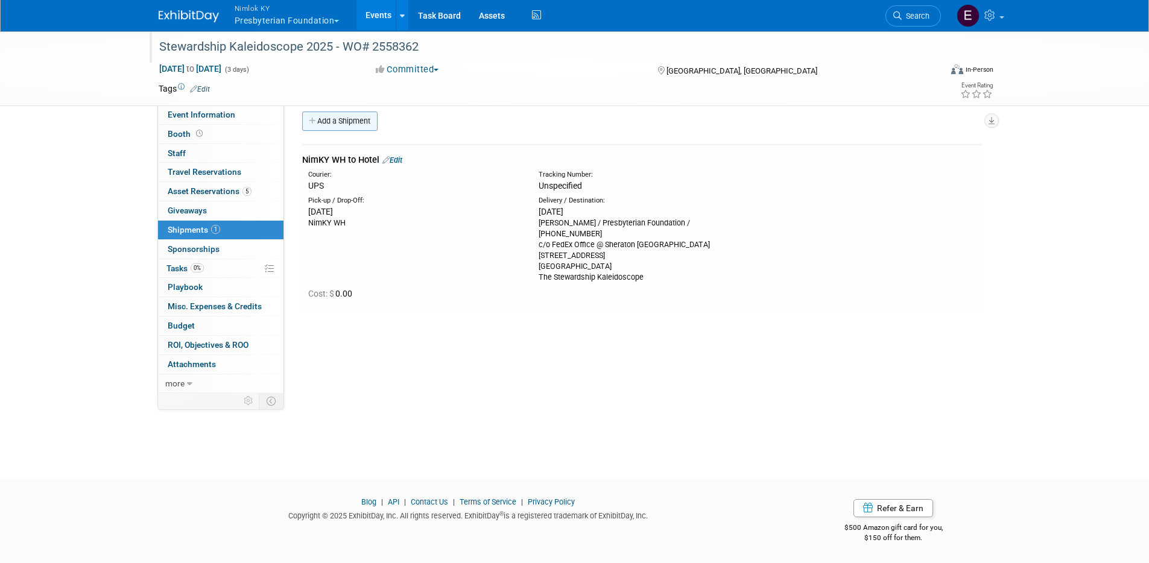
click at [365, 116] on link "Add a Shipment" at bounding box center [339, 121] width 75 height 19
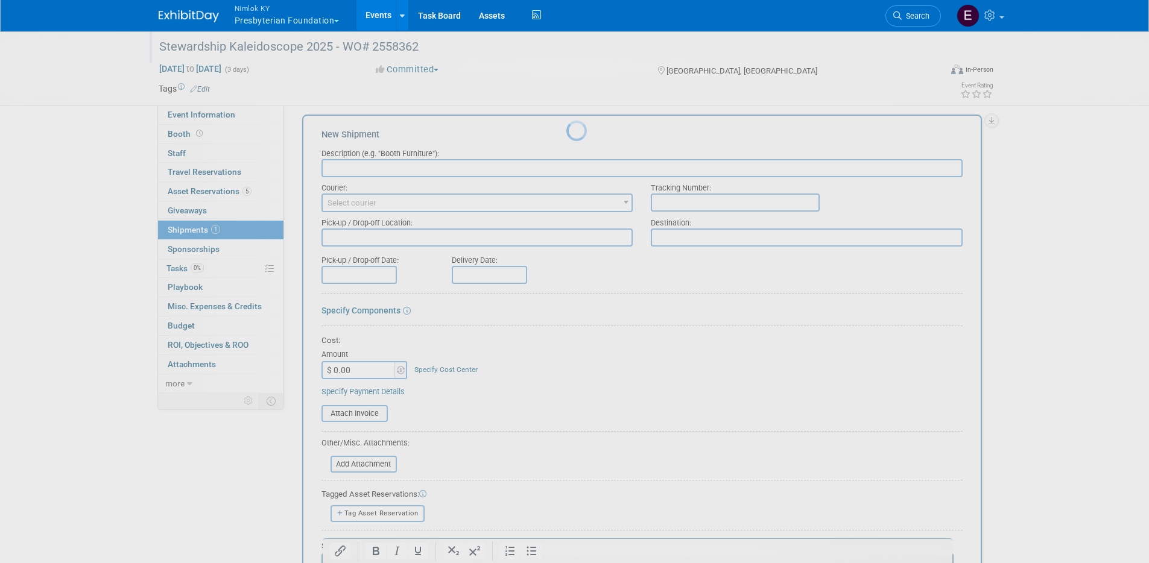
scroll to position [0, 0]
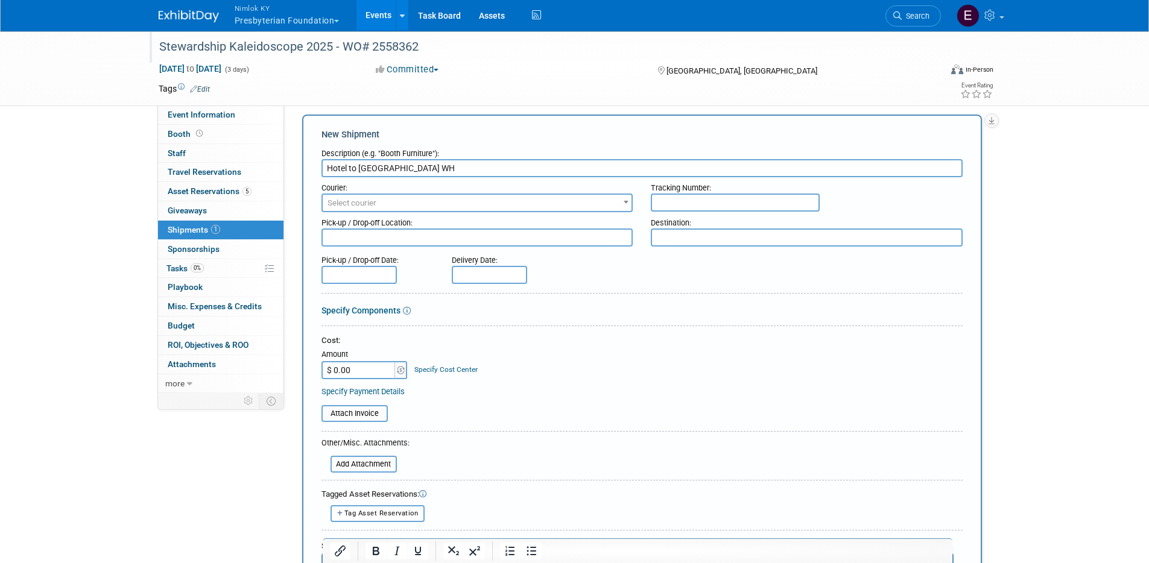
type input "Hotel to [GEOGRAPHIC_DATA] WH"
click at [381, 210] on span "Select courier" at bounding box center [477, 203] width 309 height 17
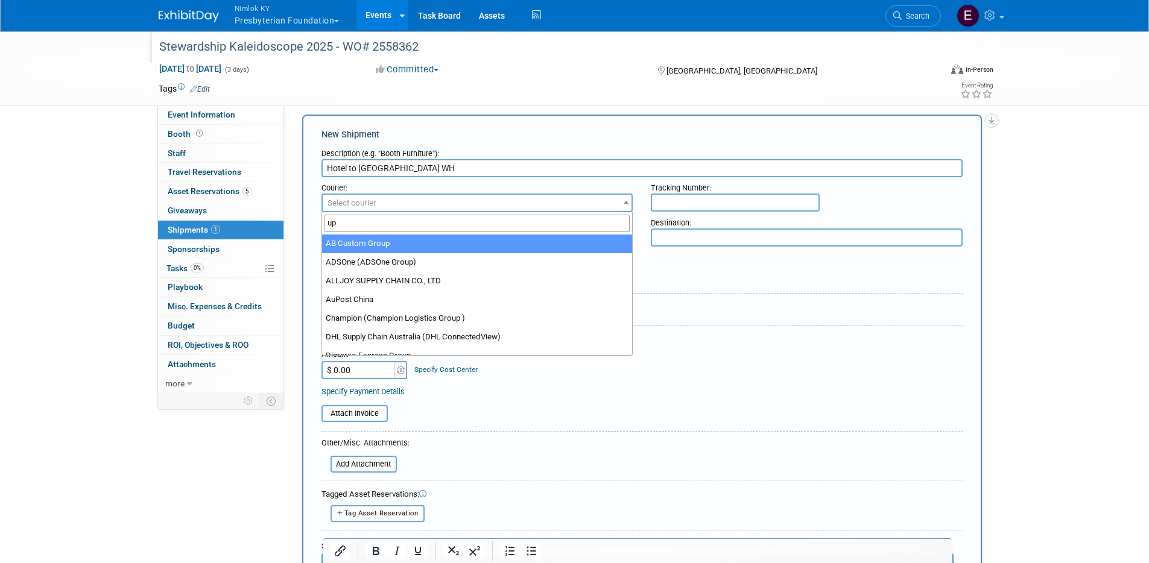
type input "ups"
select select "508"
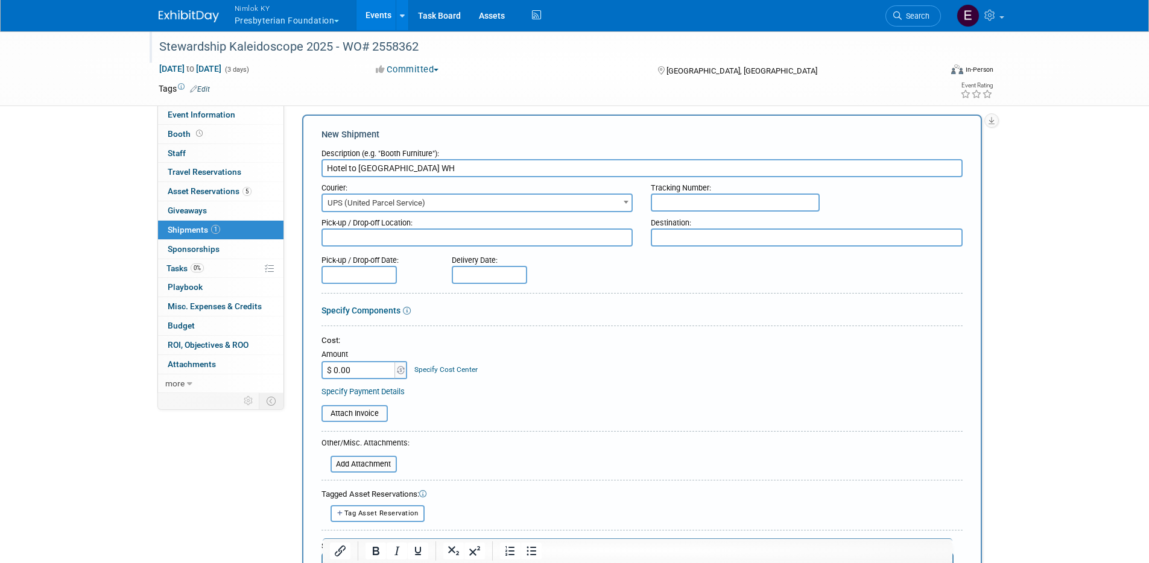
click at [579, 232] on textarea at bounding box center [477, 238] width 312 height 18
click at [575, 238] on textarea at bounding box center [477, 238] width 312 height 18
paste textarea "[PERSON_NAME] / Presbyterian Foundation / [PHONE_NUMBER] c/o FedEx Office @ [GE…"
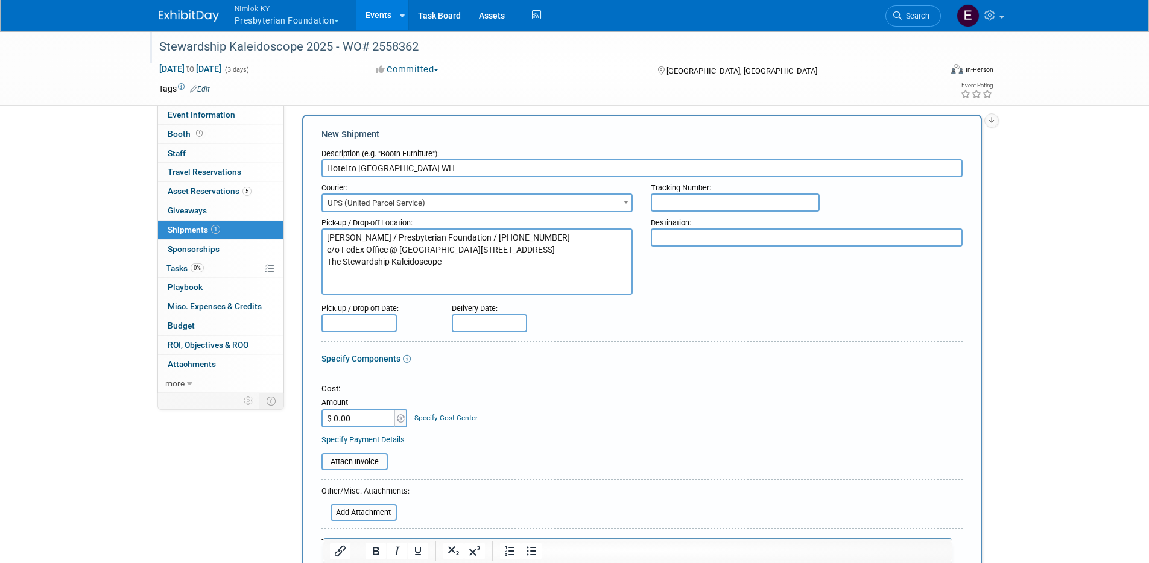
type textarea "[PERSON_NAME] / Presbyterian Foundation / [PHONE_NUMBER] c/o FedEx Office @ [GE…"
click at [722, 241] on textarea at bounding box center [807, 238] width 312 height 18
type textarea "NimKY WH"
click at [745, 308] on div "Pick-up / Drop-off Date: Delivery Date:" at bounding box center [641, 315] width 659 height 34
click at [386, 320] on input "text" at bounding box center [358, 323] width 75 height 18
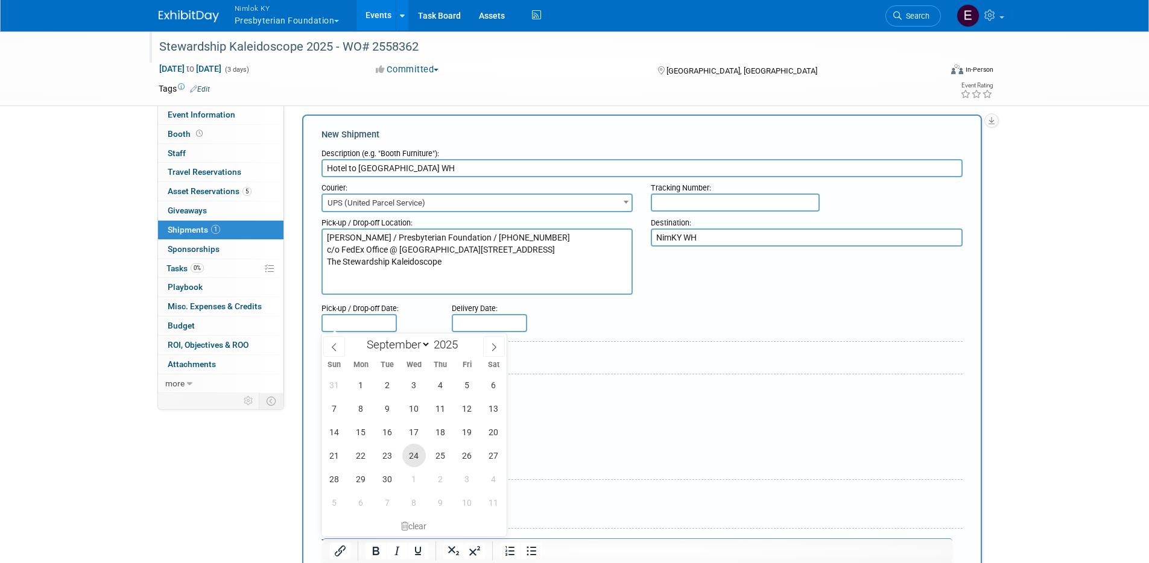
click at [418, 452] on span "24" at bounding box center [414, 456] width 24 height 24
type input "[DATE]"
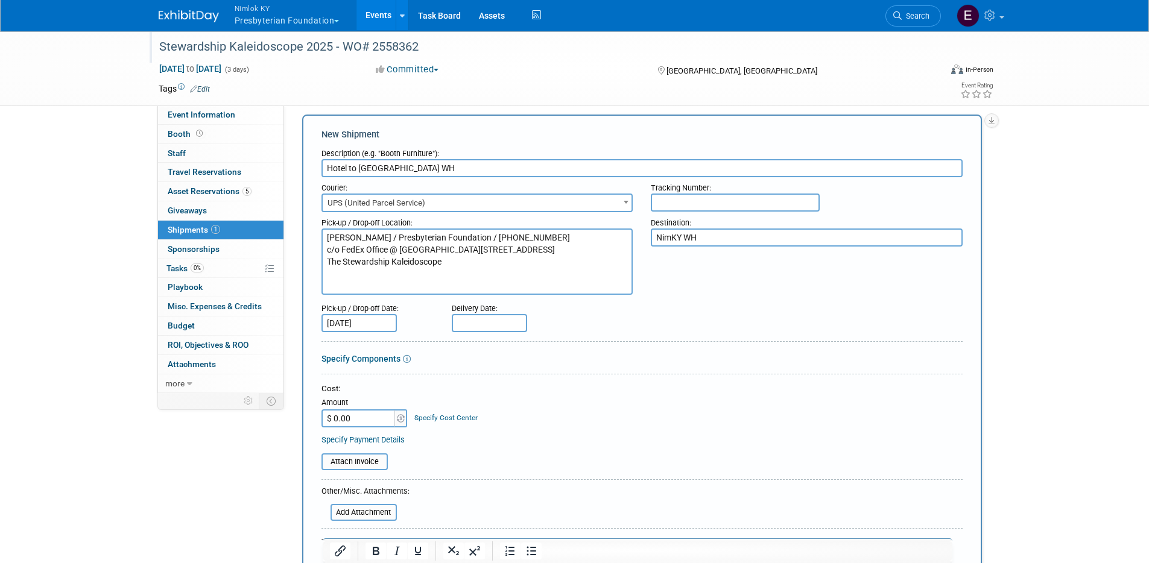
click at [563, 315] on div "Delivery Date:" at bounding box center [525, 315] width 165 height 34
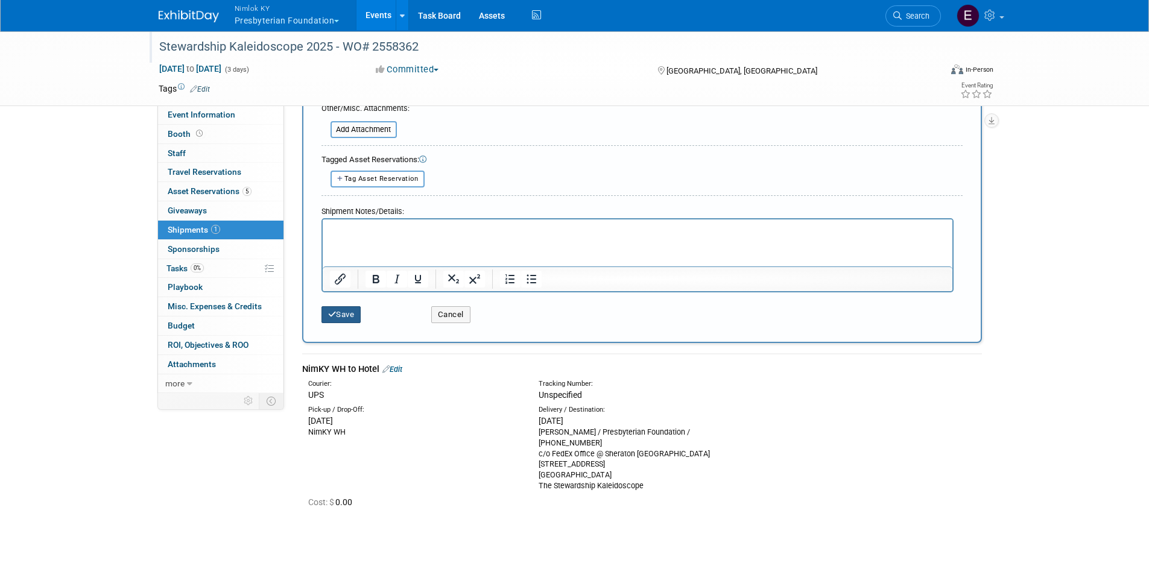
click at [358, 317] on button "Save" at bounding box center [341, 314] width 40 height 17
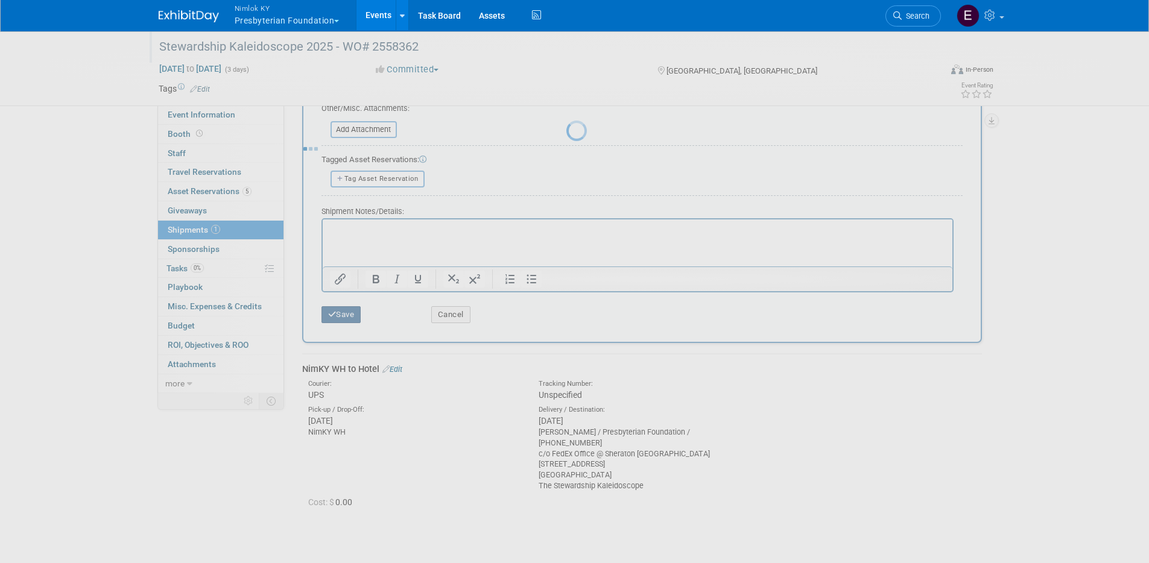
scroll to position [35, 0]
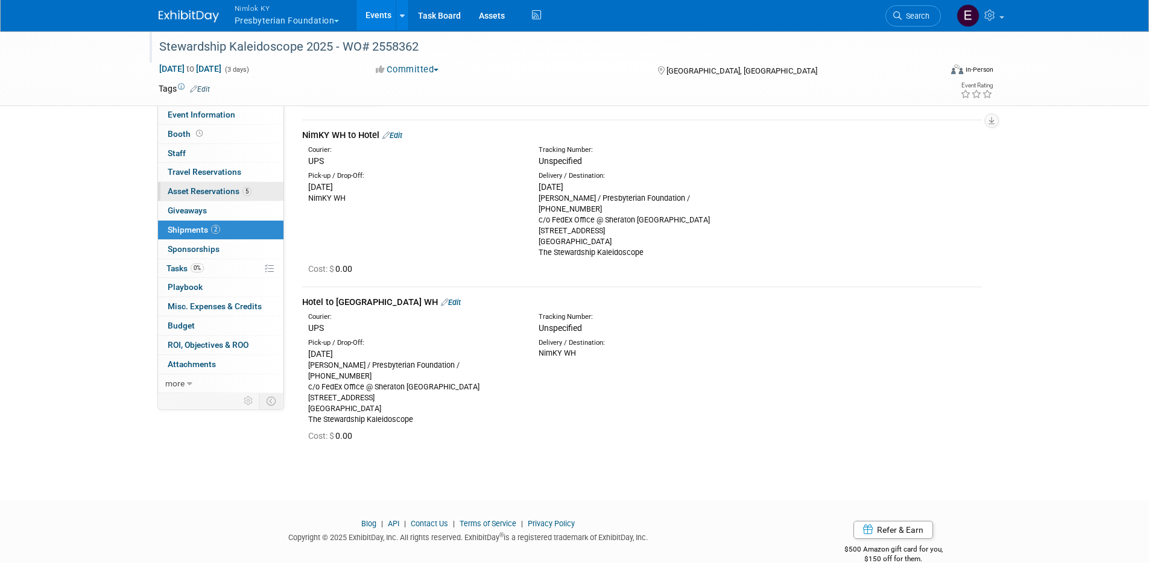
click at [209, 192] on span "Asset Reservations 5" at bounding box center [210, 191] width 84 height 10
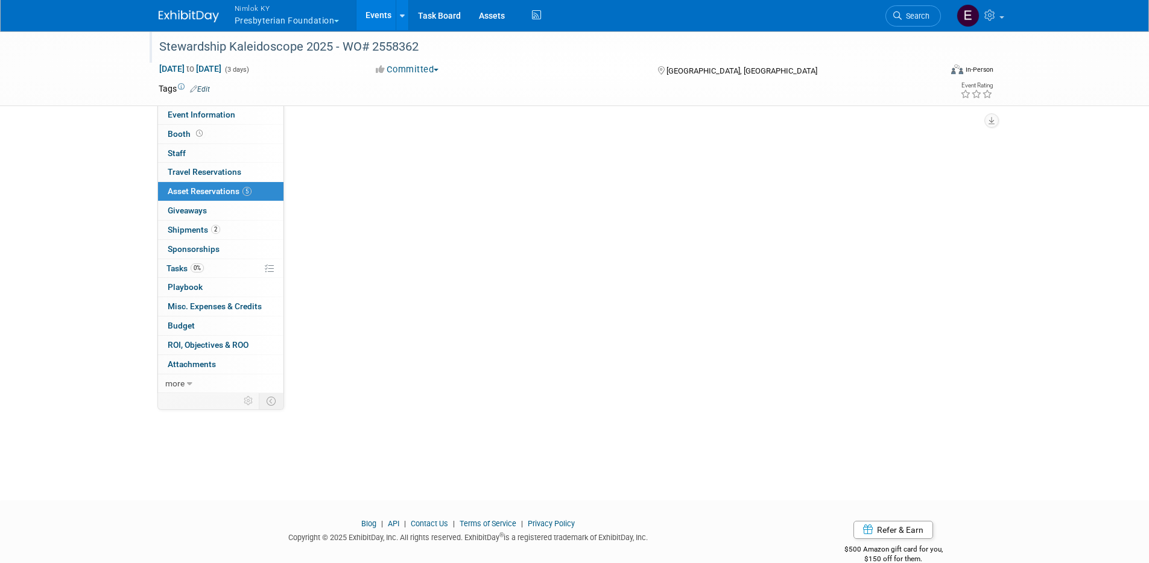
scroll to position [0, 0]
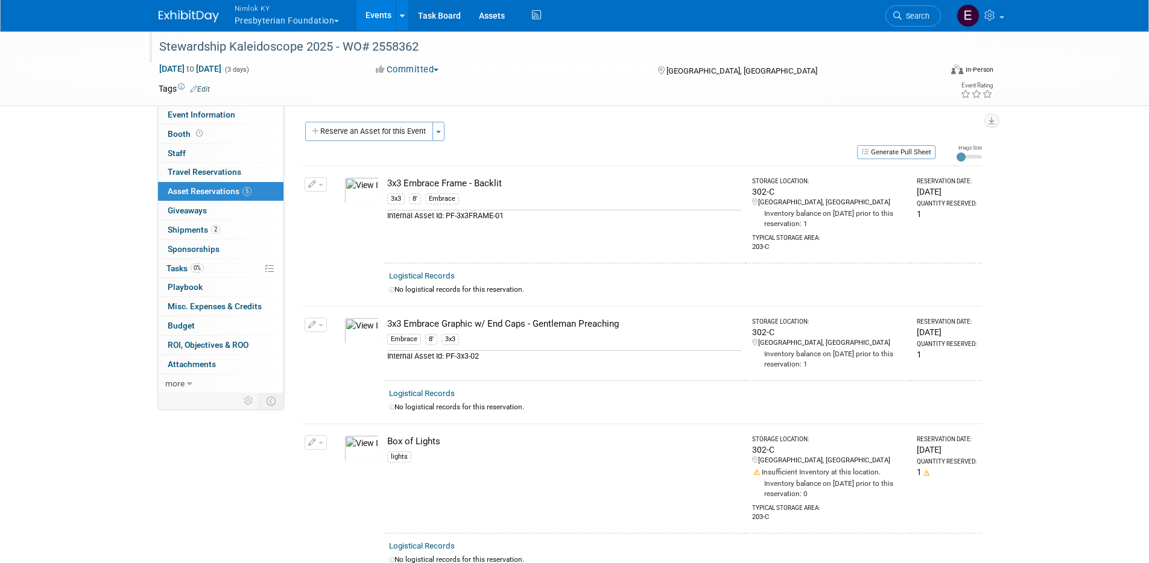
drag, startPoint x: 741, startPoint y: 257, endPoint x: 736, endPoint y: 253, distance: 6.4
click at [910, 154] on button "Generate Pull Sheet" at bounding box center [896, 152] width 78 height 14
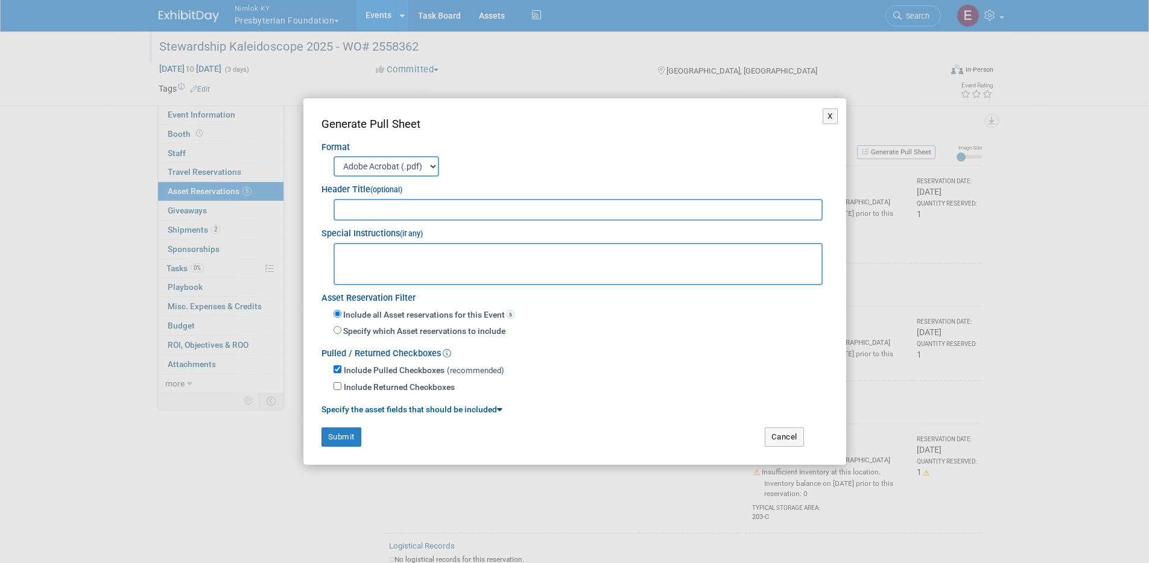
click at [514, 209] on input "text" at bounding box center [578, 210] width 490 height 22
type input "WO# 2558362"
click at [444, 263] on textarea at bounding box center [578, 264] width 490 height 42
click at [537, 267] on textarea "- Please ship via UPS / Arrive by [DATE]" at bounding box center [578, 264] width 490 height 42
type textarea "- Please ship via UPS / Arrive by [DATE]"
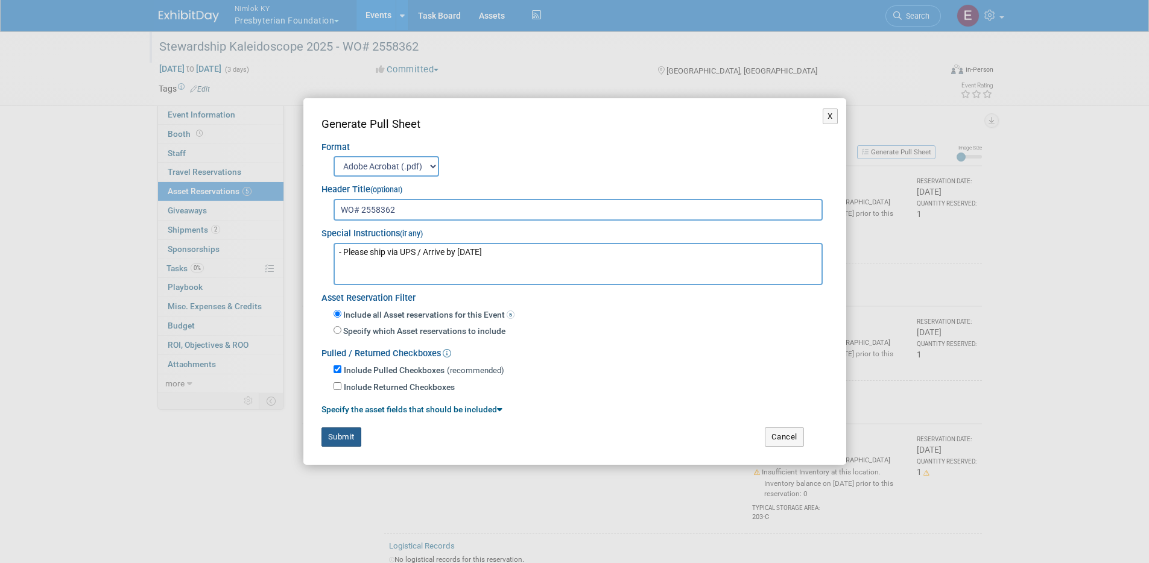
click at [342, 440] on button "Submit" at bounding box center [341, 436] width 40 height 19
